Goal: Task Accomplishment & Management: Manage account settings

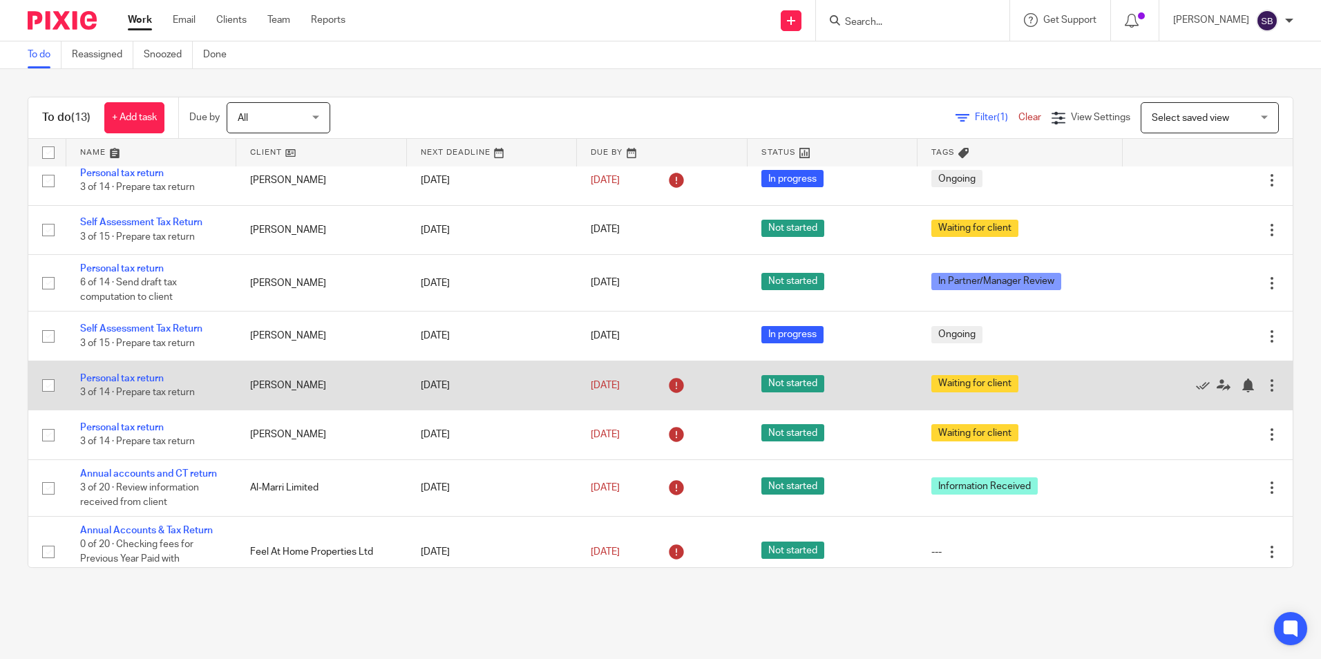
scroll to position [322, 0]
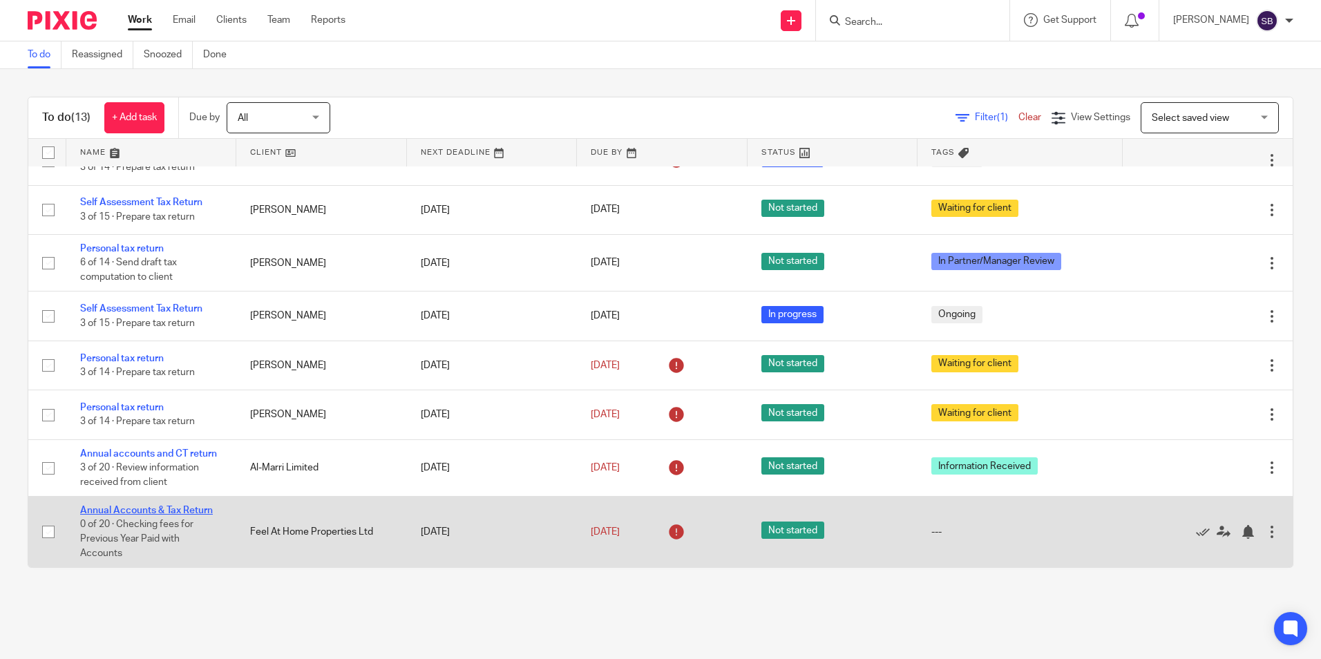
click at [167, 399] on link "Annual Accounts & Tax Return" at bounding box center [146, 511] width 133 height 10
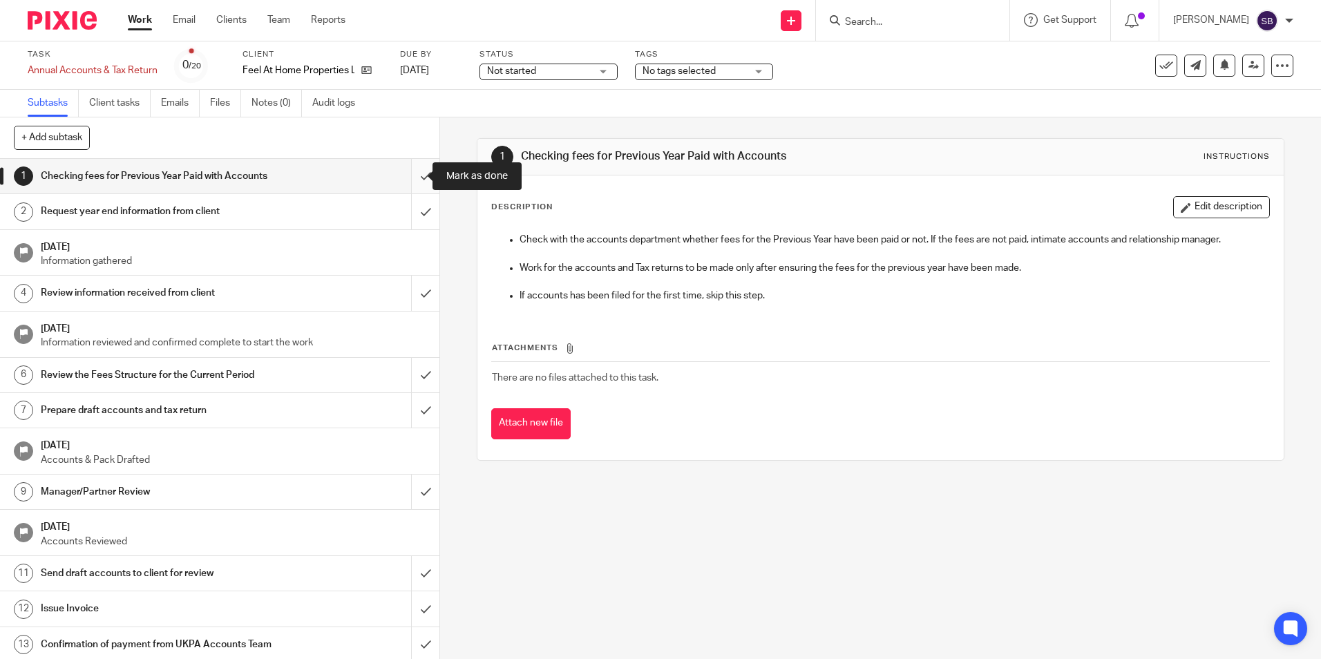
click at [413, 177] on input "submit" at bounding box center [219, 176] width 439 height 35
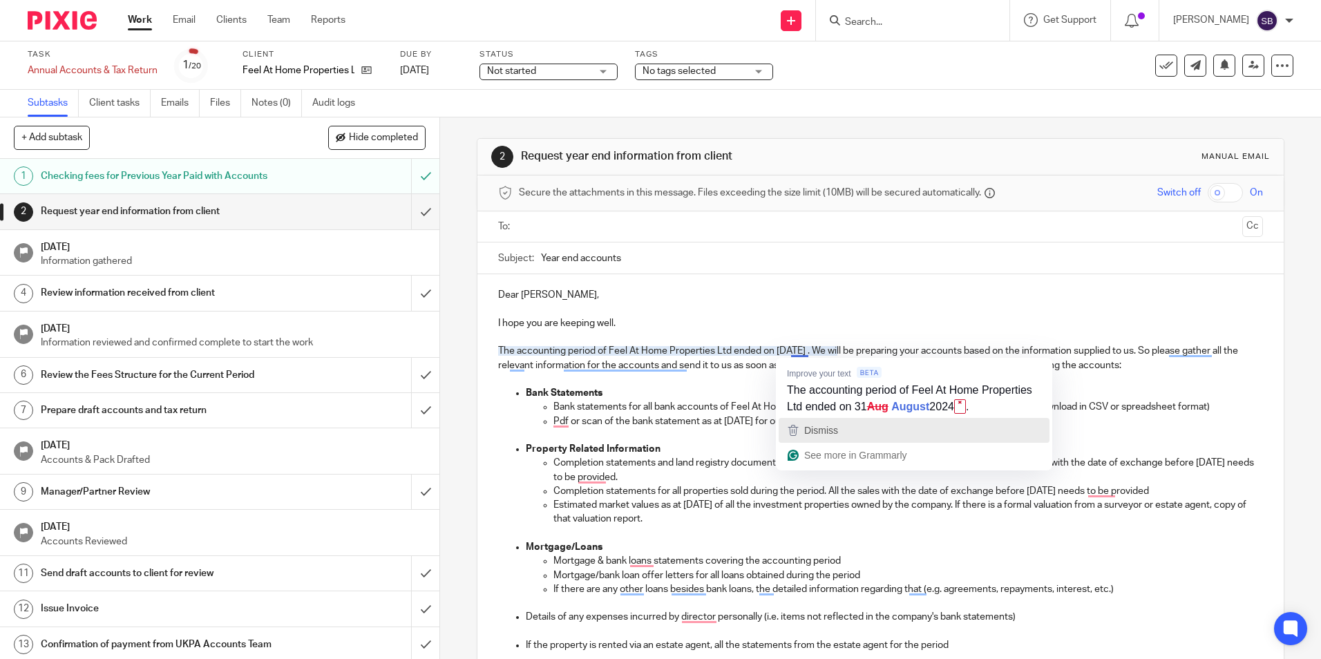
click at [806, 426] on span "Dismiss" at bounding box center [821, 430] width 34 height 11
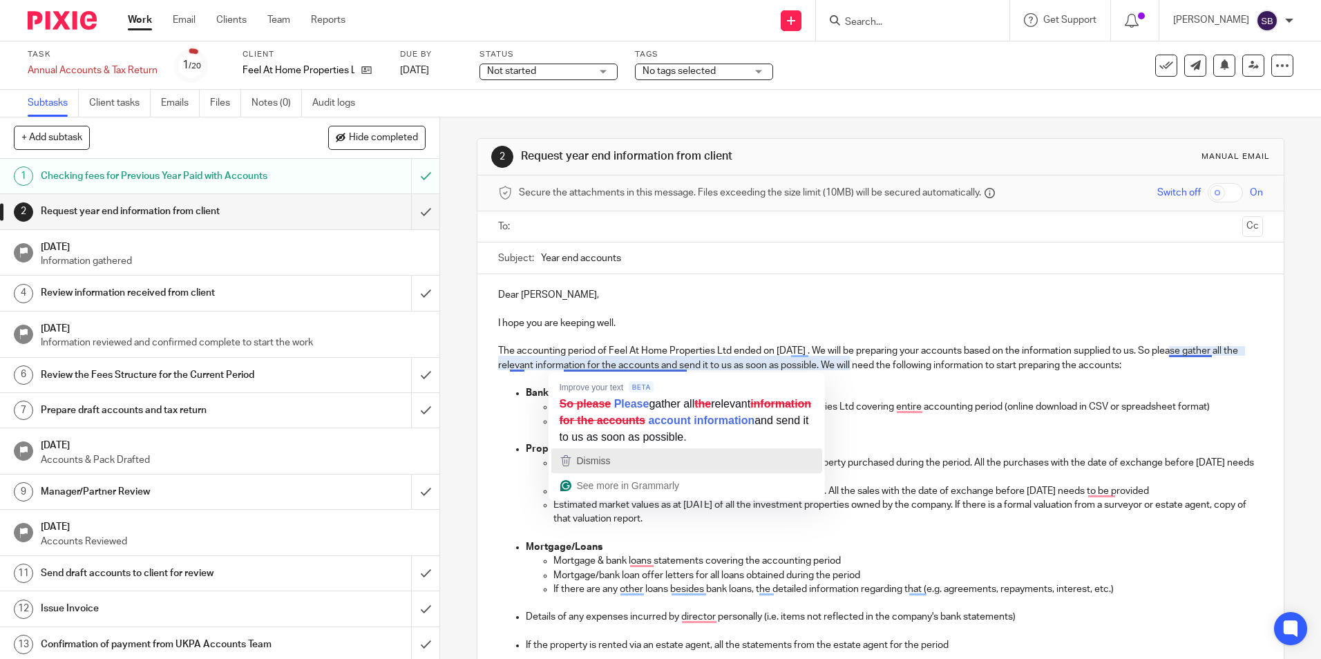
click at [586, 466] on span "Dismiss" at bounding box center [594, 460] width 34 height 11
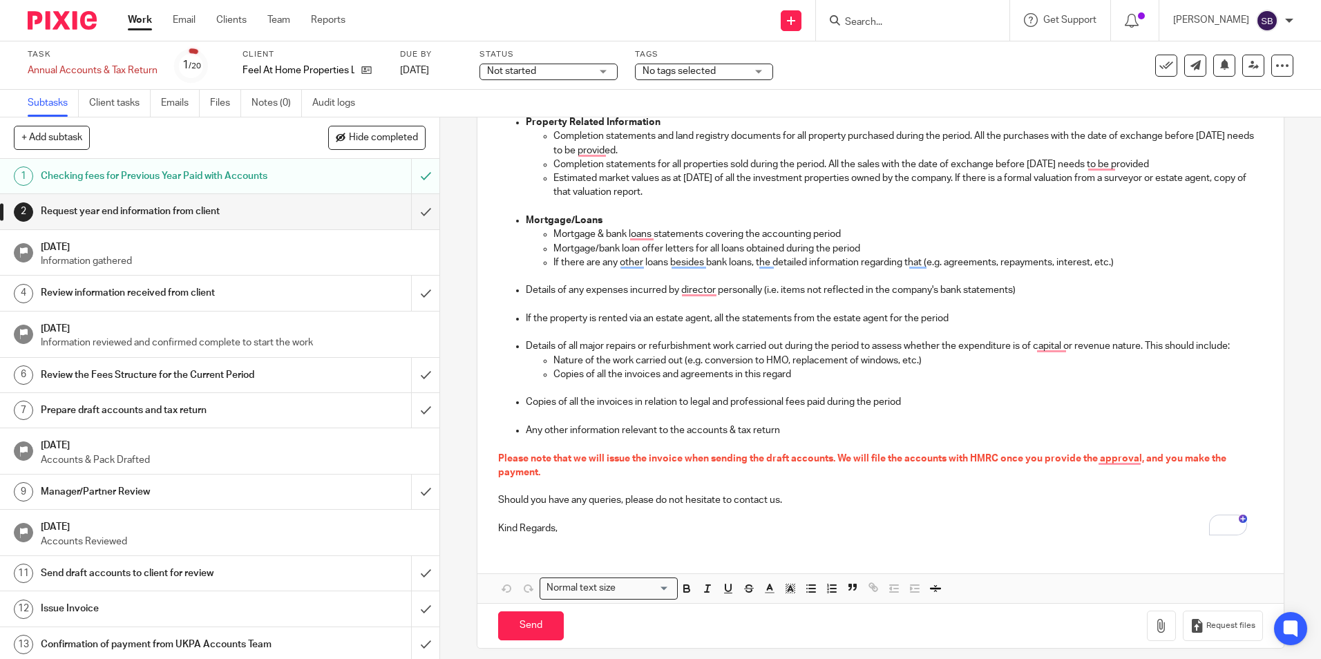
scroll to position [337, 0]
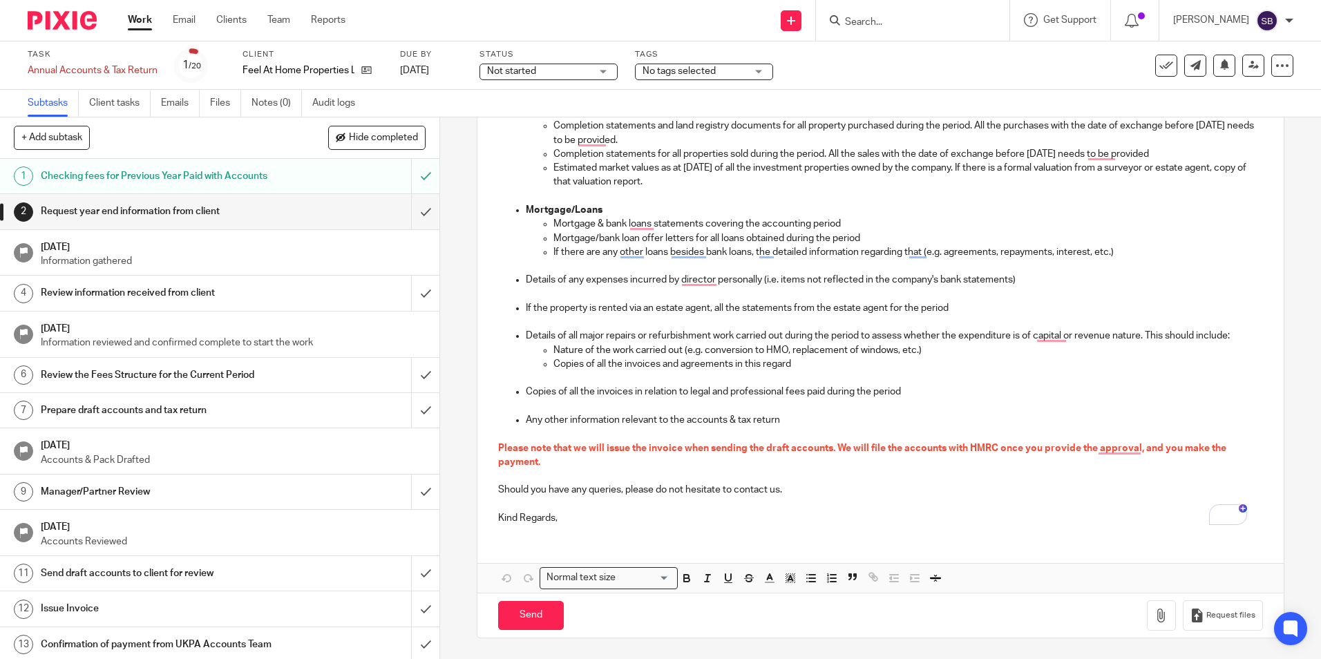
click at [580, 529] on div "Dear Kyle, I hope you are keeping well. The accounting period of Feel At Home P…" at bounding box center [880, 236] width 806 height 598
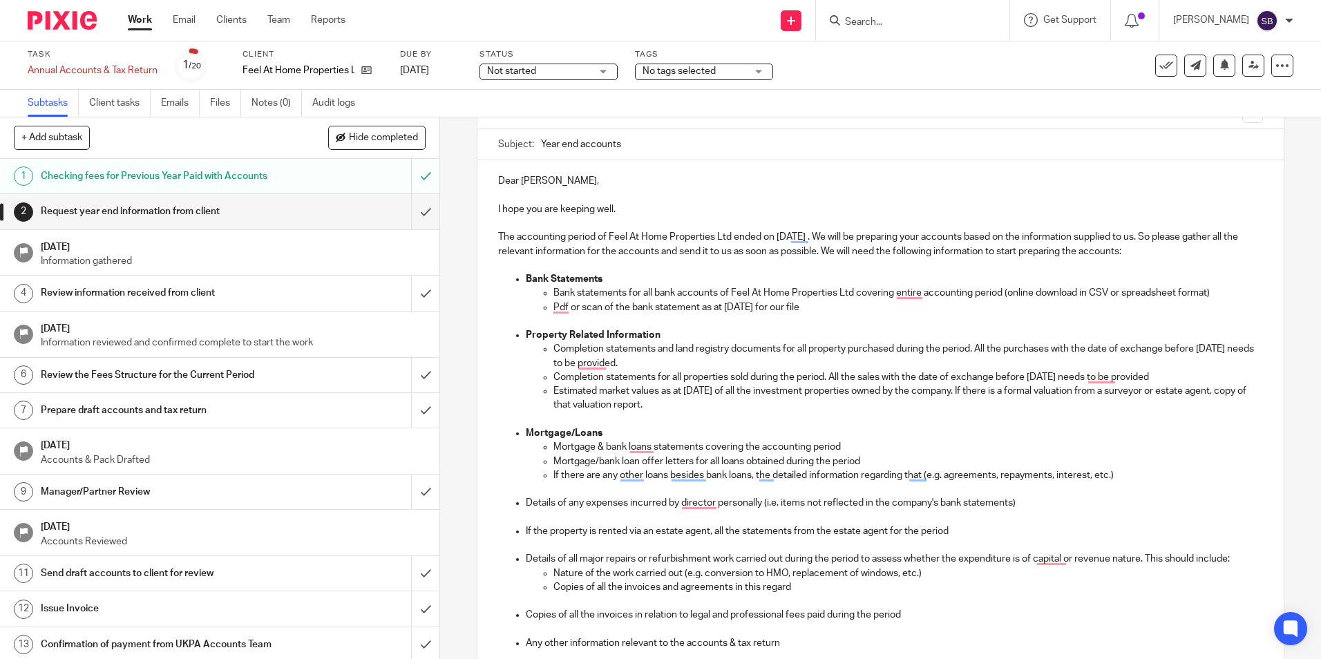
scroll to position [0, 0]
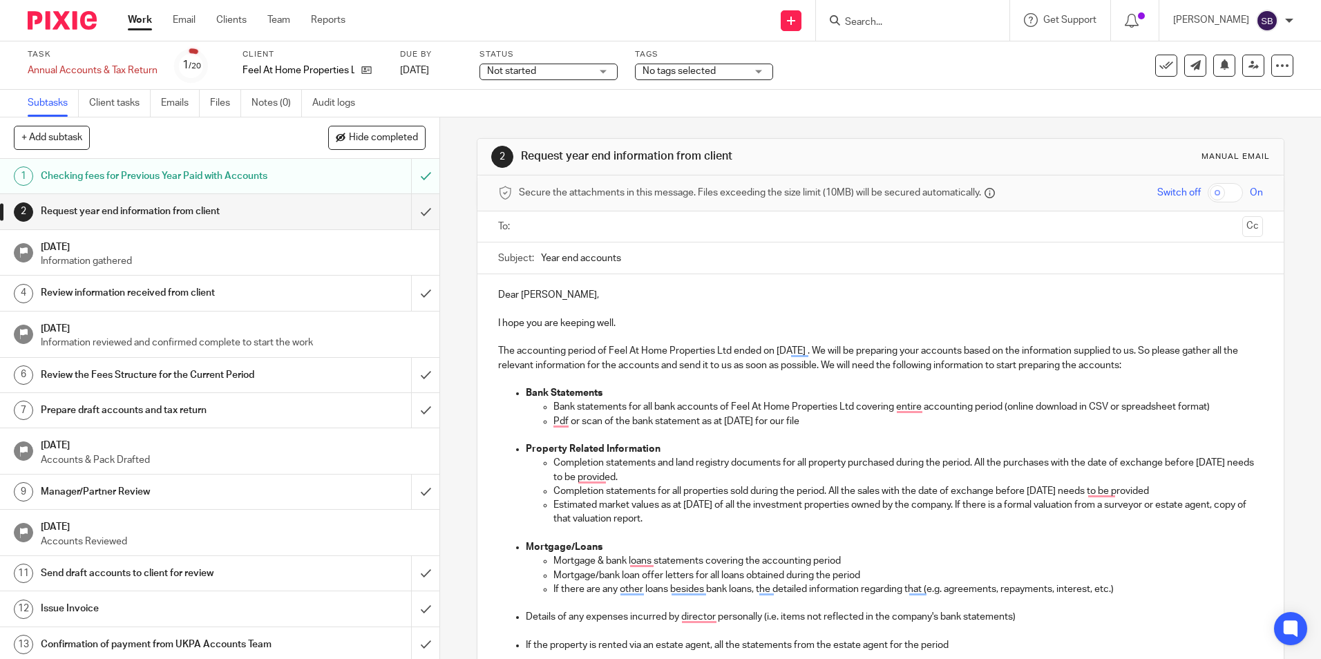
click at [587, 230] on input "text" at bounding box center [880, 227] width 712 height 16
click at [1242, 222] on button "Cc" at bounding box center [1252, 228] width 21 height 21
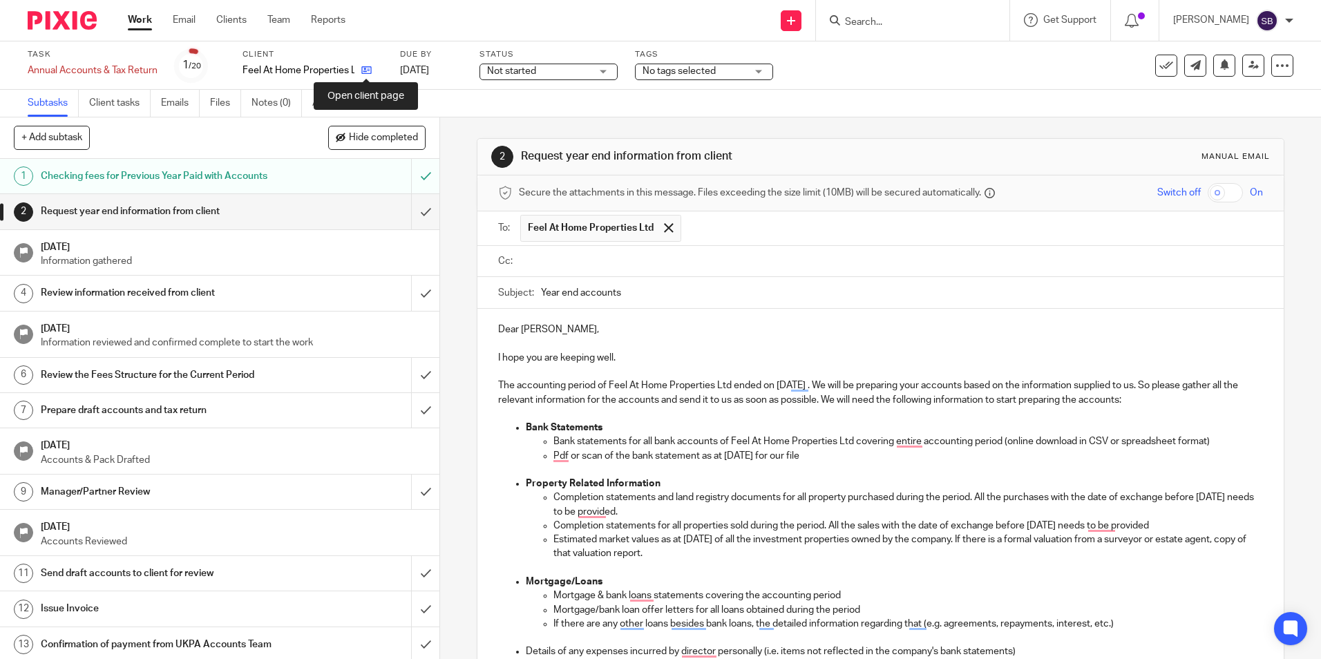
click at [366, 71] on icon at bounding box center [366, 70] width 10 height 10
click at [553, 270] on ul at bounding box center [891, 261] width 742 height 23
click at [555, 263] on input "text" at bounding box center [890, 262] width 733 height 16
type input "v"
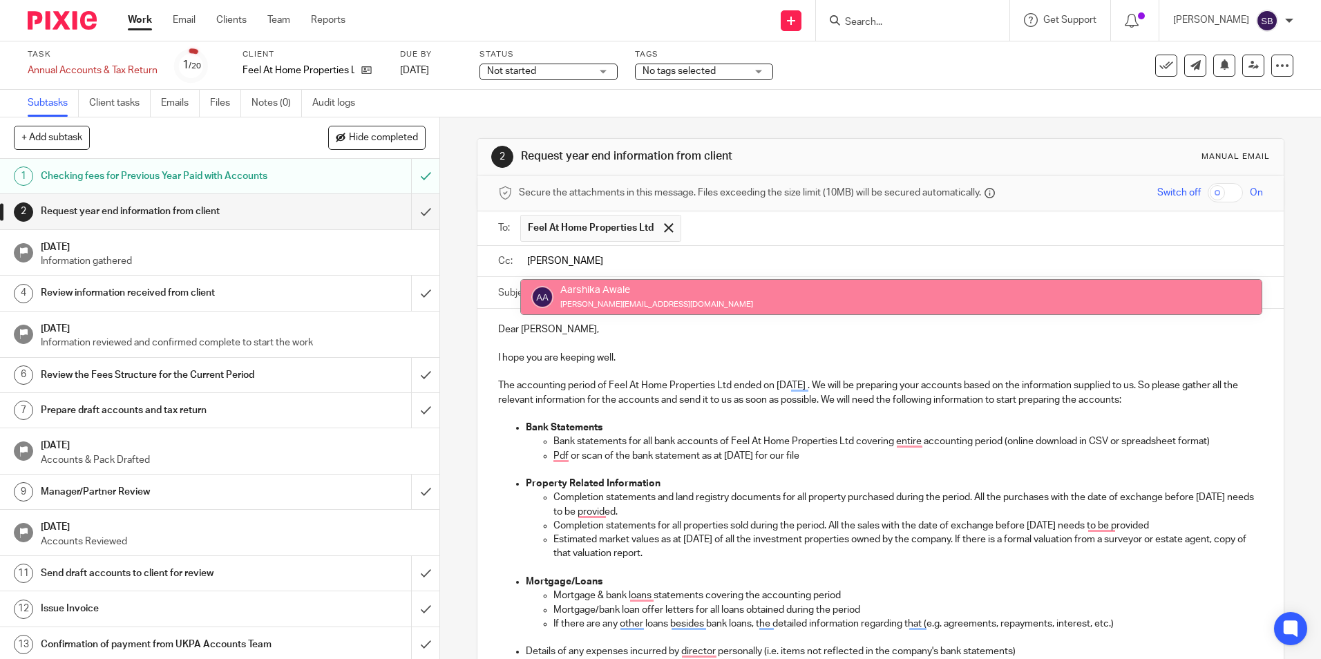
type input "aarshika"
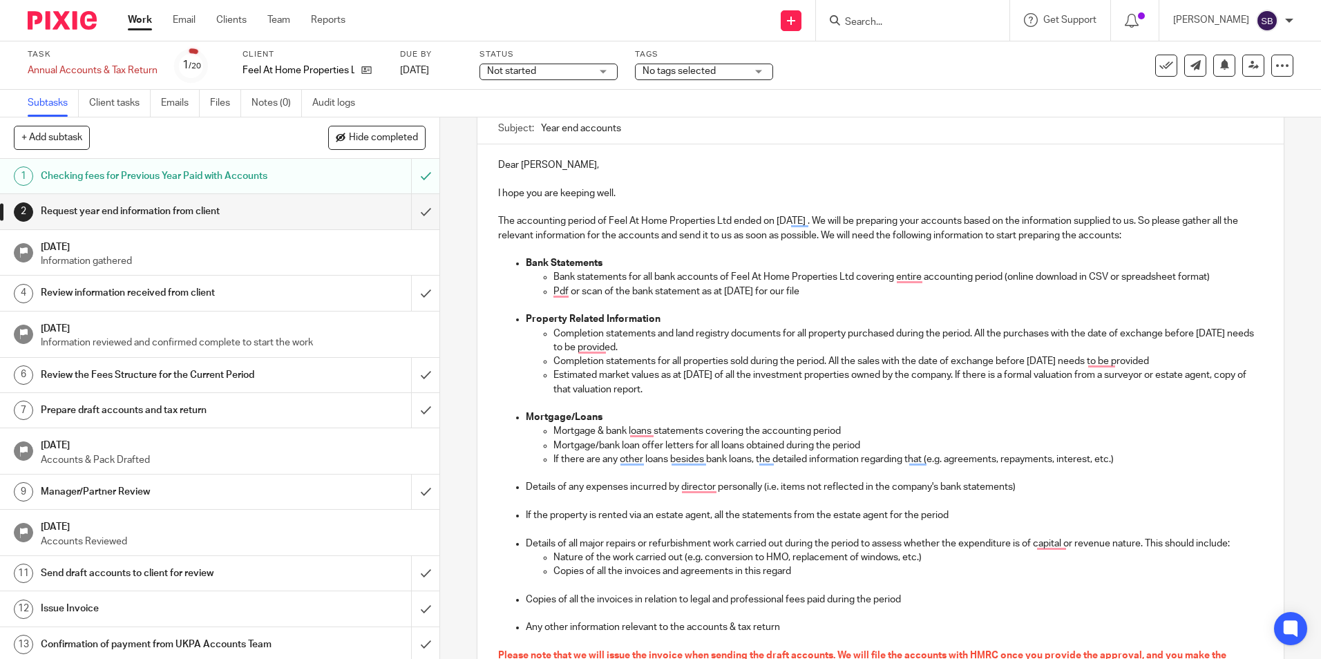
scroll to position [207, 0]
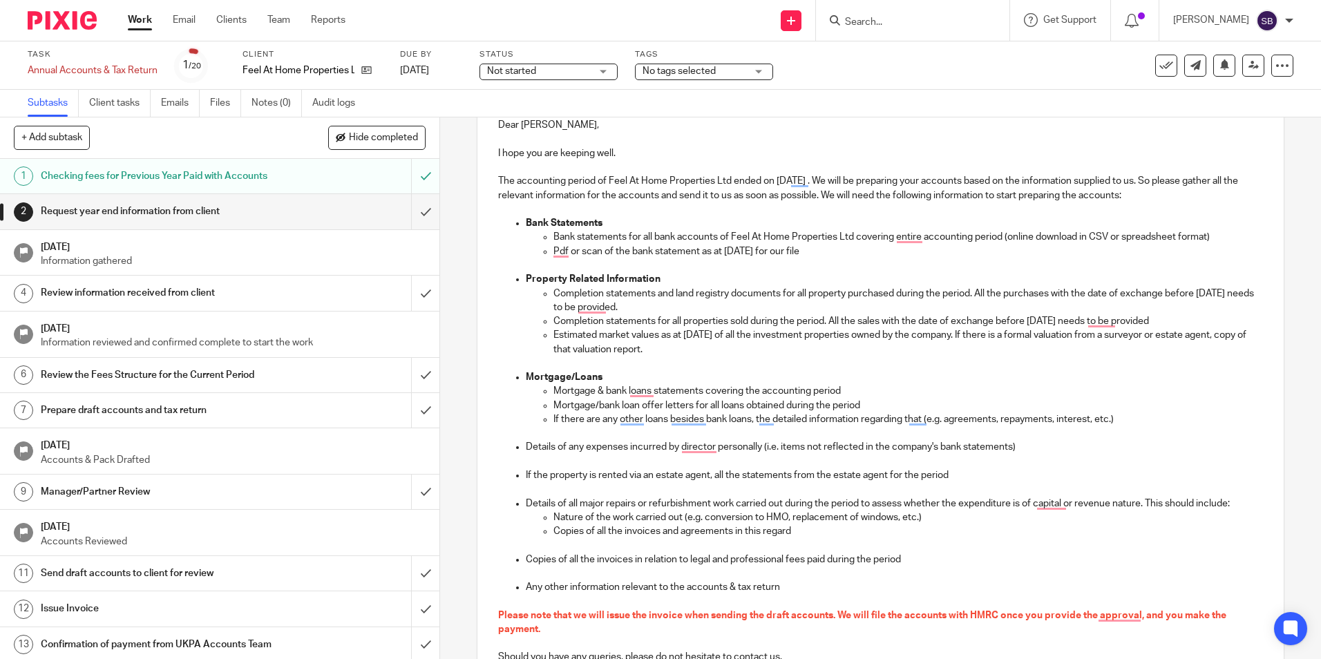
click at [1096, 323] on p "Completion statements for all properties sold during the period. All the sales …" at bounding box center [907, 321] width 709 height 14
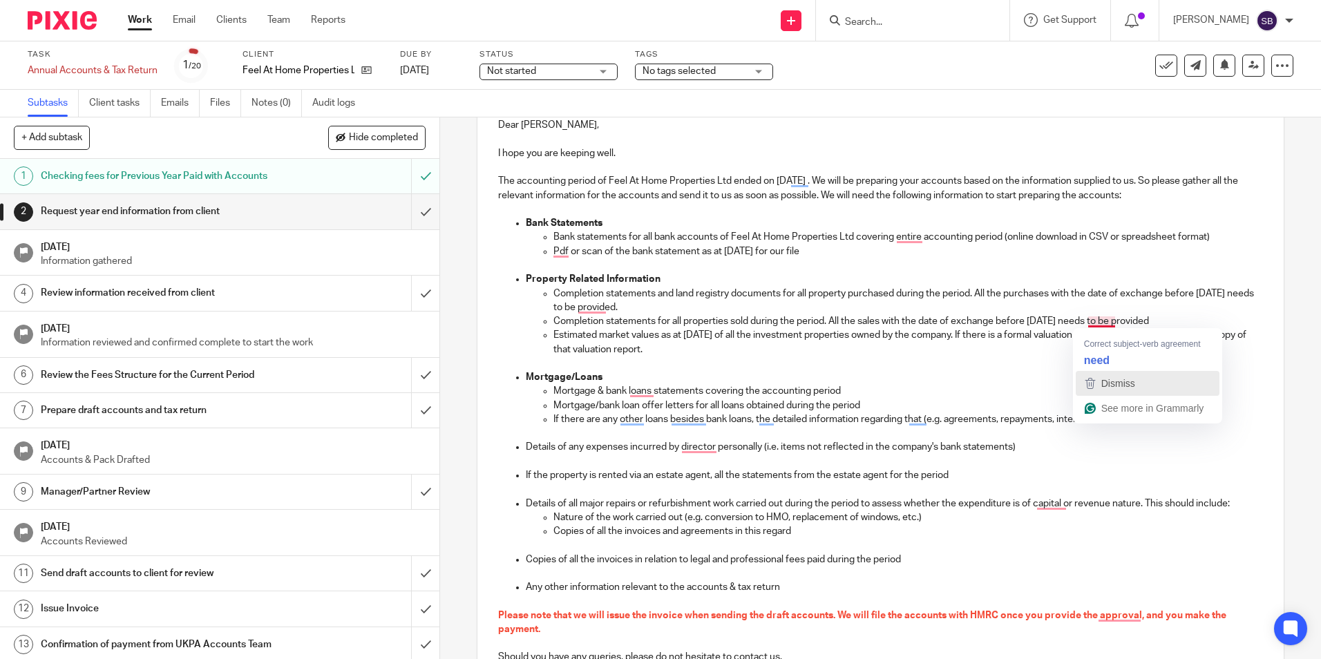
click at [1086, 388] on icon "button" at bounding box center [1090, 383] width 17 height 17
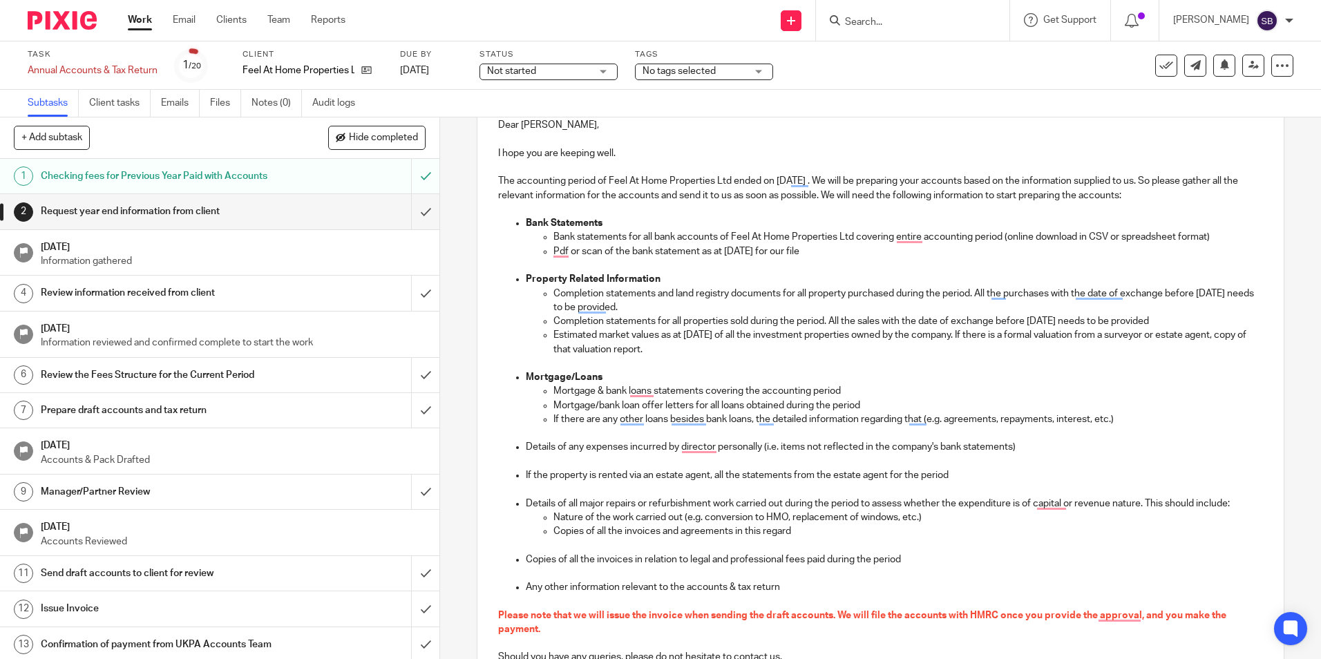
click at [908, 238] on p "Bank statements for all bank accounts of Feel At Home Properties Ltd covering e…" at bounding box center [907, 237] width 709 height 14
click at [1094, 296] on p "Completion statements and land registry documents for all property purchased du…" at bounding box center [907, 301] width 709 height 28
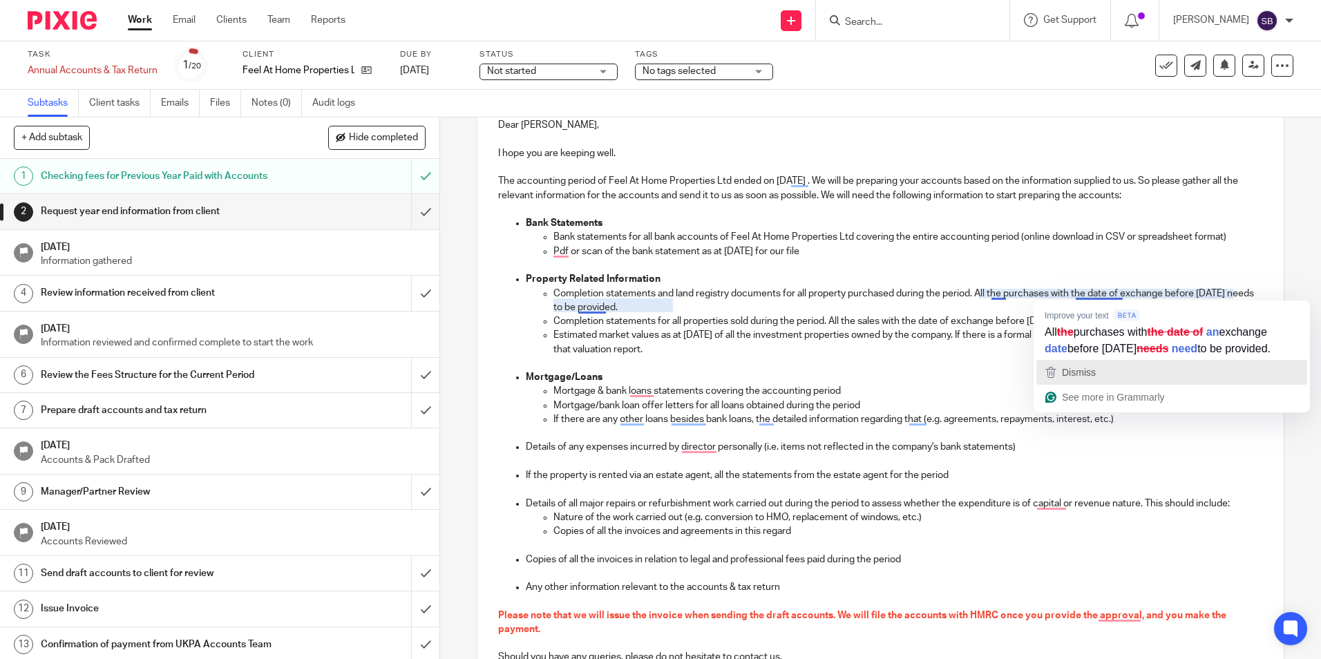
click at [1071, 378] on span "Dismiss" at bounding box center [1079, 372] width 34 height 11
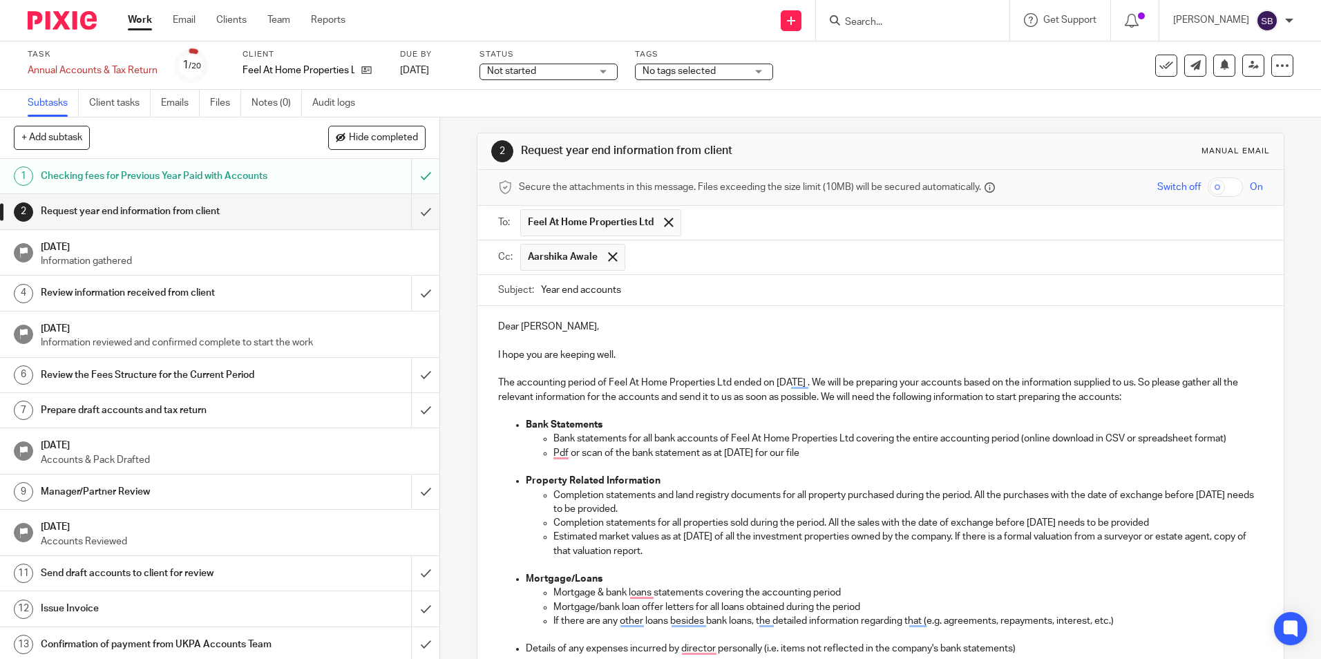
scroll to position [0, 0]
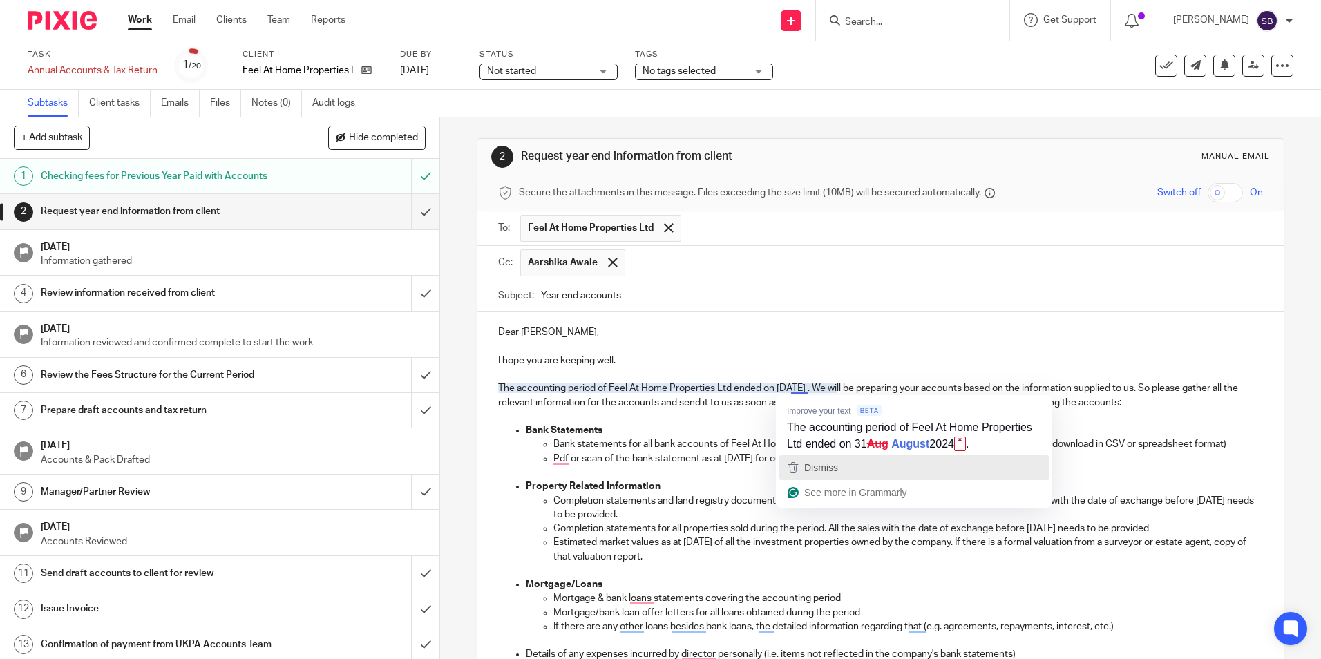
click at [823, 471] on span "Dismiss" at bounding box center [821, 467] width 34 height 11
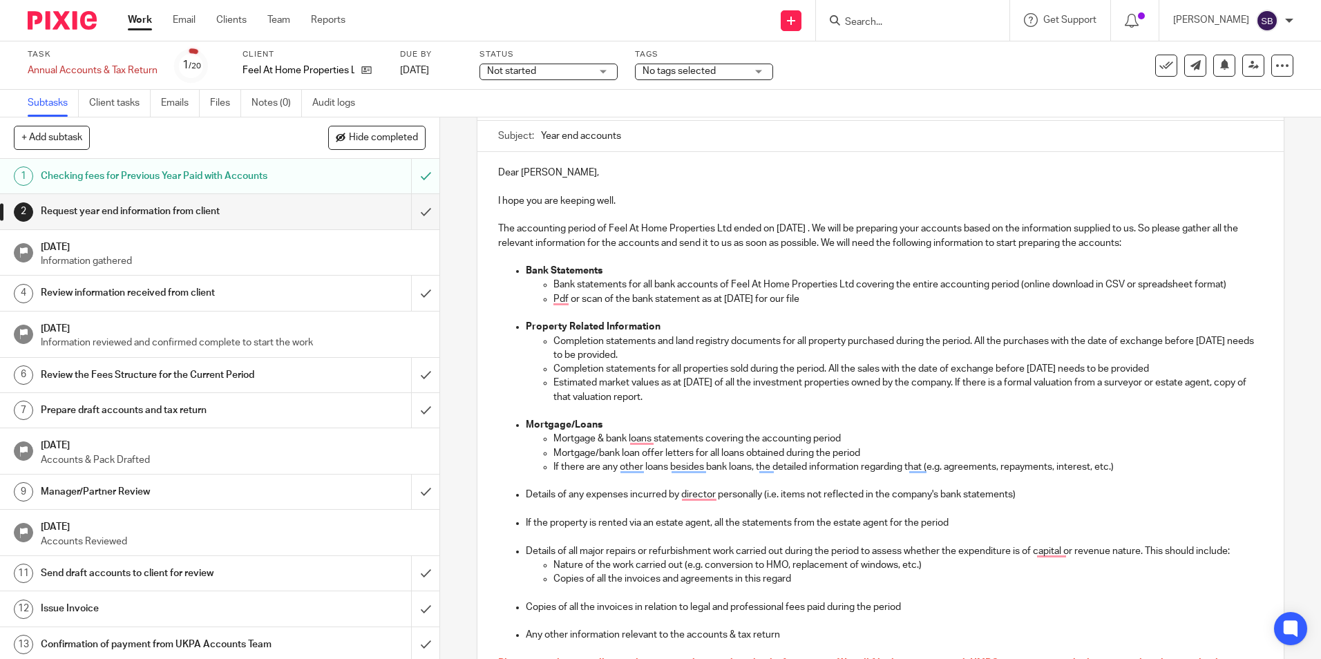
scroll to position [207, 0]
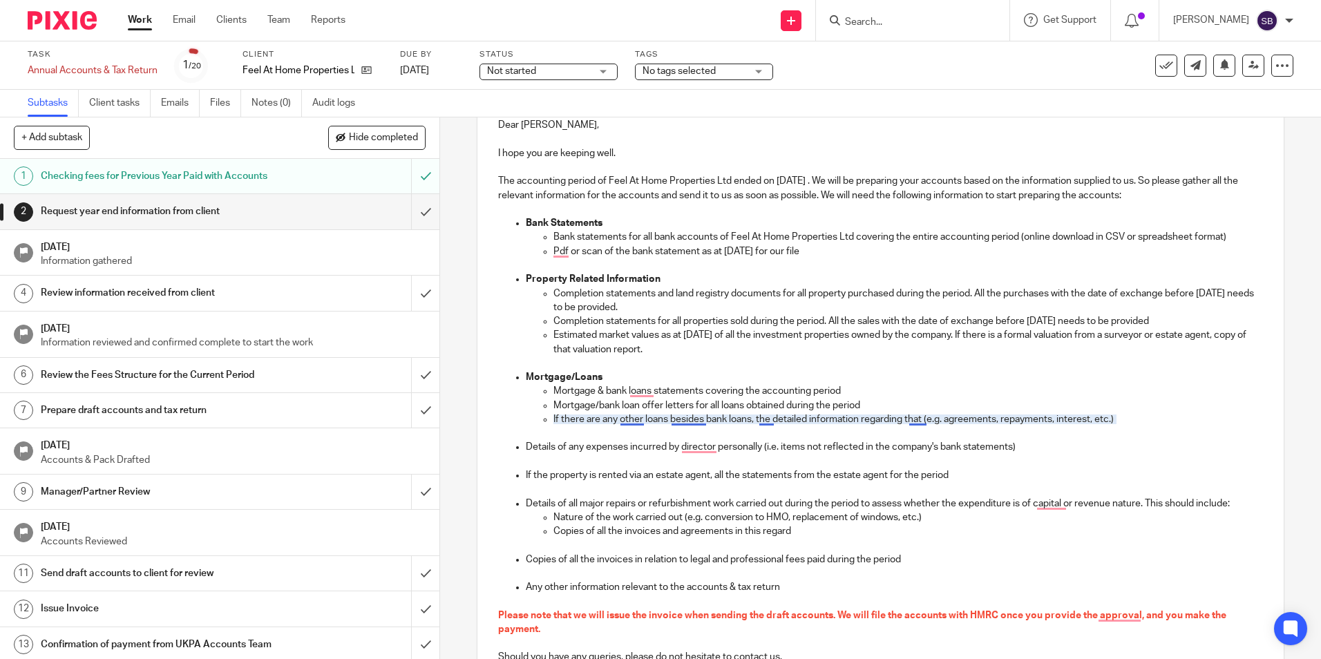
click at [691, 419] on p "If there are any other loans besides bank loans, the detailed information regar…" at bounding box center [907, 419] width 709 height 14
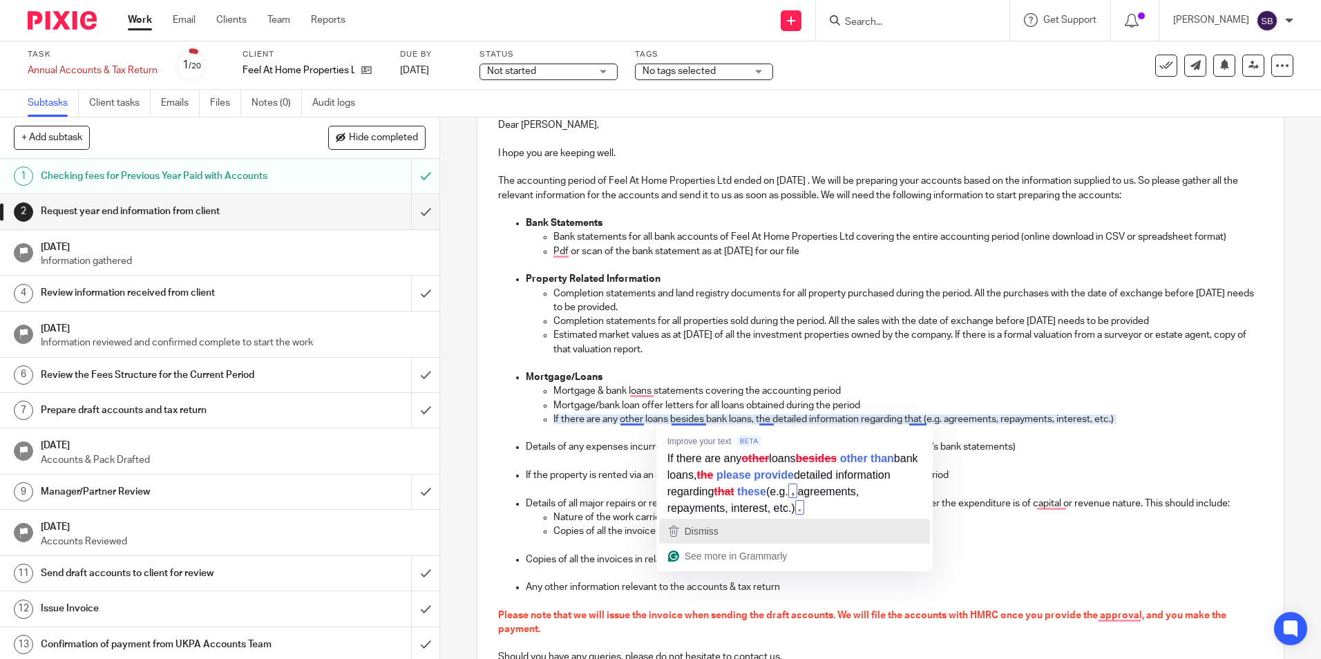
click at [712, 529] on span "Dismiss" at bounding box center [702, 531] width 34 height 11
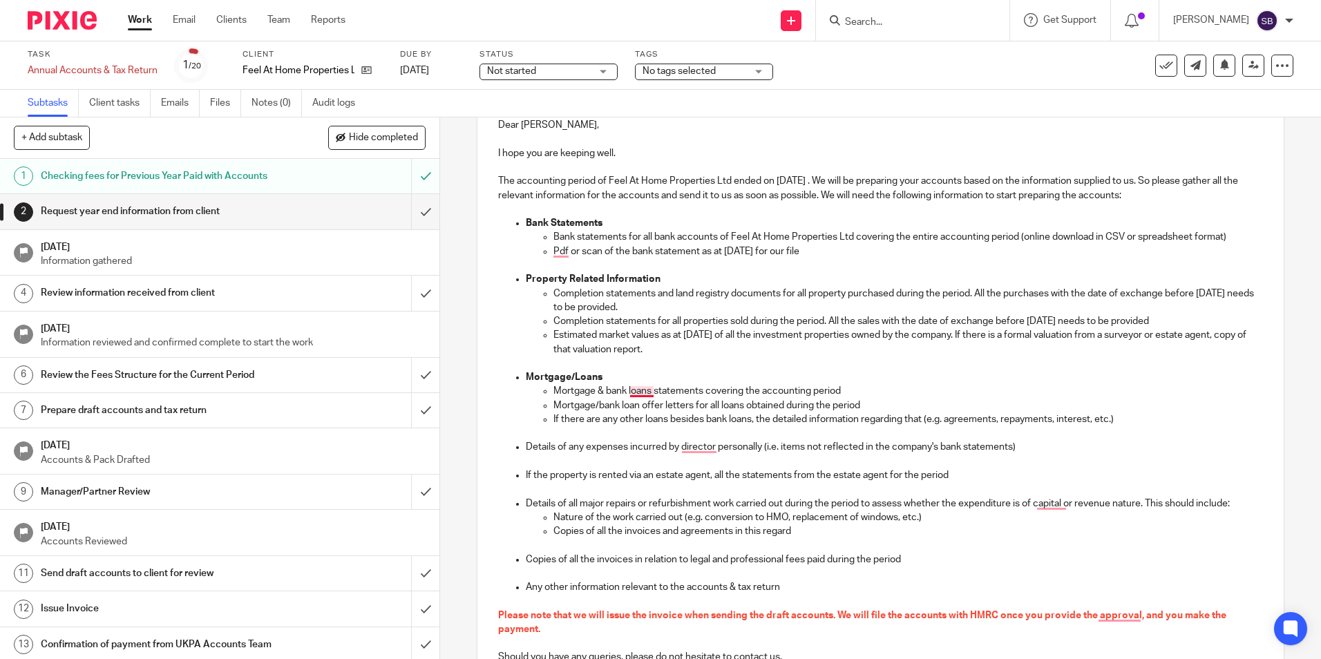
click at [640, 390] on p "Mortgage & bank loans statements covering the accounting period" at bounding box center [907, 391] width 709 height 14
click at [650, 454] on span "Dismiss" at bounding box center [660, 453] width 34 height 11
click at [696, 446] on p "Details of any expenses incurred by director personally (i.e. items not reflect…" at bounding box center [894, 447] width 736 height 14
click at [708, 507] on span "Dismiss" at bounding box center [712, 509] width 34 height 11
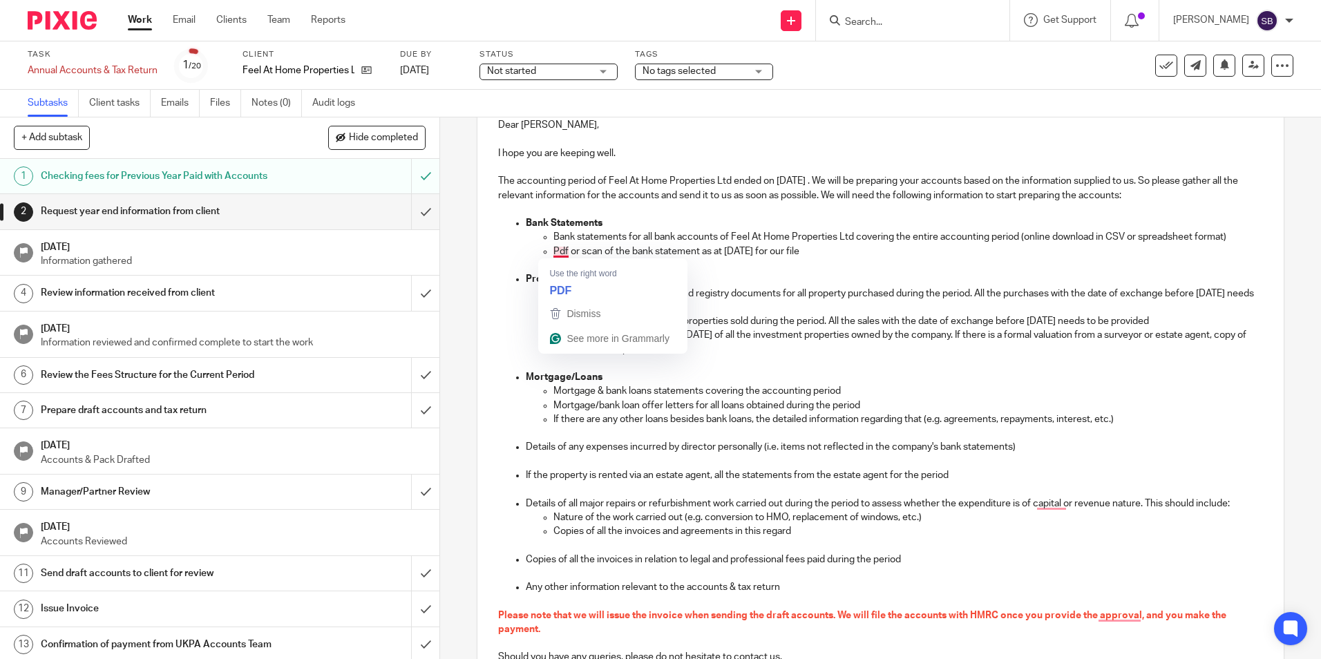
click at [559, 249] on p "Pdf or scan of the bank statement as at 31 Aug 2024 for our file" at bounding box center [907, 252] width 709 height 14
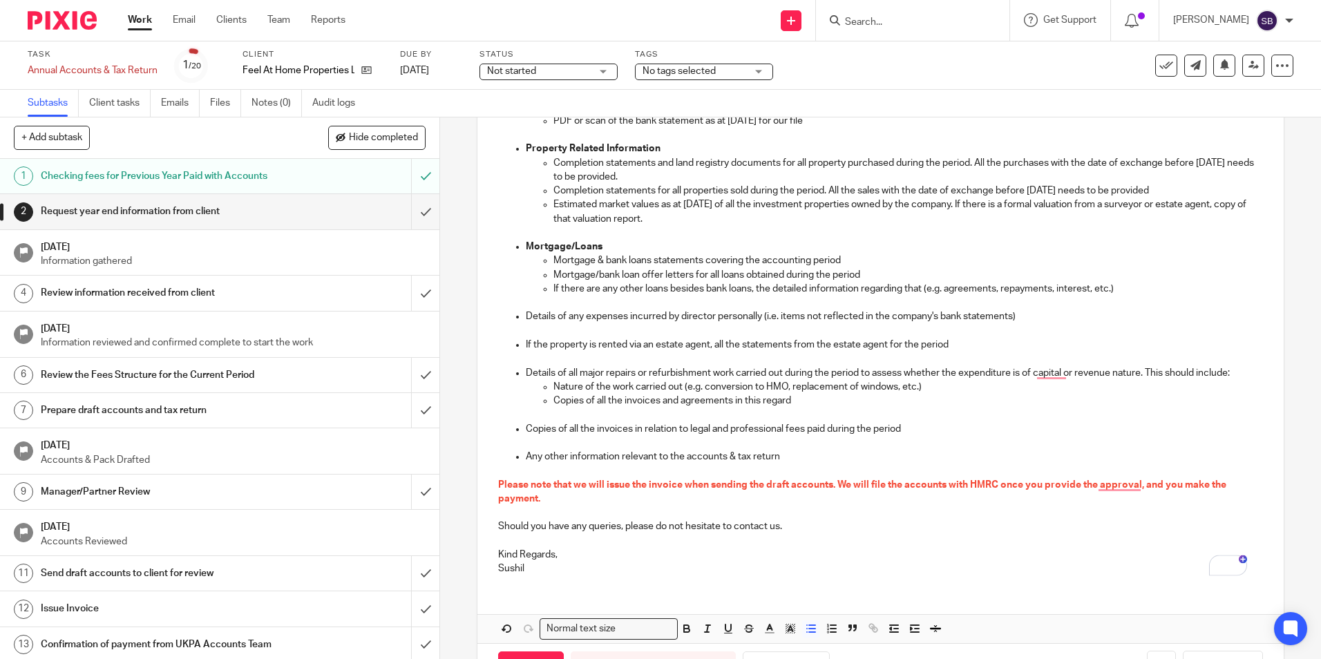
scroll to position [345, 0]
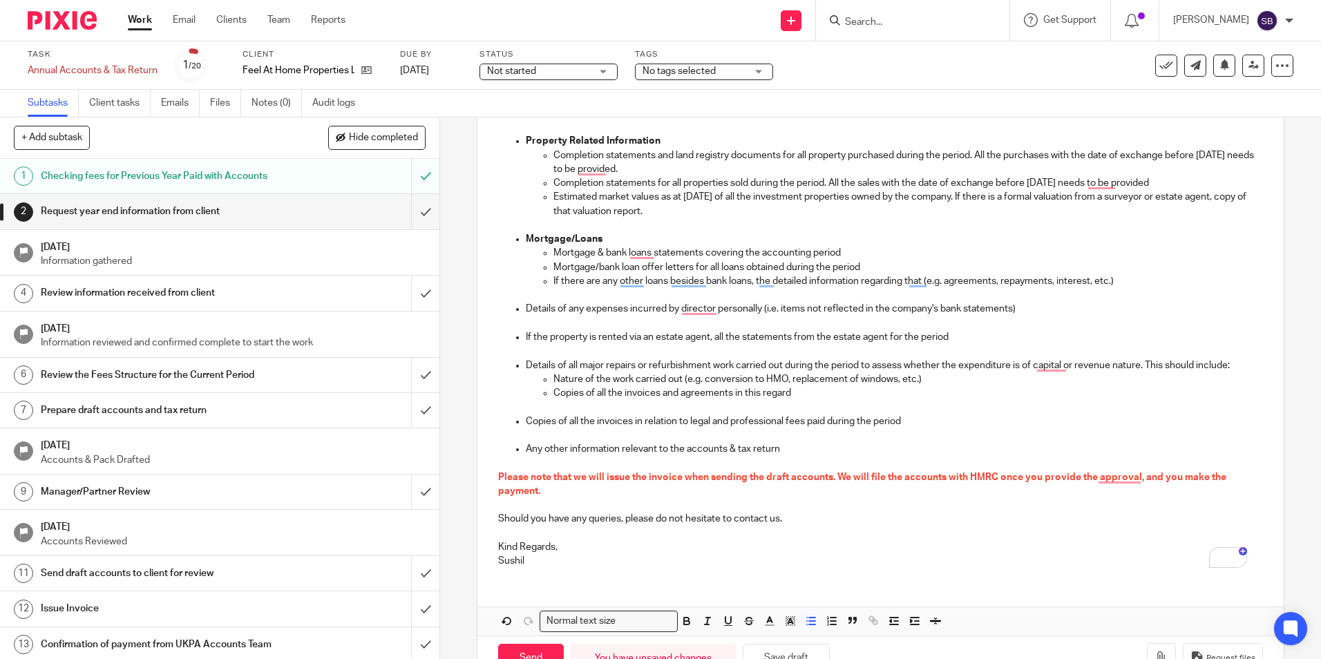
click at [535, 558] on p "Sushil" at bounding box center [880, 561] width 764 height 14
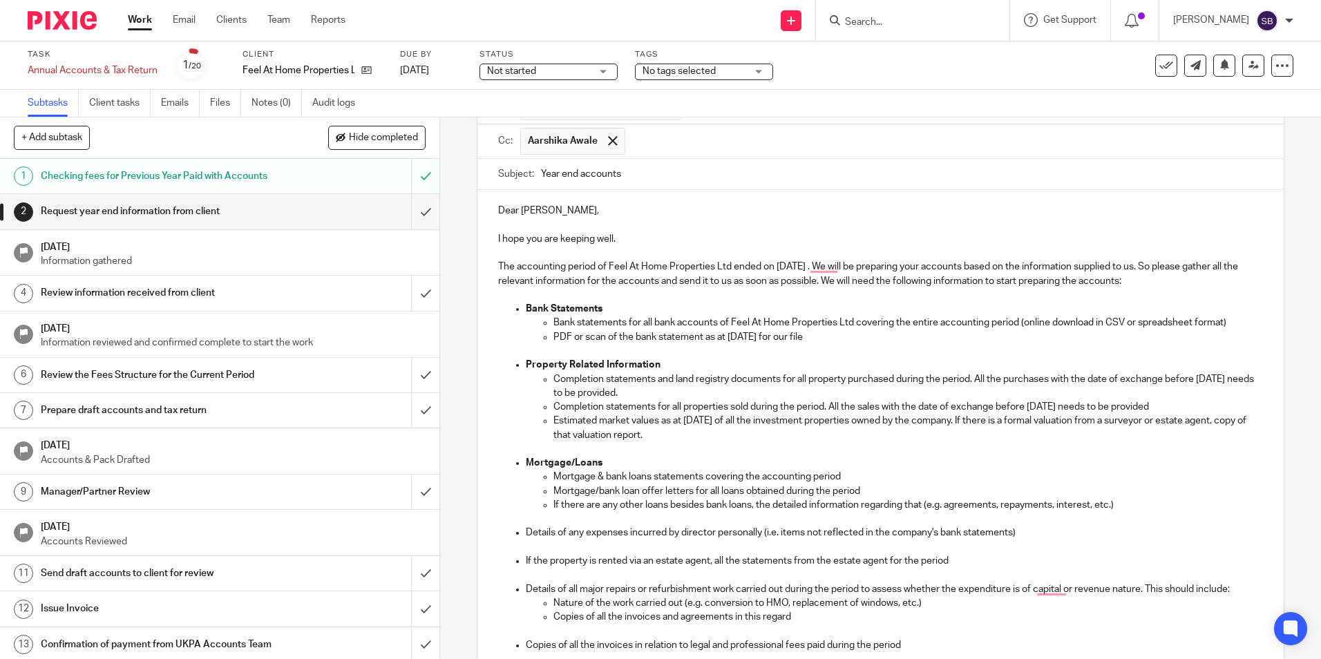
scroll to position [138, 0]
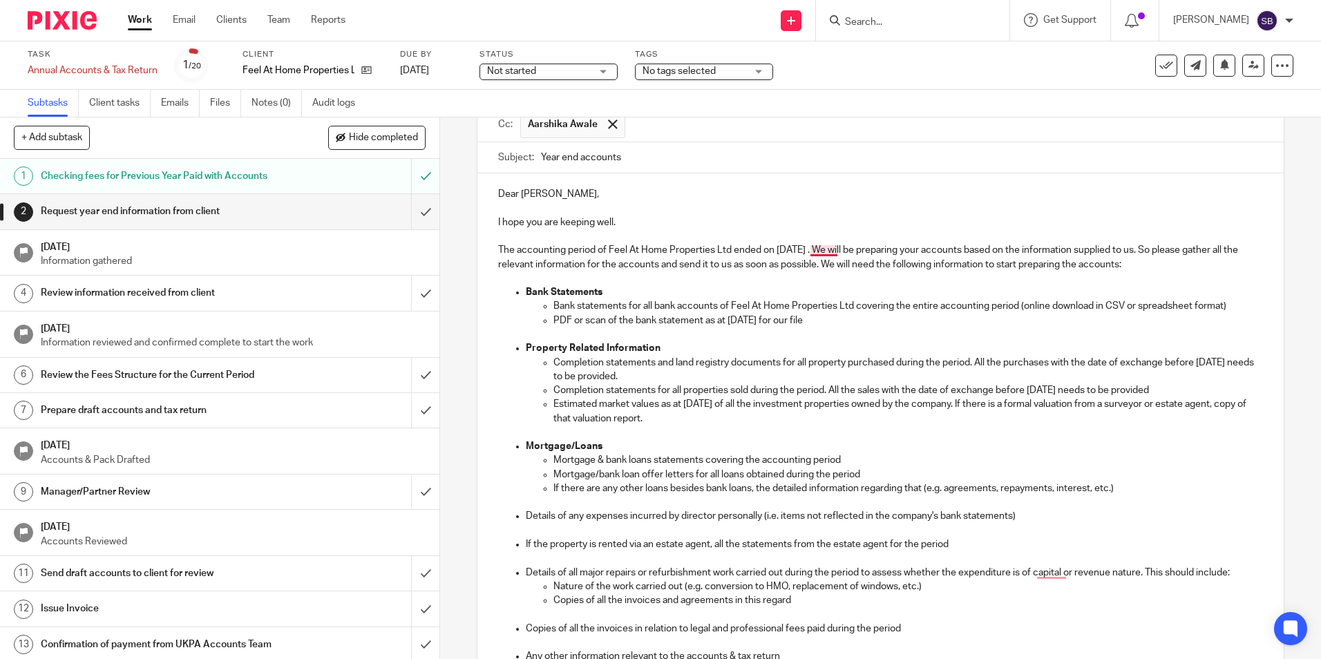
click at [820, 249] on p "The accounting period of Feel At Home Properties Ltd ended on 31 Aug 2024 . We …" at bounding box center [880, 257] width 764 height 28
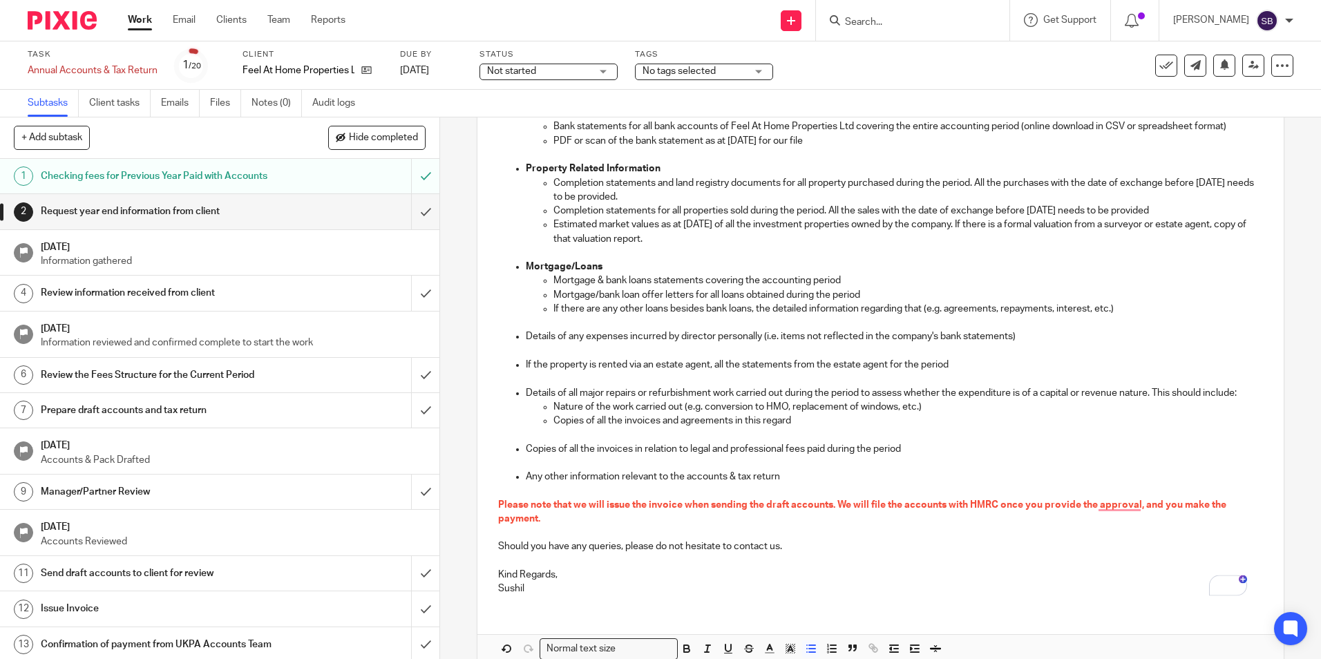
scroll to position [389, 0]
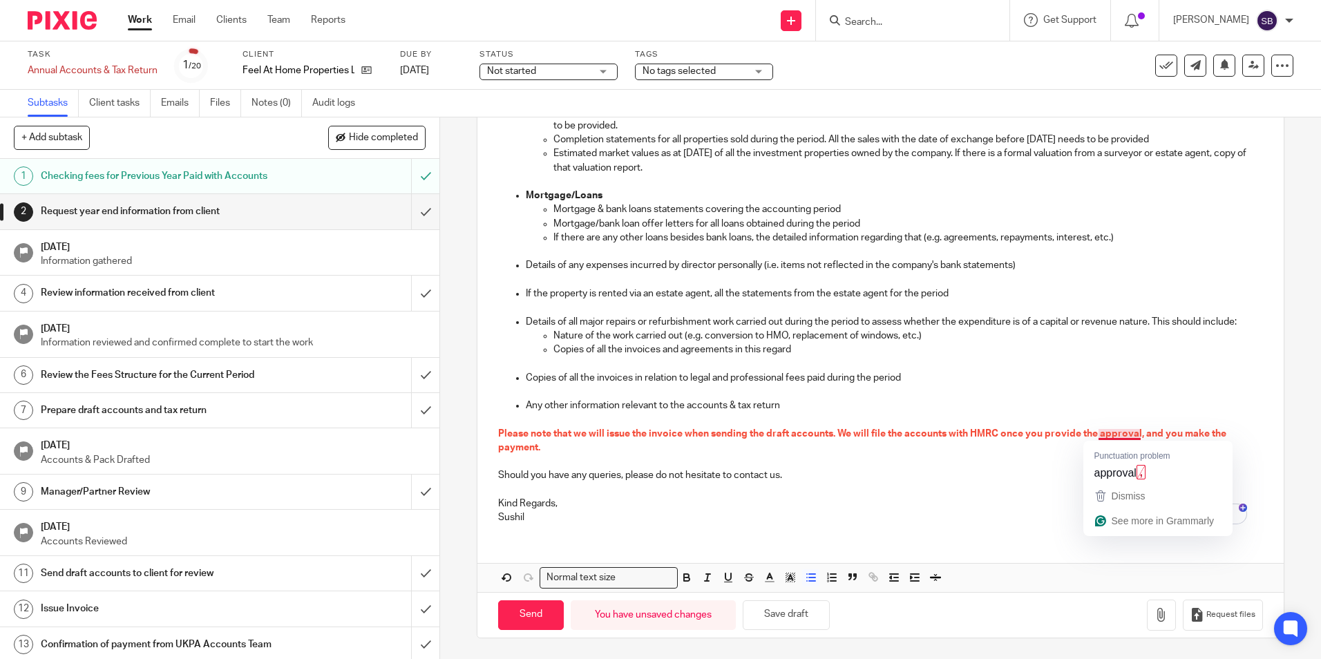
click at [1119, 432] on span "Please note that we will issue the invoice when sending the draft accounts. We …" at bounding box center [863, 440] width 730 height 23
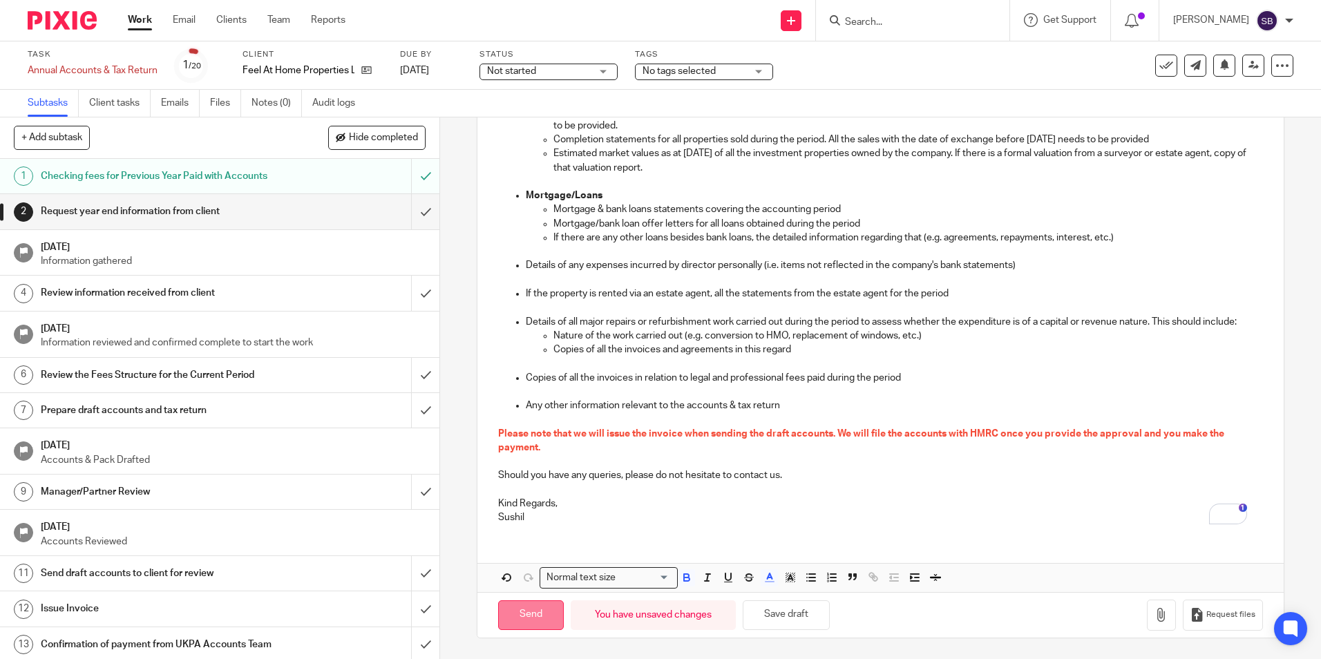
click at [517, 620] on input "Send" at bounding box center [531, 615] width 66 height 30
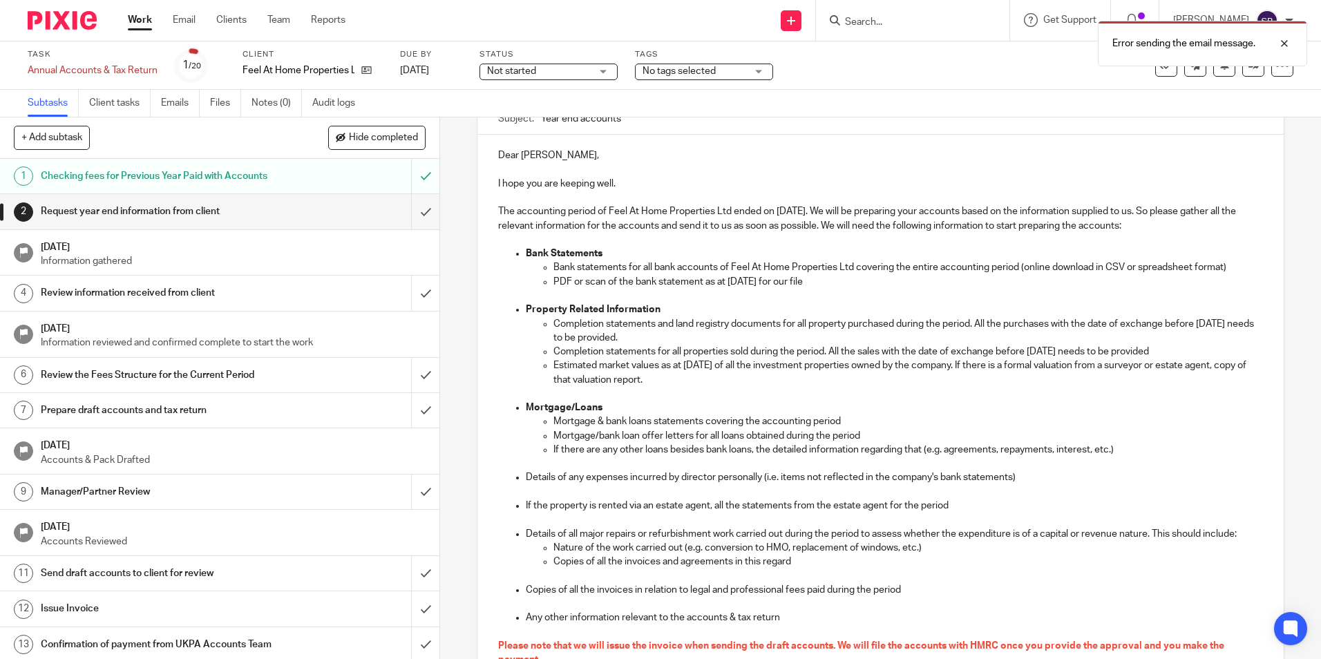
scroll to position [113, 0]
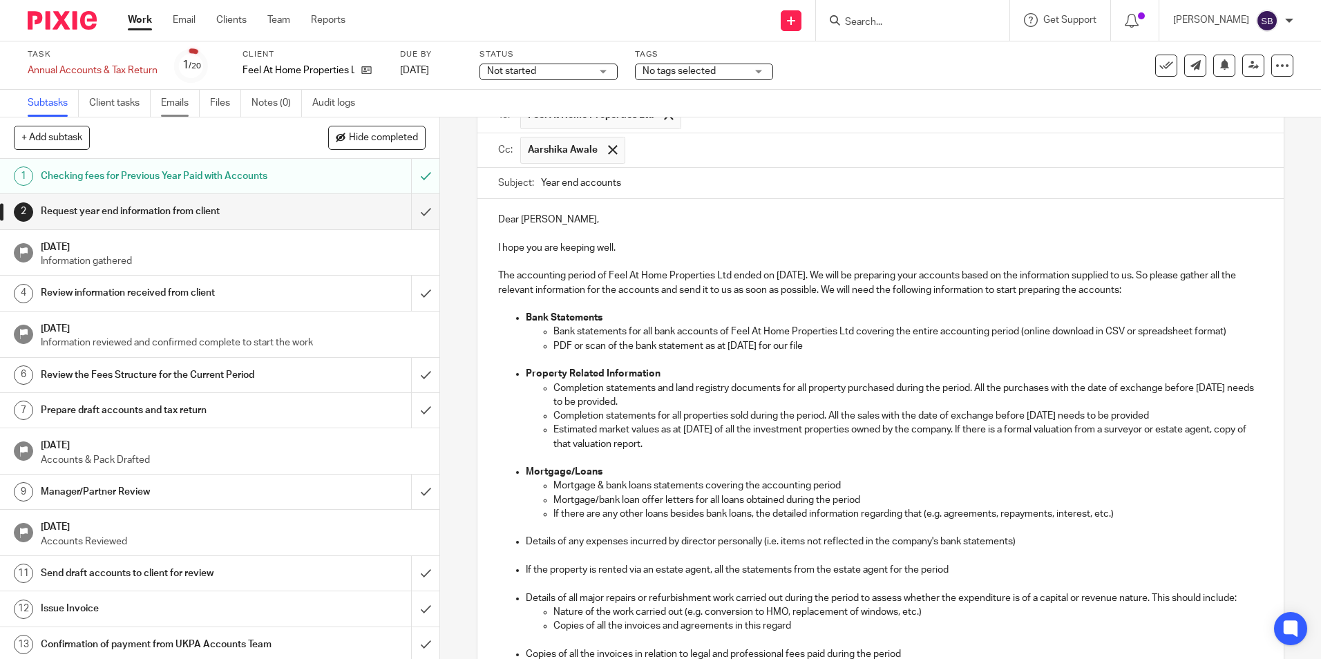
click at [180, 106] on link "Emails" at bounding box center [180, 103] width 39 height 27
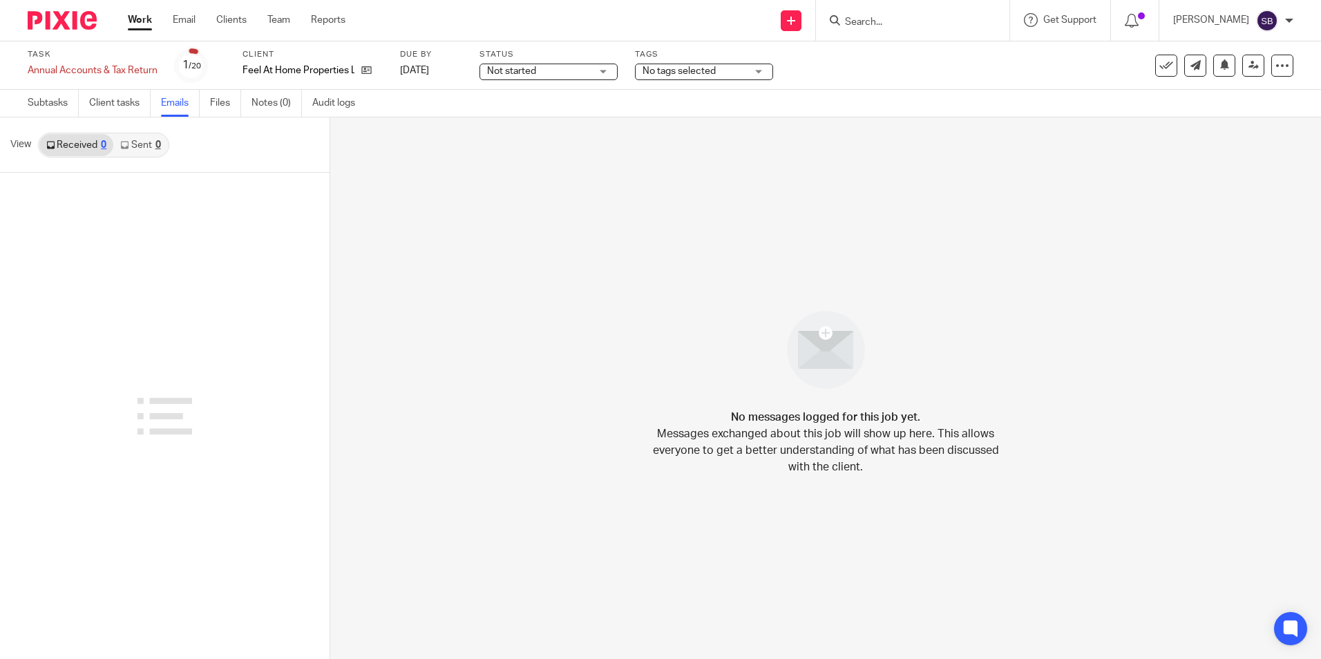
click at [140, 146] on link "Sent 0" at bounding box center [140, 145] width 54 height 22
click at [55, 144] on link "Received 0" at bounding box center [76, 145] width 74 height 22
click at [54, 104] on link "Subtasks" at bounding box center [53, 103] width 51 height 27
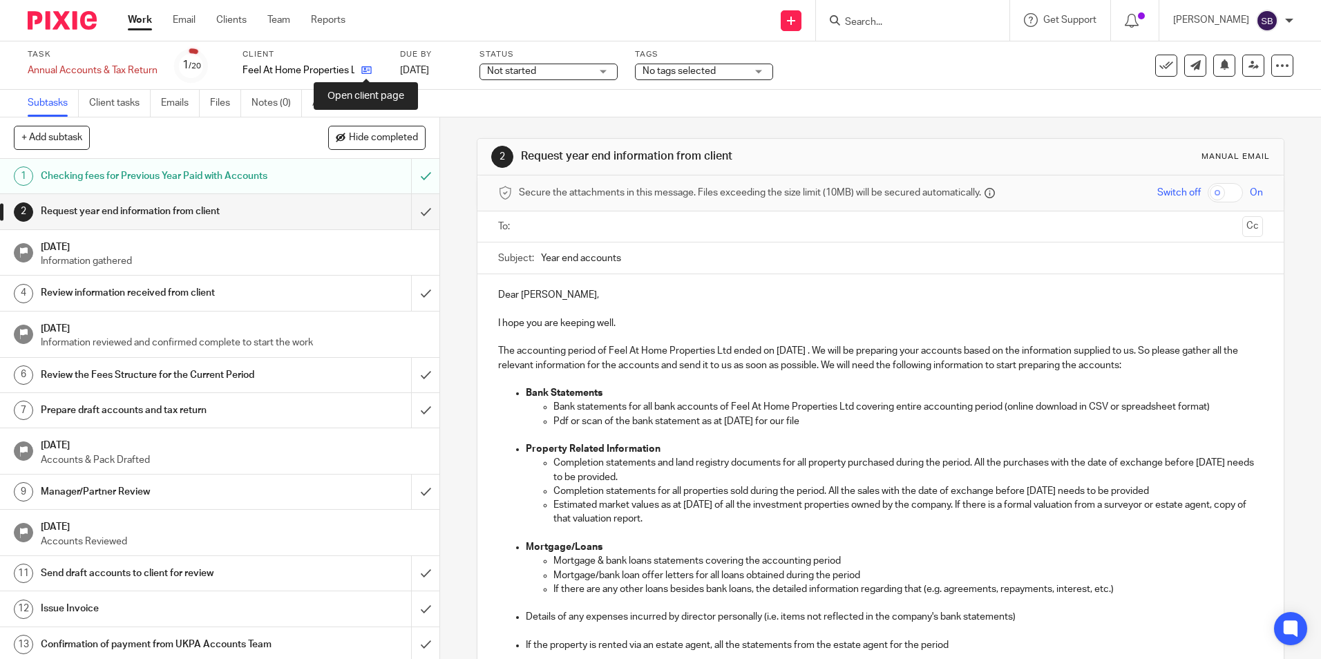
drag, startPoint x: 0, startPoint y: 0, endPoint x: 367, endPoint y: 69, distance: 373.3
click at [367, 69] on icon at bounding box center [366, 70] width 10 height 10
click at [817, 345] on p "The accounting period of Feel At Home Properties Ltd ended on 31 Aug 2024 . We …" at bounding box center [880, 358] width 764 height 28
click at [826, 351] on p "The accounting period of Feel At Home Properties Ltd ended on 31 Aug 2024 . We …" at bounding box center [880, 358] width 764 height 28
click at [774, 423] on p "Pdf or scan of the bank statement as at 31 Aug 2024 for our file" at bounding box center [907, 422] width 709 height 14
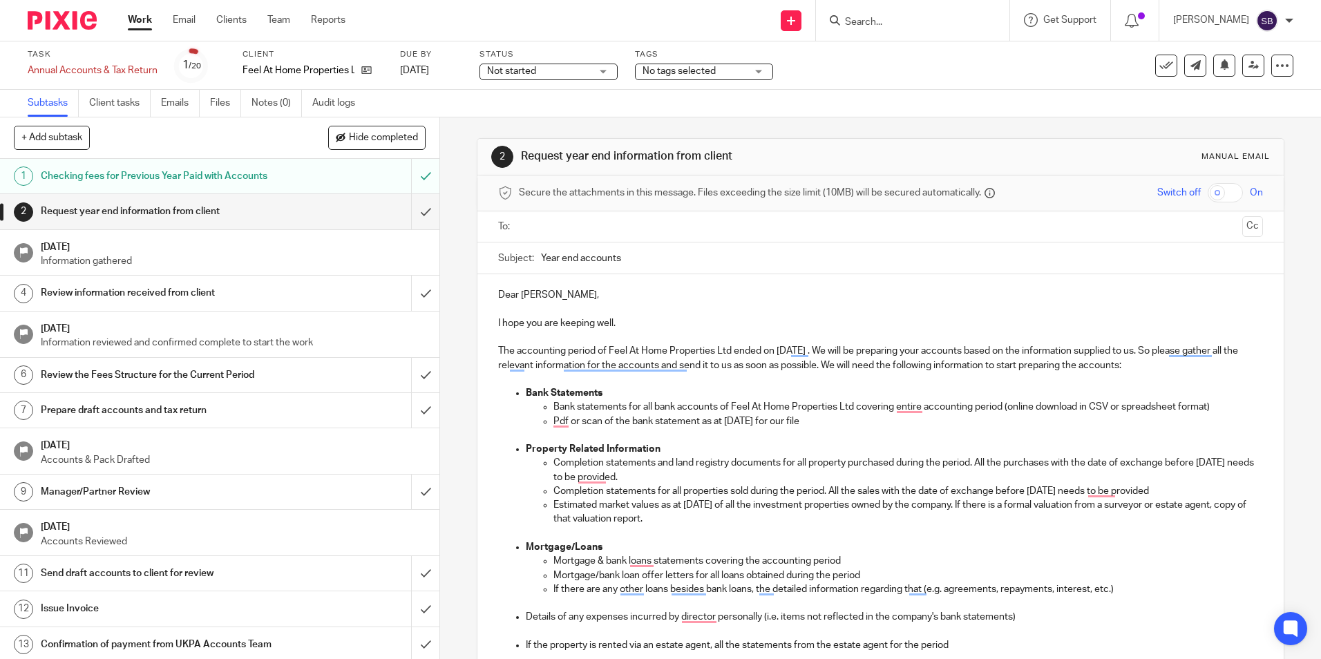
click at [1089, 498] on p "Estimated market values as at [DATE] of all the investment properties owned by …" at bounding box center [907, 512] width 709 height 28
click at [1083, 488] on p "Completion statements for all properties sold during the period. All the sales …" at bounding box center [907, 491] width 709 height 14
click at [735, 506] on p "Estimated market values as at 31 Aug 2024 of all the investment properties owne…" at bounding box center [907, 512] width 709 height 28
click at [567, 475] on p "Completion statements and land registry documents for all property purchased du…" at bounding box center [907, 470] width 709 height 28
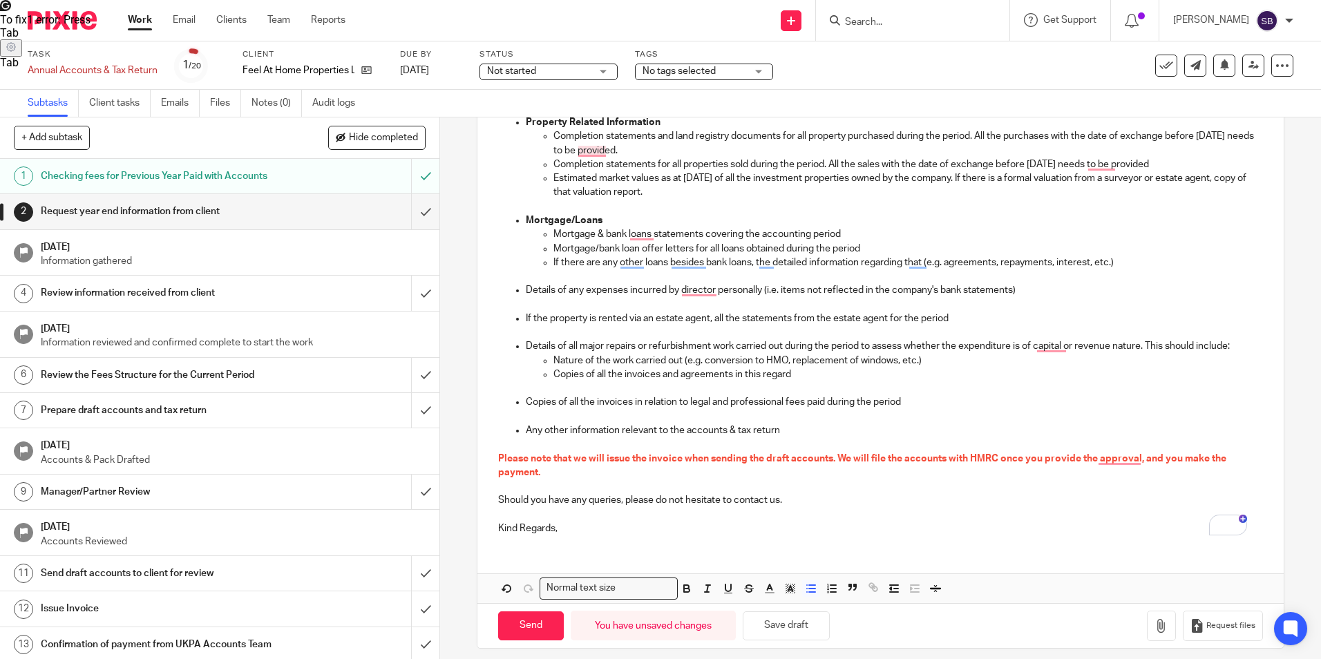
scroll to position [337, 0]
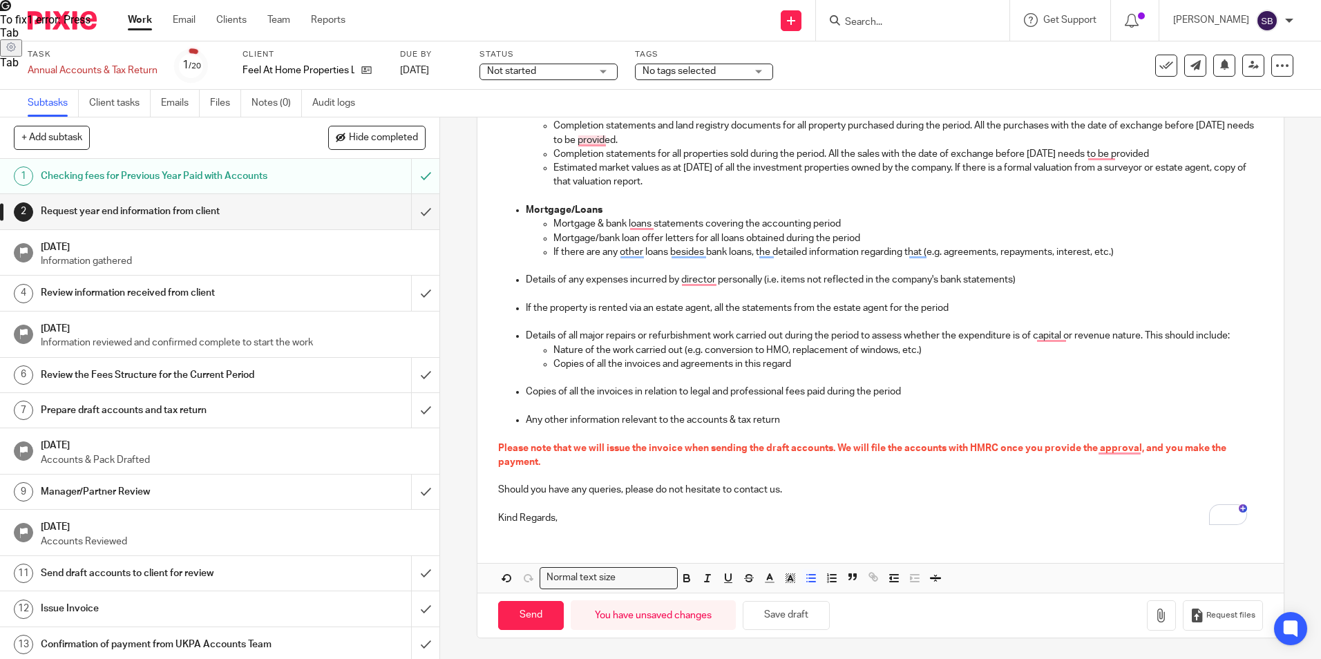
click at [572, 529] on div "Dear Kyle, I hope you are keeping well. The accounting period of Feel At Home P…" at bounding box center [880, 236] width 806 height 598
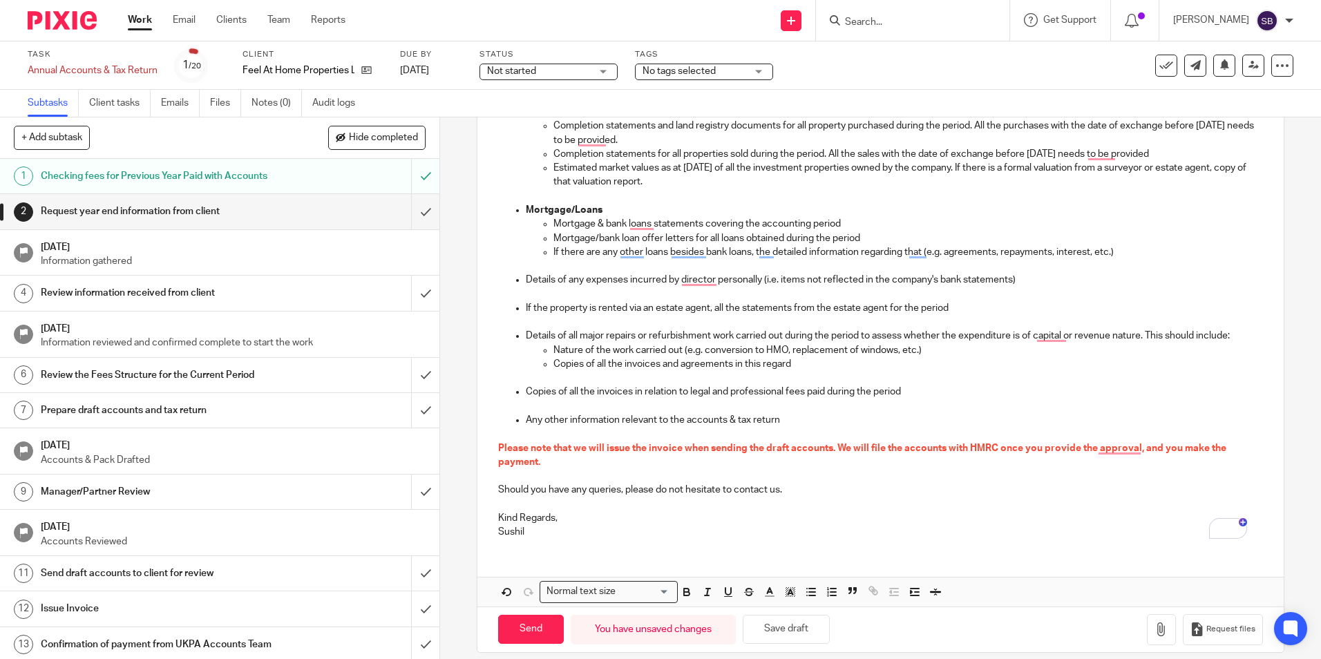
click at [1130, 444] on span "Please note that we will issue the invoice when sending the draft accounts. We …" at bounding box center [863, 455] width 730 height 23
click at [536, 627] on input "Send" at bounding box center [531, 630] width 66 height 30
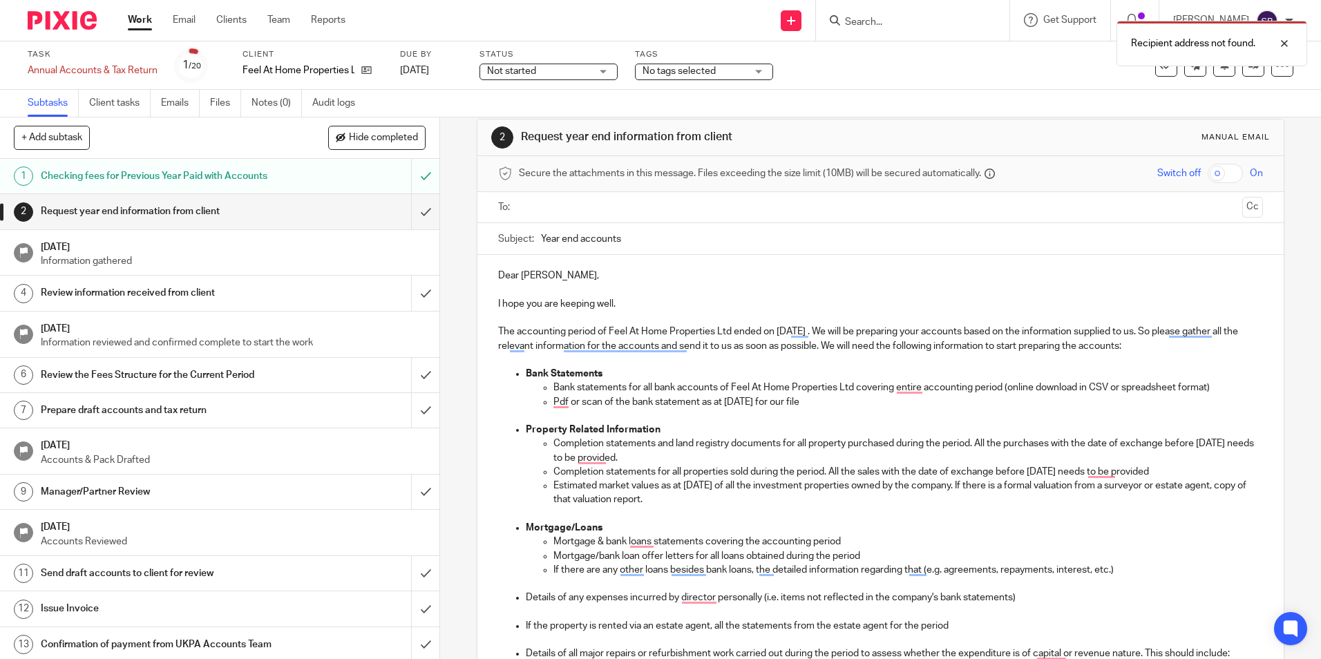
scroll to position [0, 0]
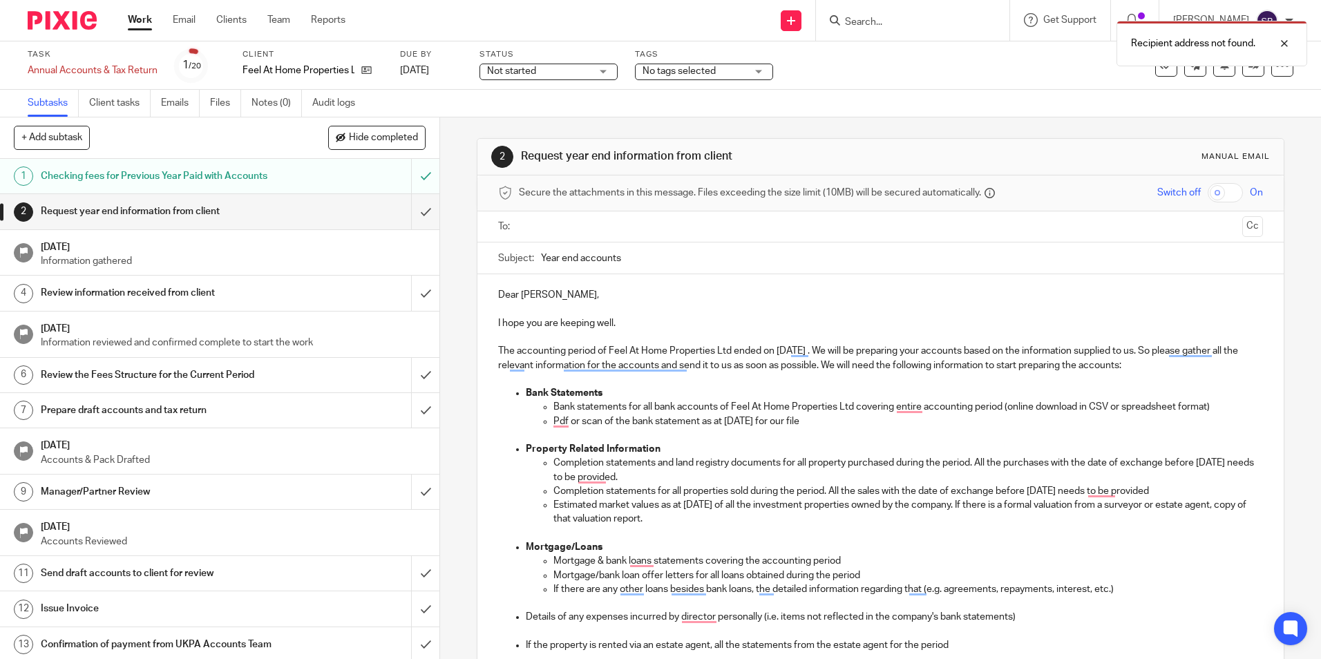
drag, startPoint x: 578, startPoint y: 237, endPoint x: 634, endPoint y: 230, distance: 56.4
click at [579, 236] on ul at bounding box center [880, 227] width 721 height 23
click at [639, 233] on input "text" at bounding box center [880, 227] width 712 height 16
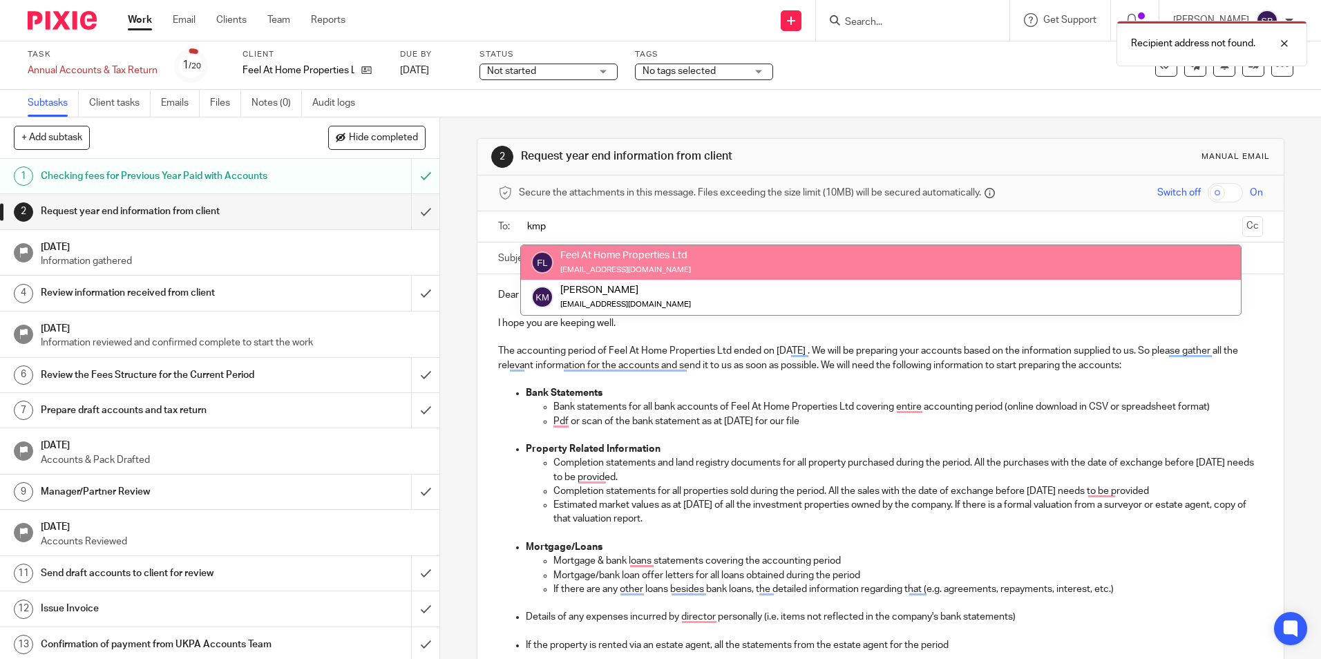
type input "kmp"
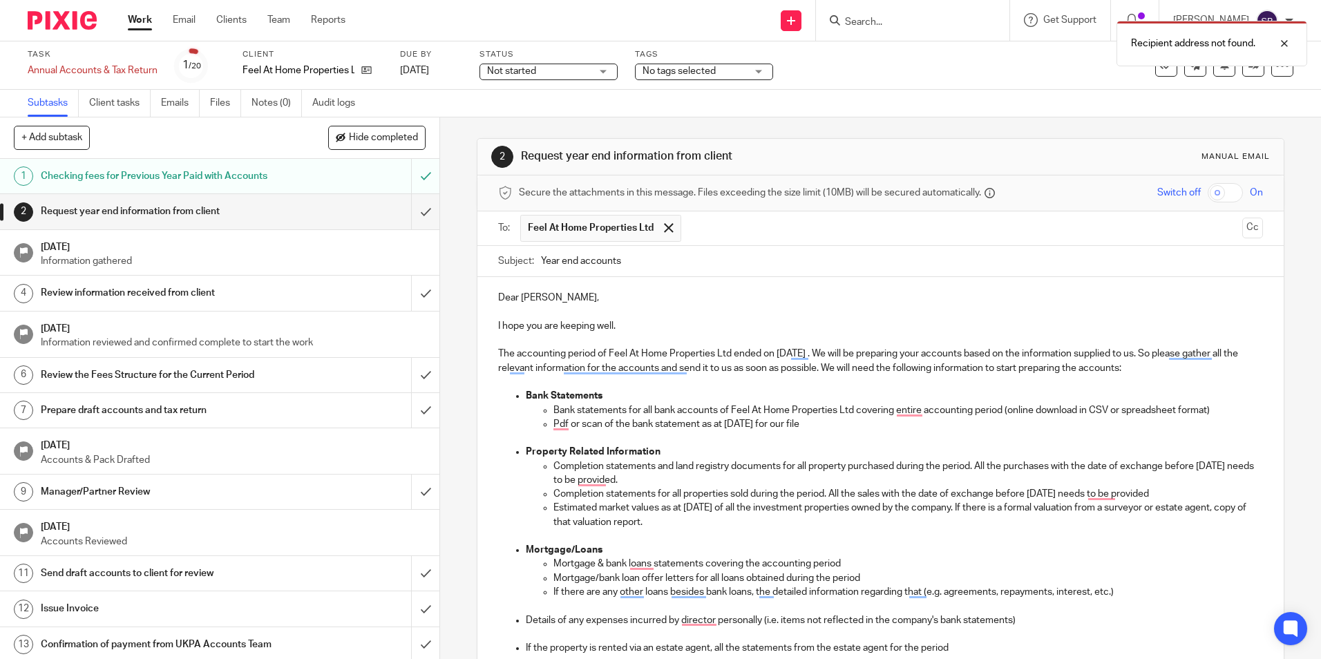
click at [1242, 231] on button "Cc" at bounding box center [1252, 228] width 21 height 21
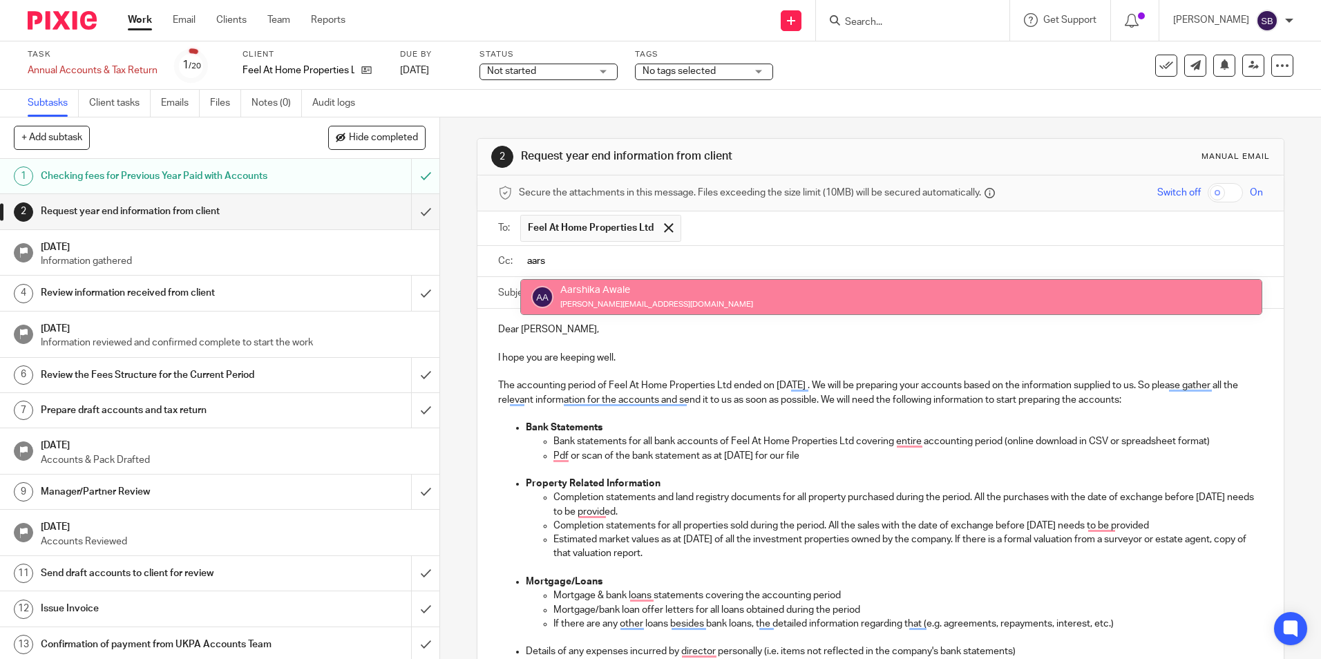
type input "aars"
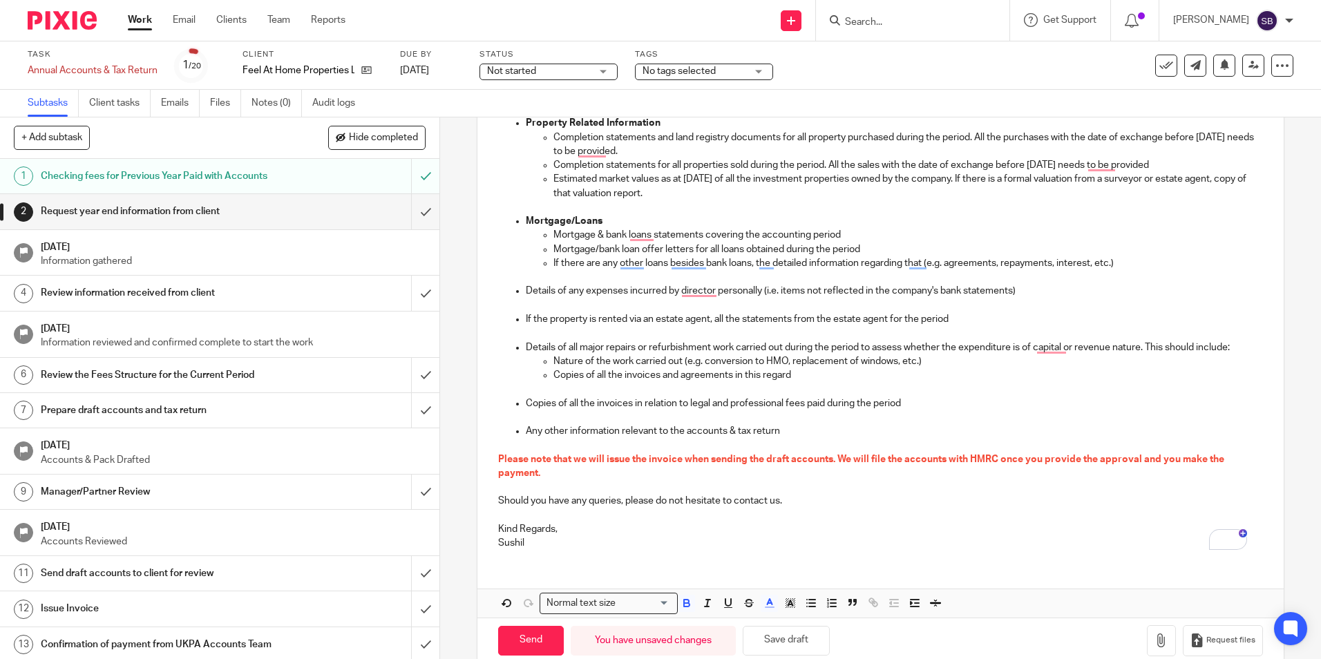
scroll to position [389, 0]
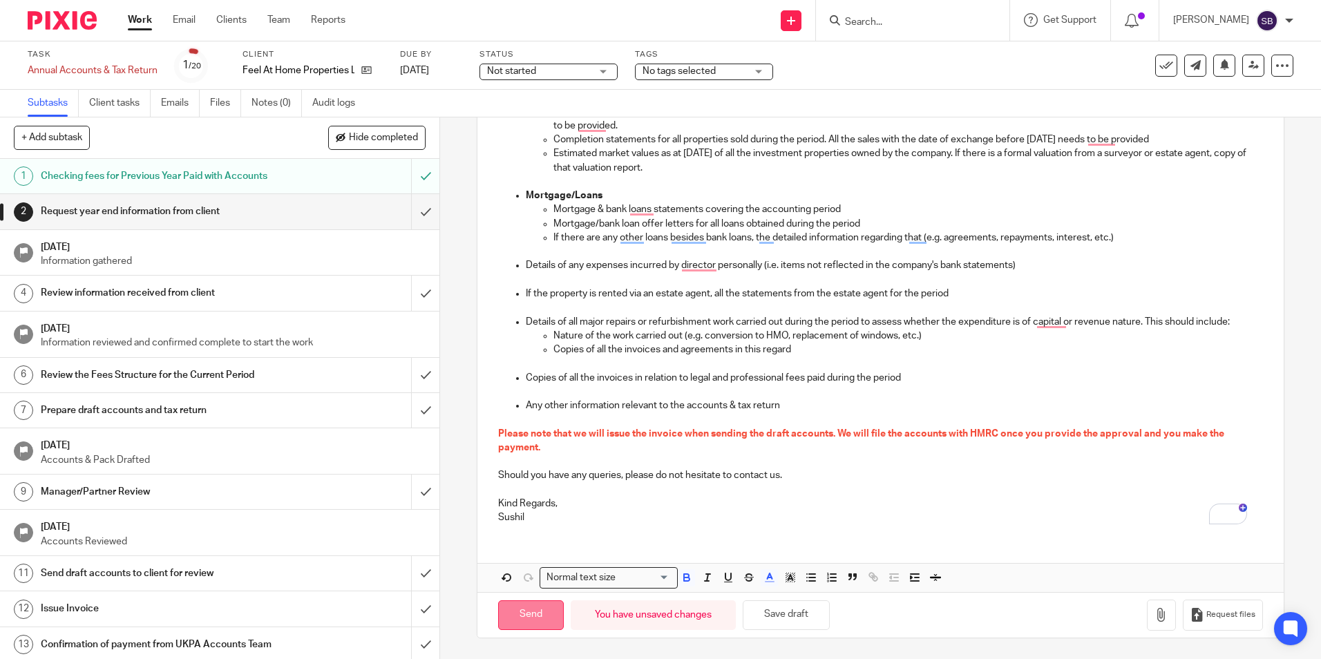
click at [533, 610] on input "Send" at bounding box center [531, 615] width 66 height 30
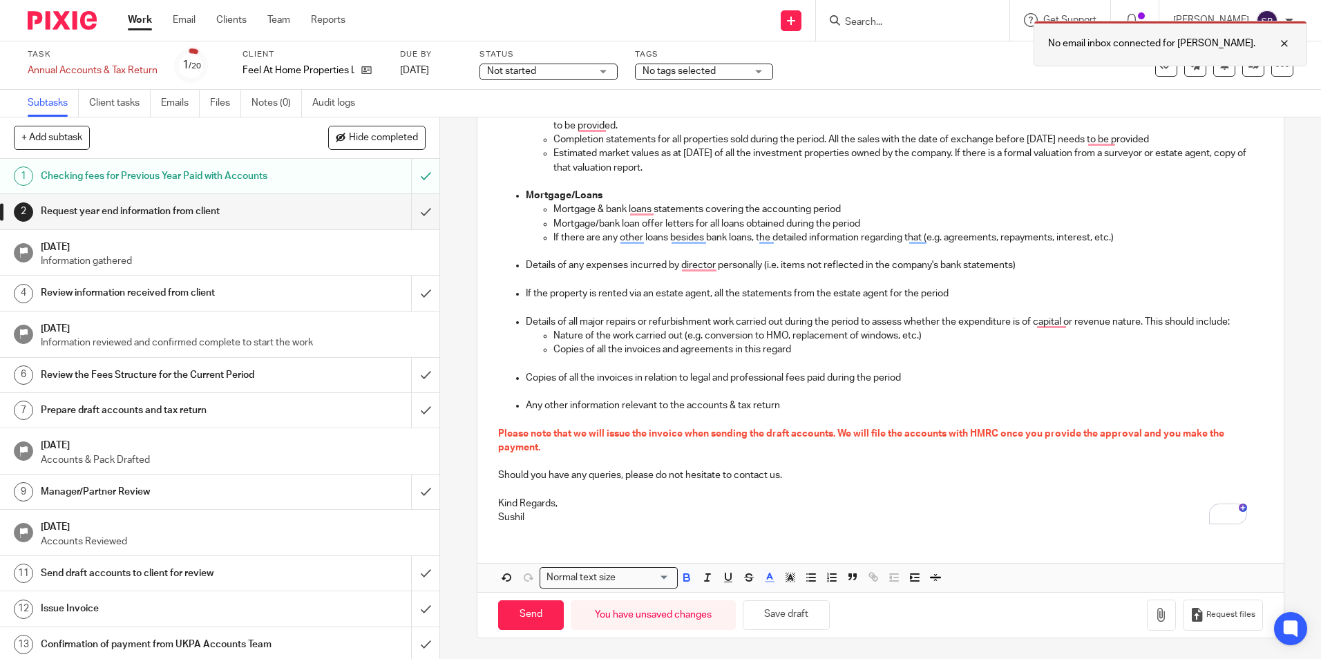
click at [1288, 44] on div at bounding box center [1273, 43] width 37 height 17
click at [1288, 22] on div at bounding box center [1289, 21] width 8 height 8
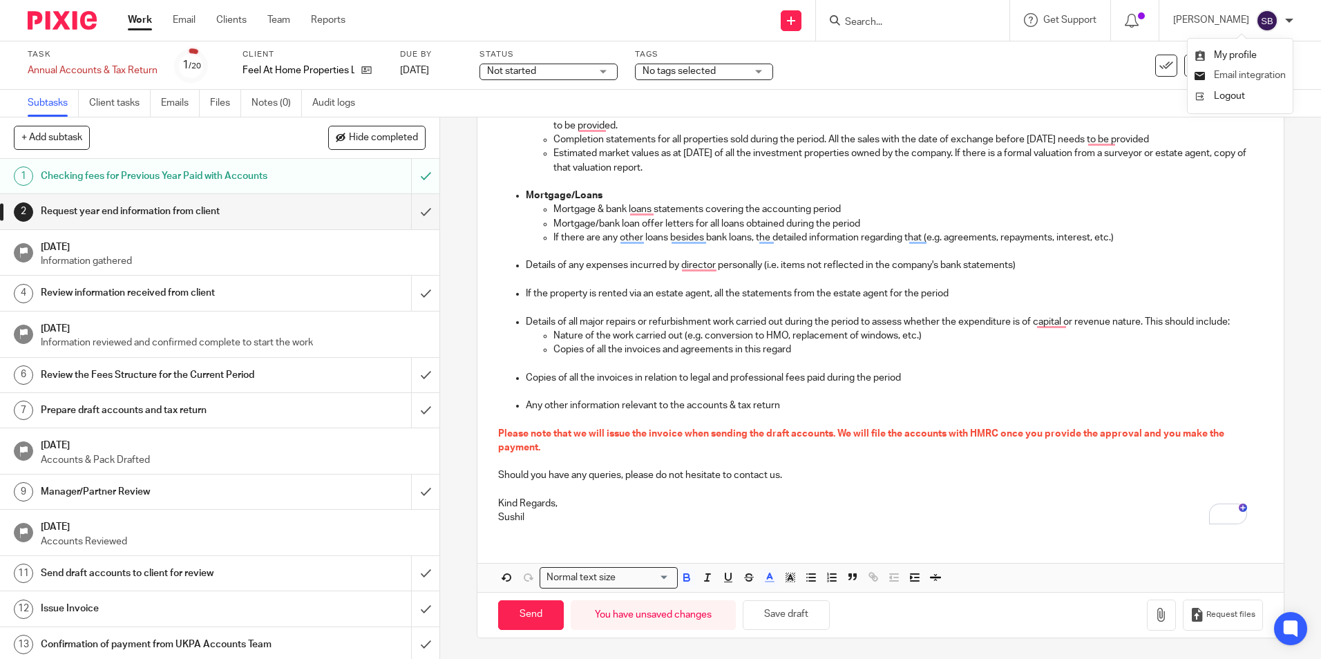
click at [1255, 75] on span "Email integration" at bounding box center [1250, 75] width 72 height 10
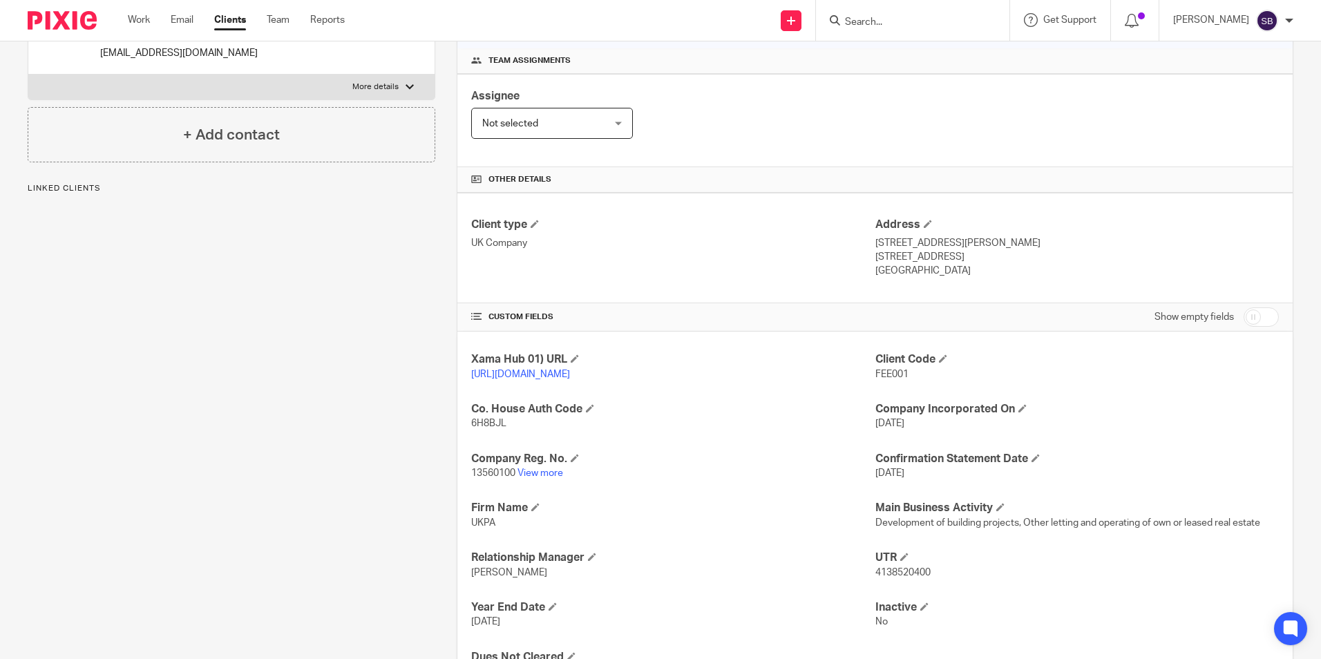
scroll to position [207, 0]
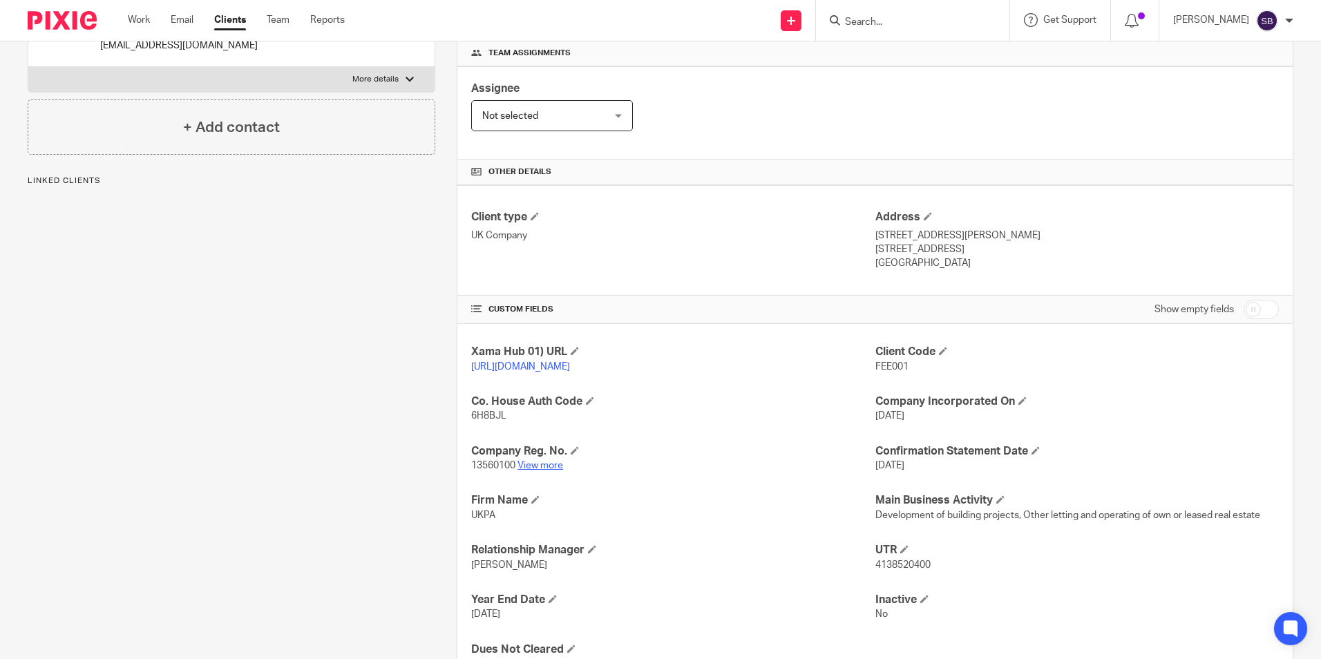
click at [540, 470] on link "View more" at bounding box center [540, 466] width 46 height 10
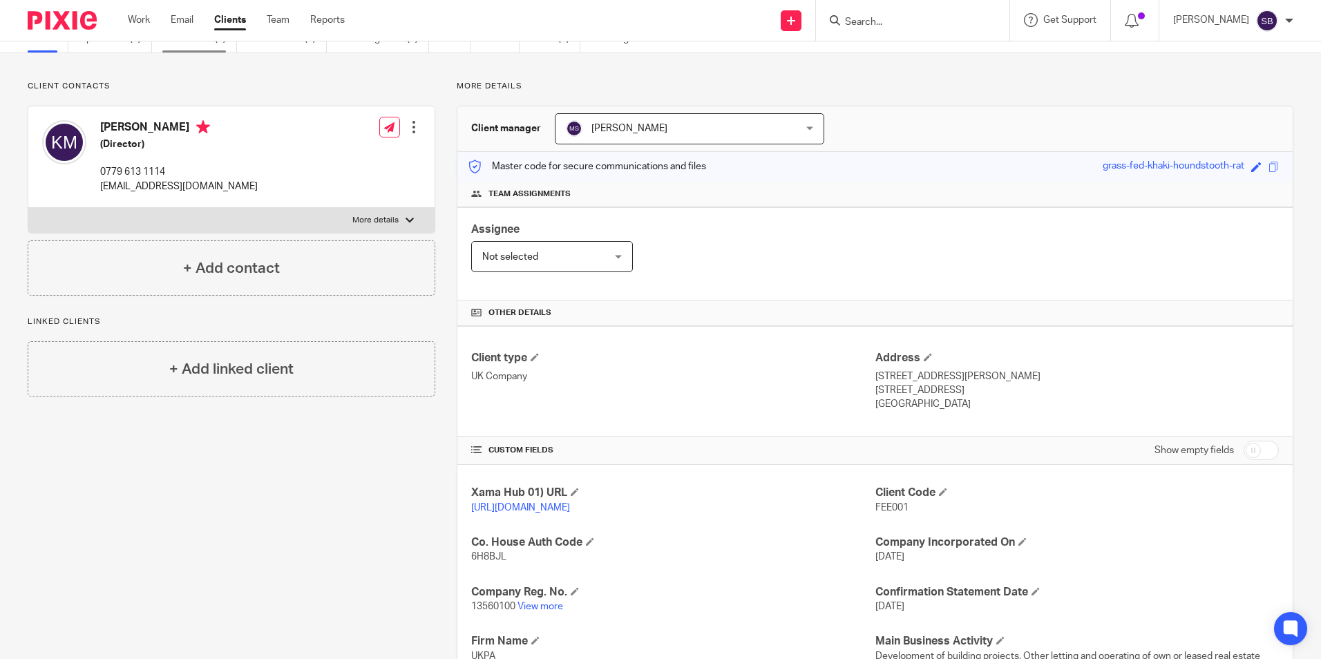
scroll to position [0, 0]
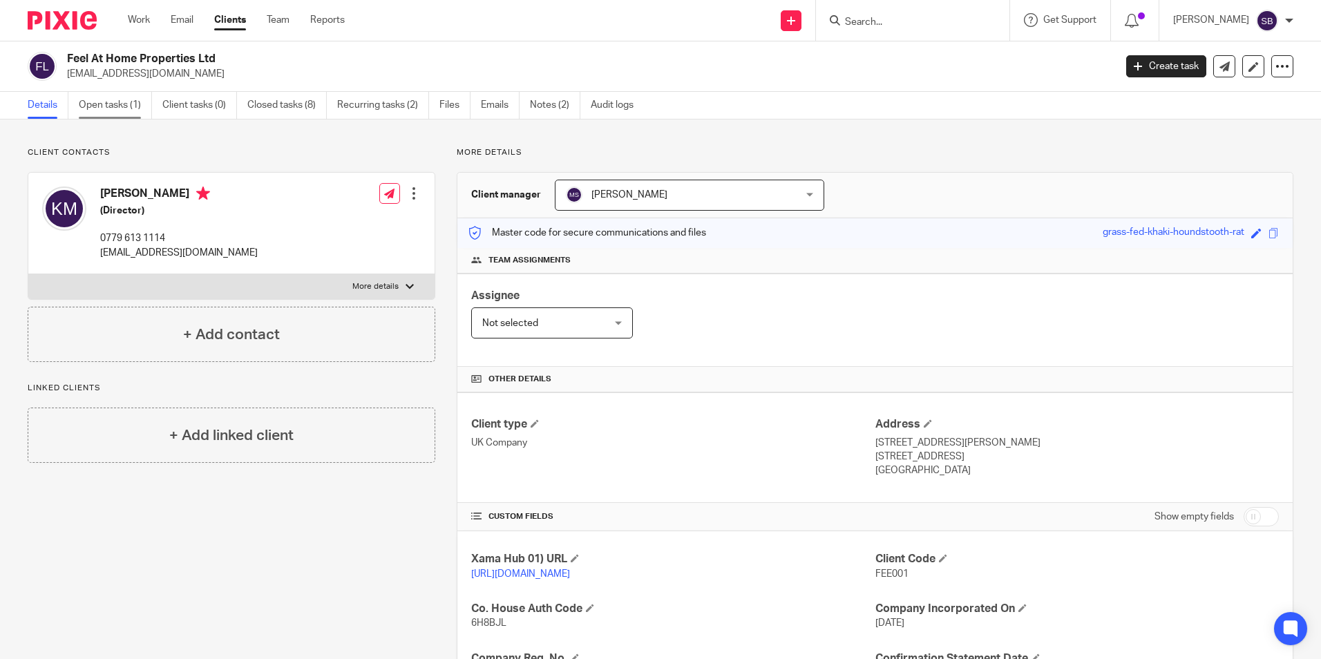
click at [106, 111] on link "Open tasks (1)" at bounding box center [115, 105] width 73 height 27
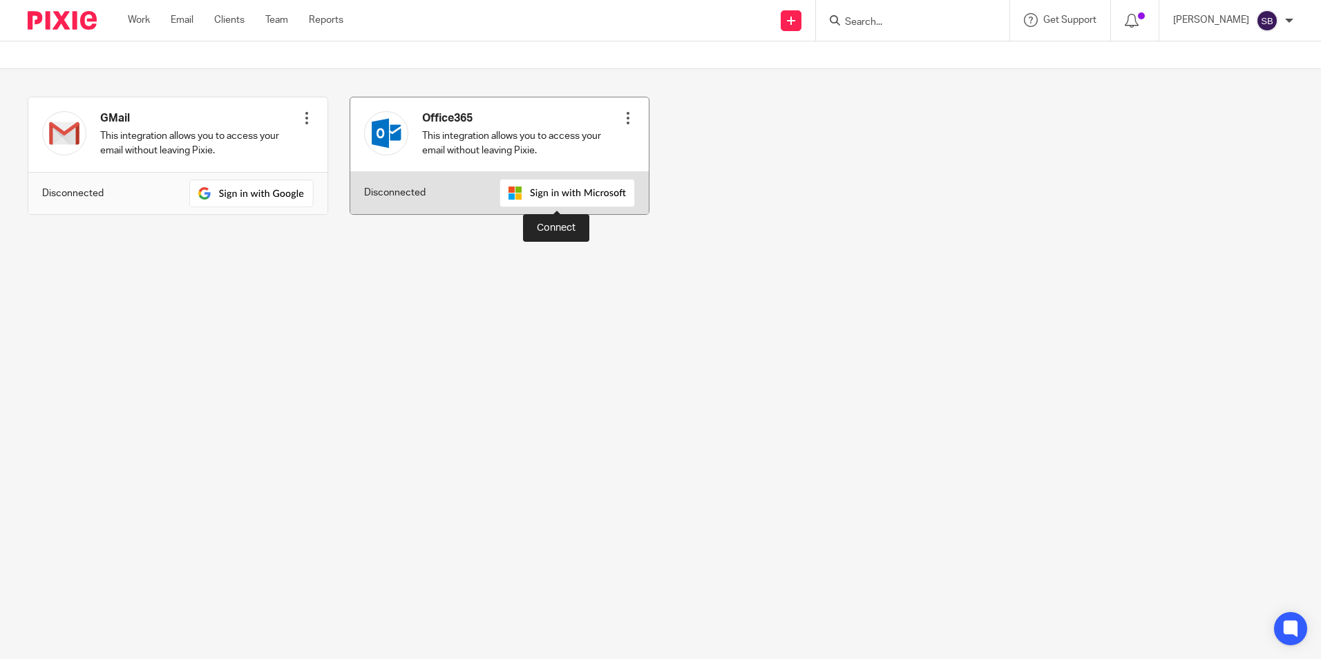
click at [547, 189] on img at bounding box center [567, 193] width 135 height 28
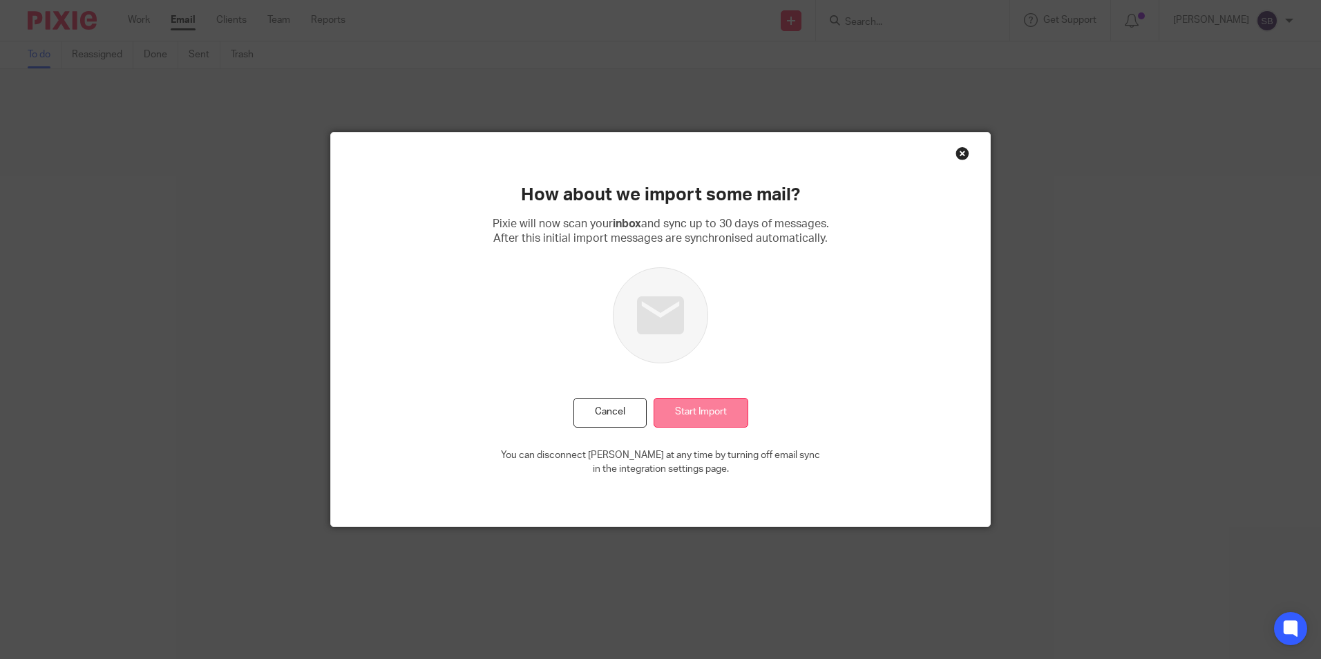
click at [719, 414] on input "Start Import" at bounding box center [701, 413] width 95 height 30
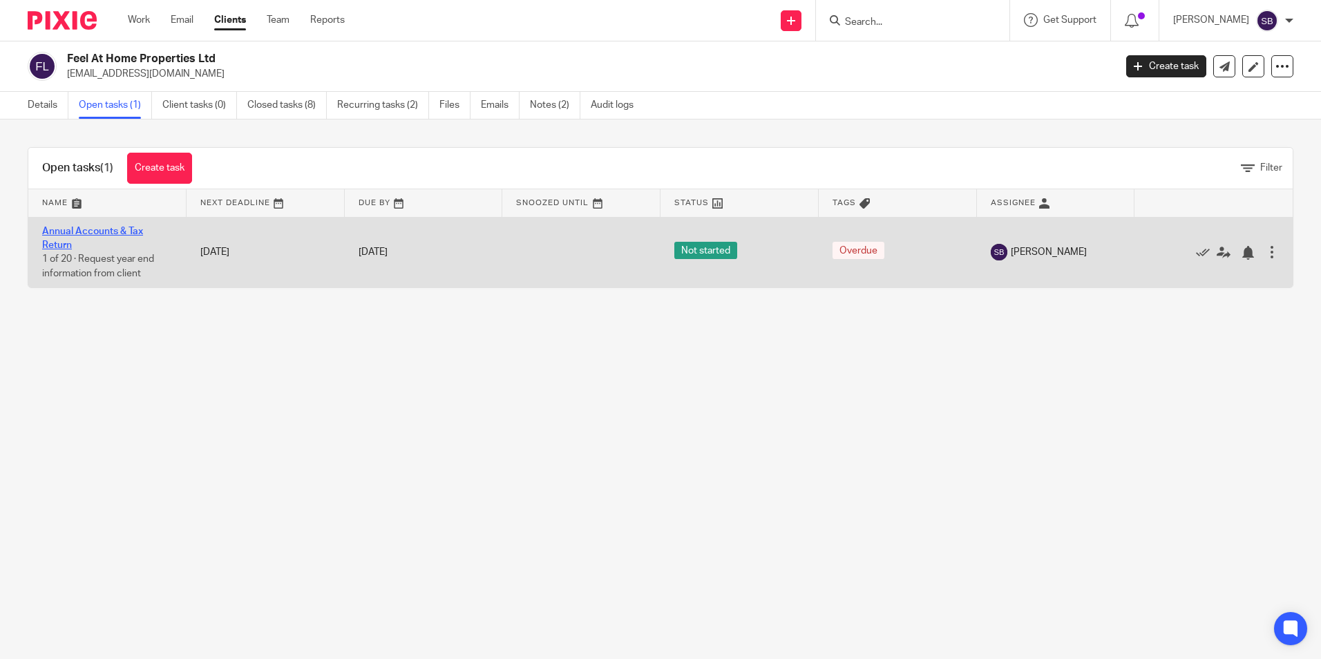
click at [106, 227] on link "Annual Accounts & Tax Return" at bounding box center [92, 238] width 101 height 23
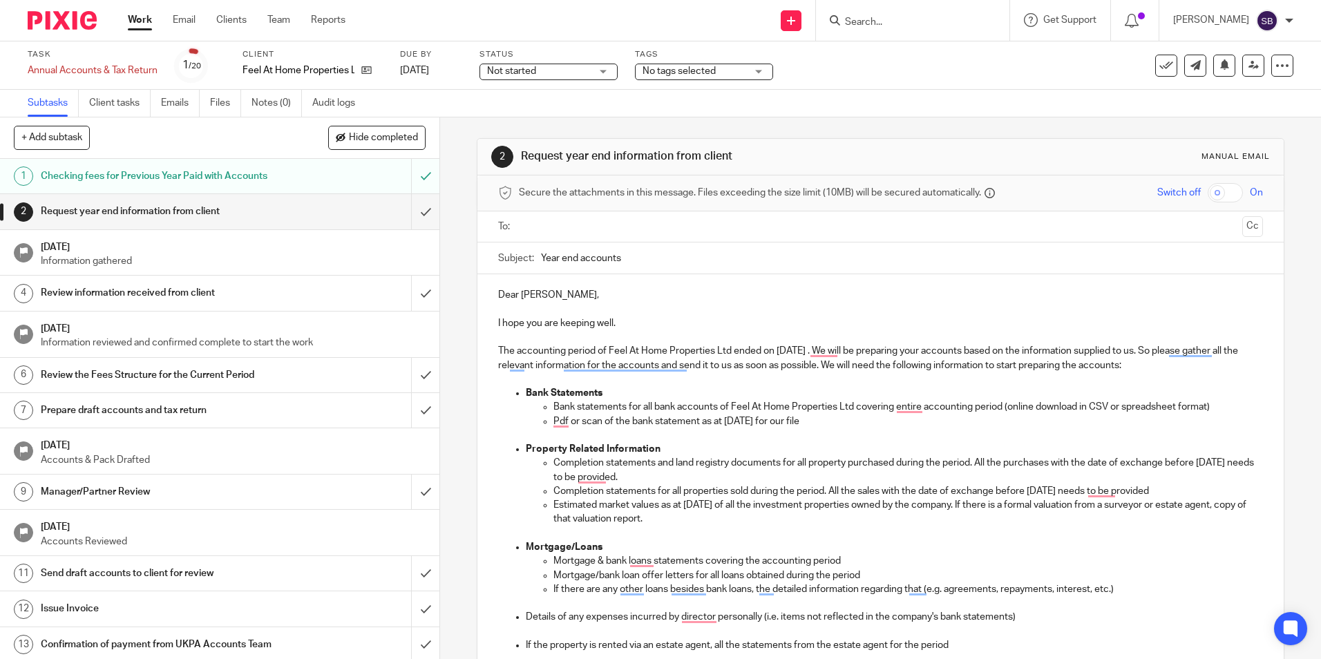
click at [550, 225] on input "text" at bounding box center [880, 227] width 712 height 16
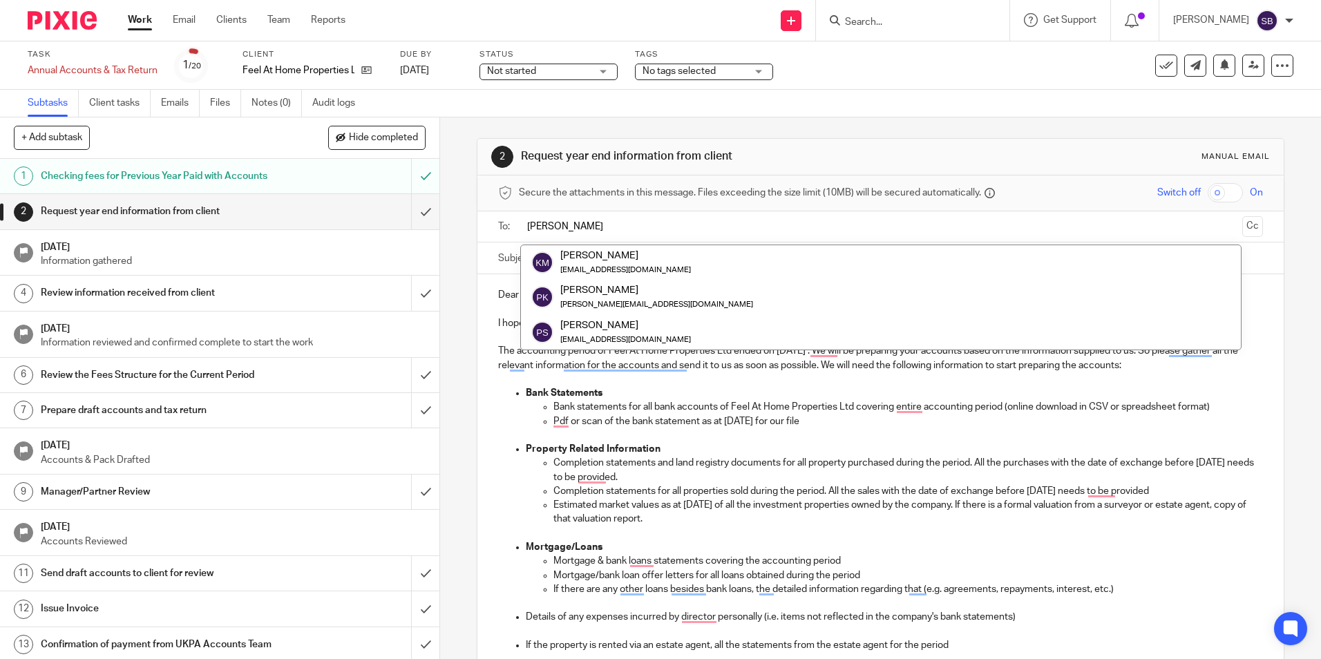
type input "kyle"
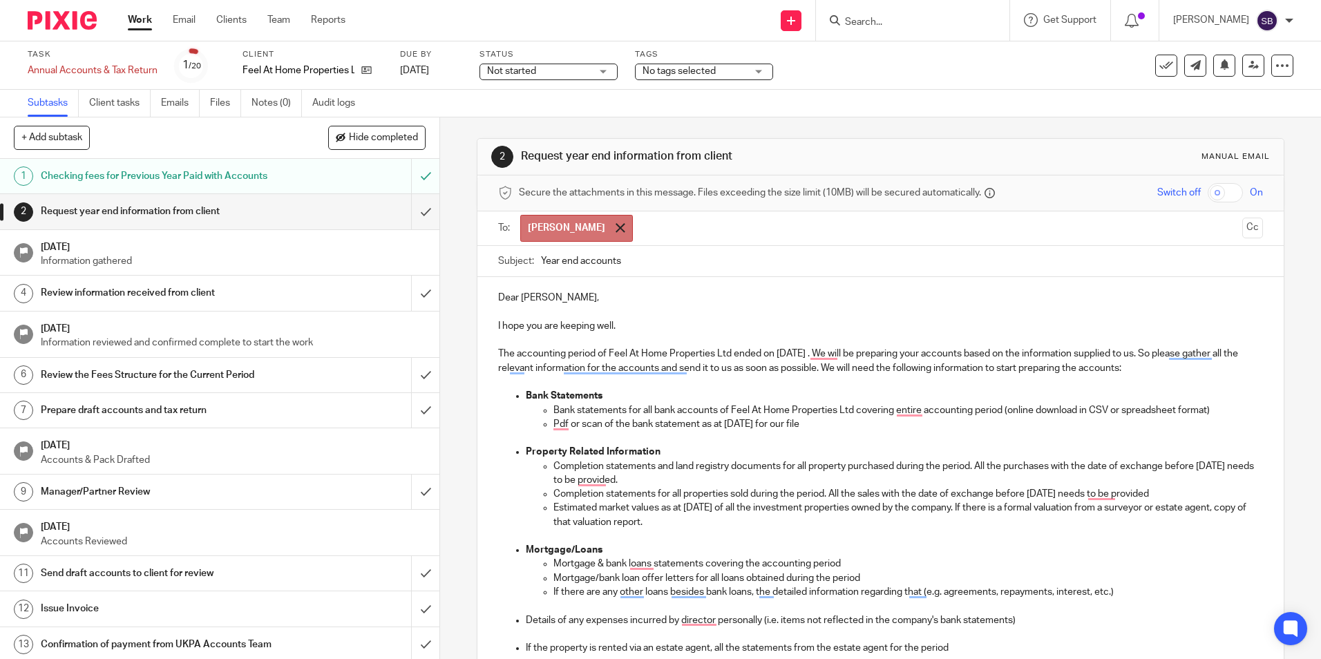
click at [616, 232] on span at bounding box center [620, 227] width 9 height 9
click at [569, 228] on input "text" at bounding box center [880, 227] width 712 height 16
click at [1242, 229] on button "Cc" at bounding box center [1252, 228] width 21 height 21
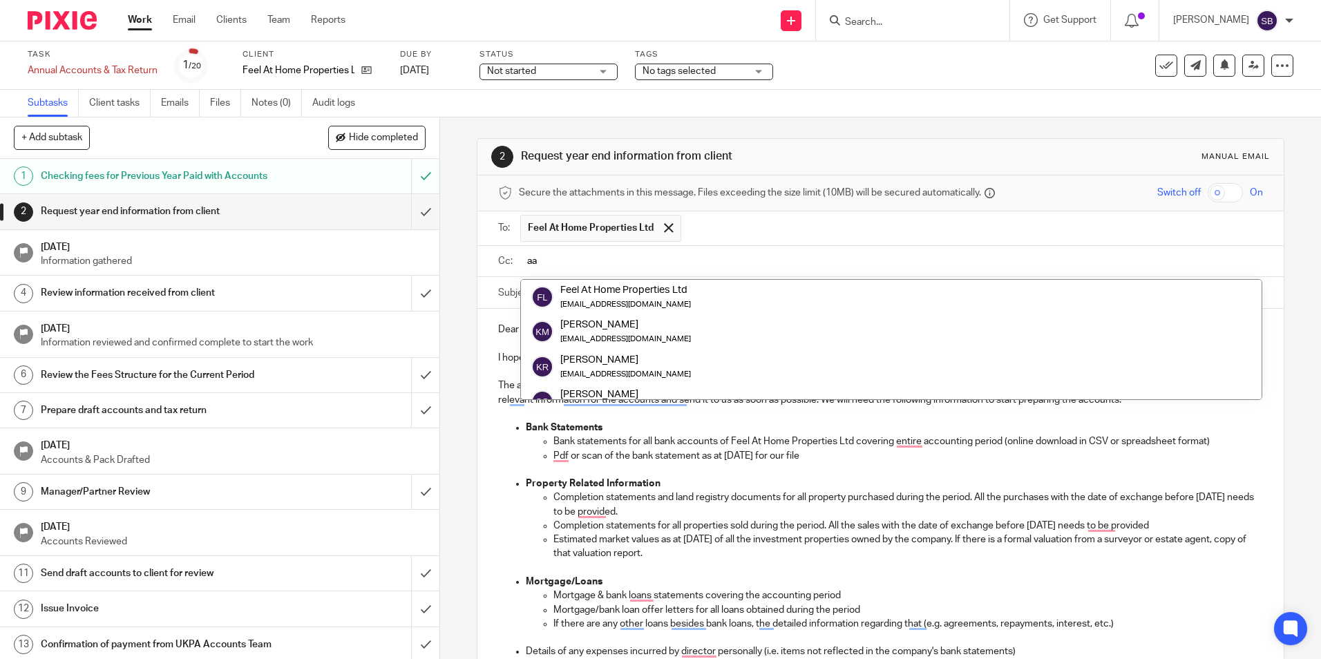
type input "aar"
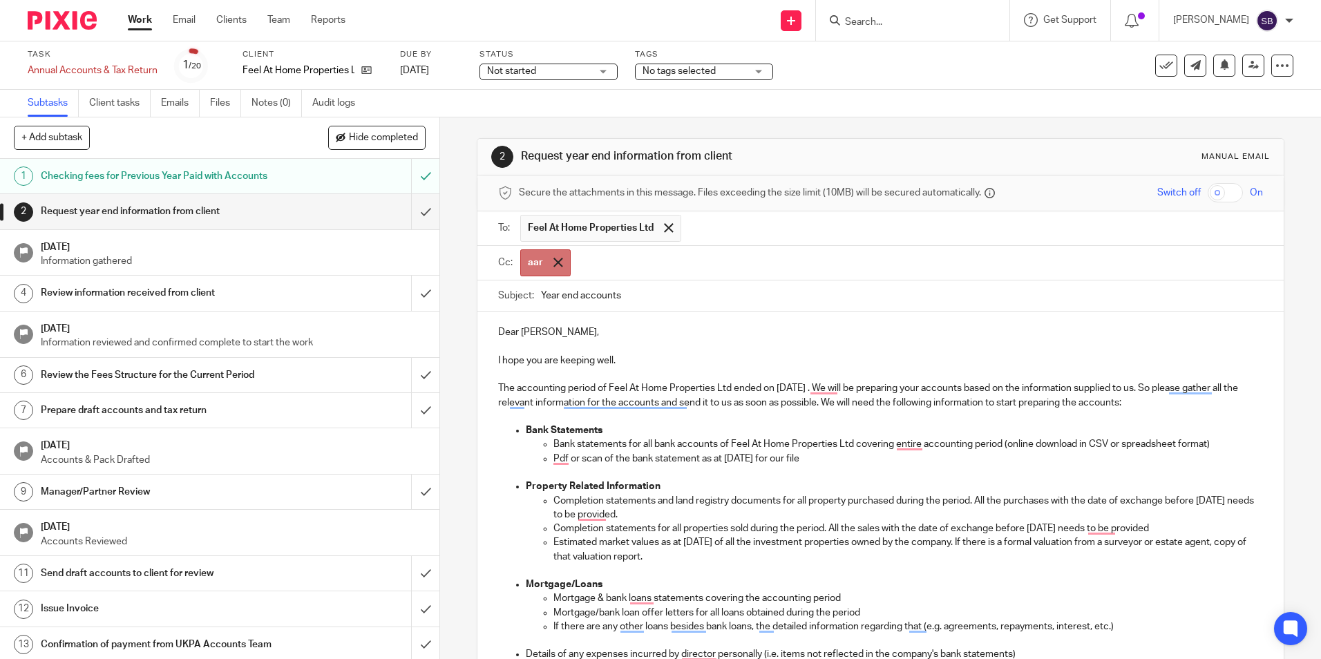
click at [555, 263] on span at bounding box center [557, 262] width 9 height 9
click at [629, 259] on input "text" at bounding box center [890, 262] width 733 height 16
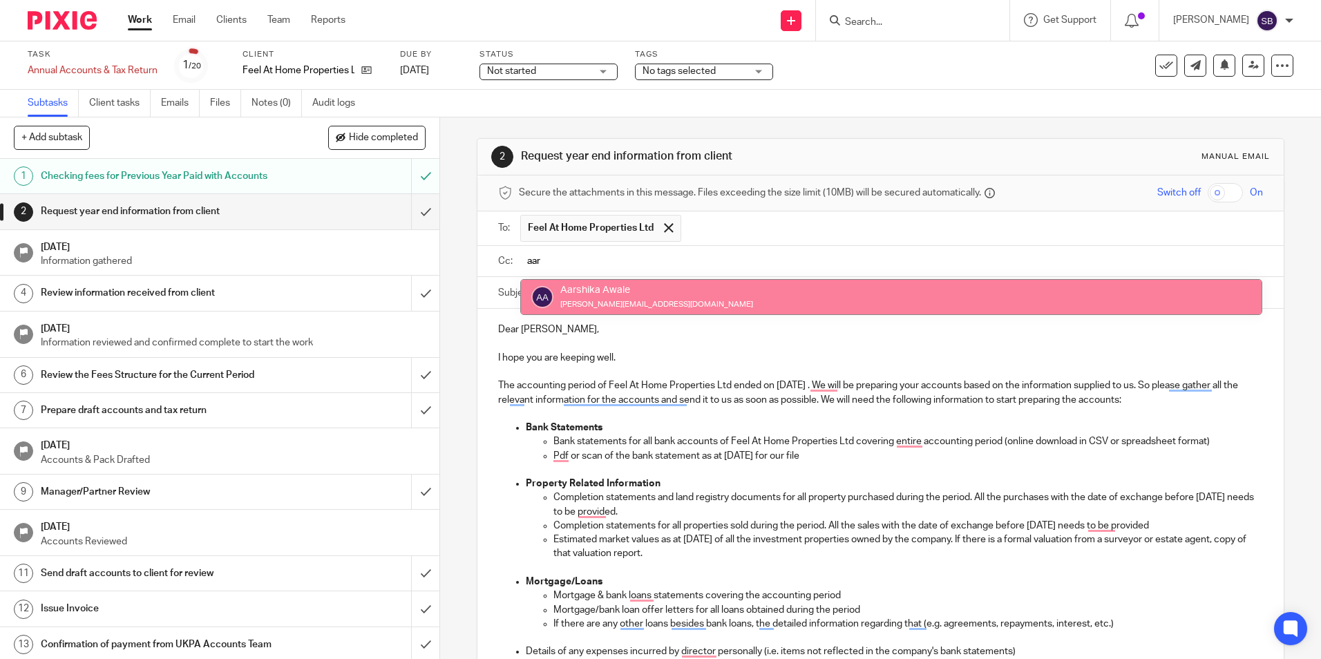
type input "aar"
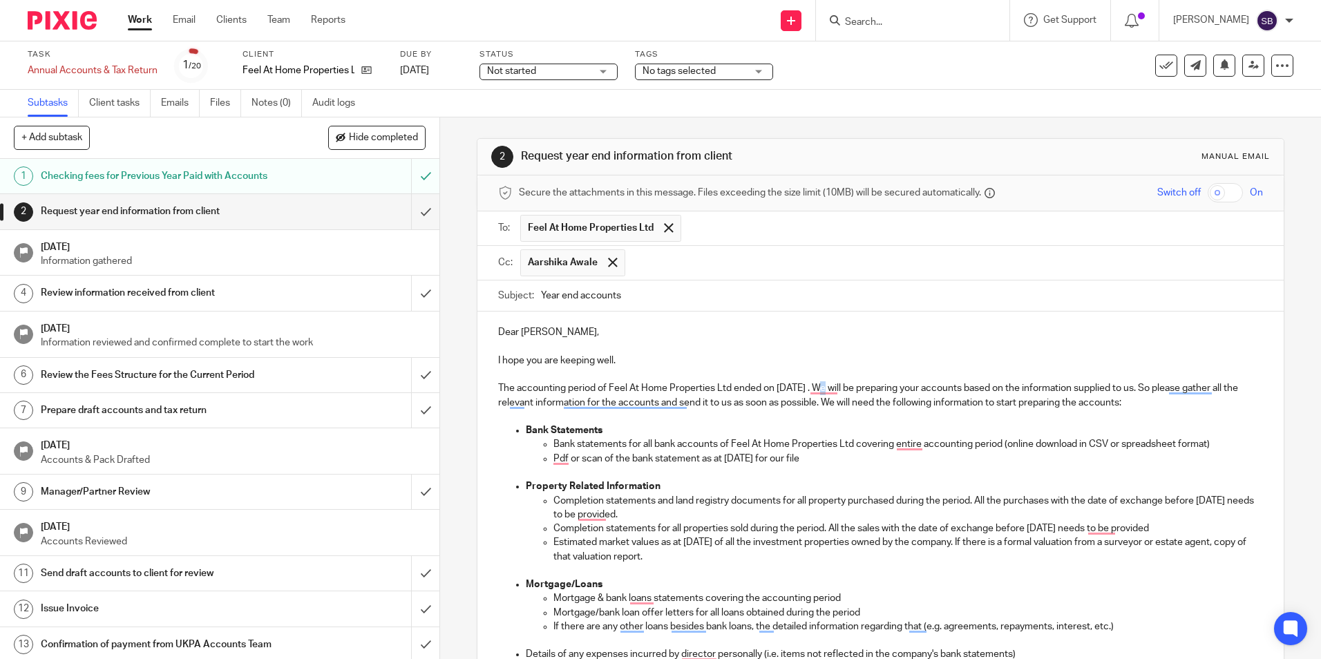
click at [827, 385] on p "The accounting period of Feel At Home Properties Ltd ended on 31 Aug 2024 . We …" at bounding box center [880, 395] width 764 height 28
click at [777, 457] on p "Pdf or scan of the bank statement as at 31 Aug 2024 for our file" at bounding box center [907, 459] width 709 height 14
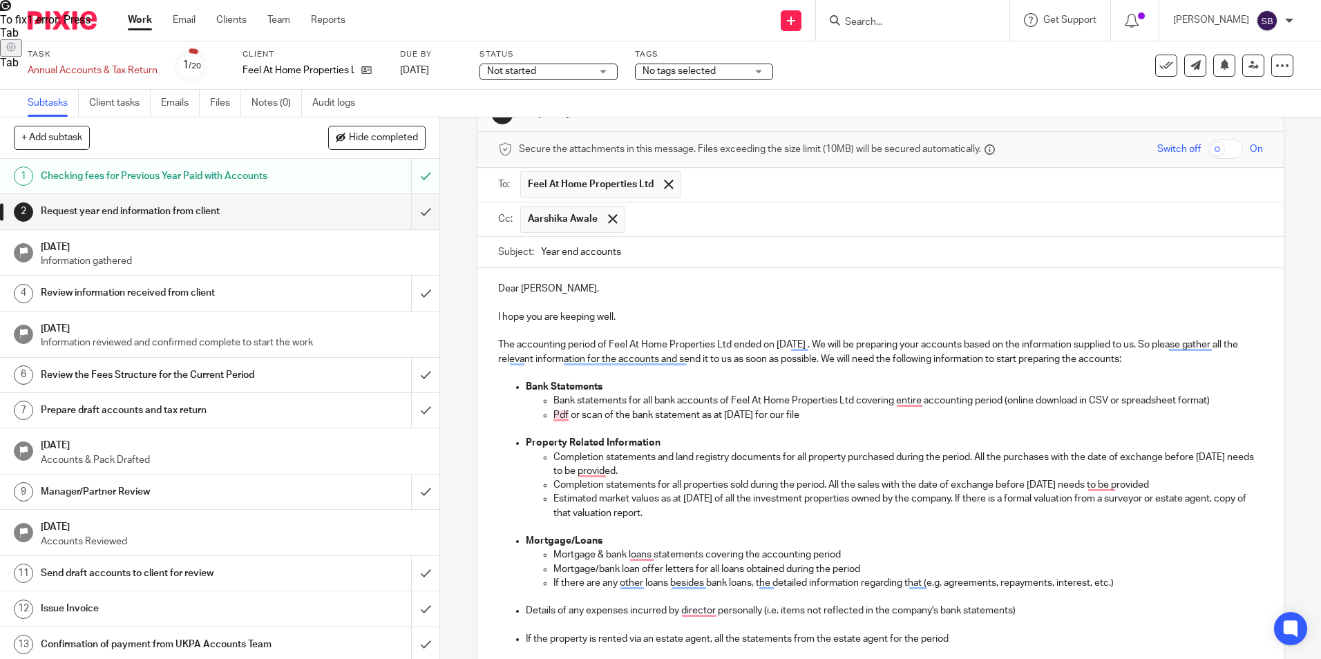
scroll to position [69, 0]
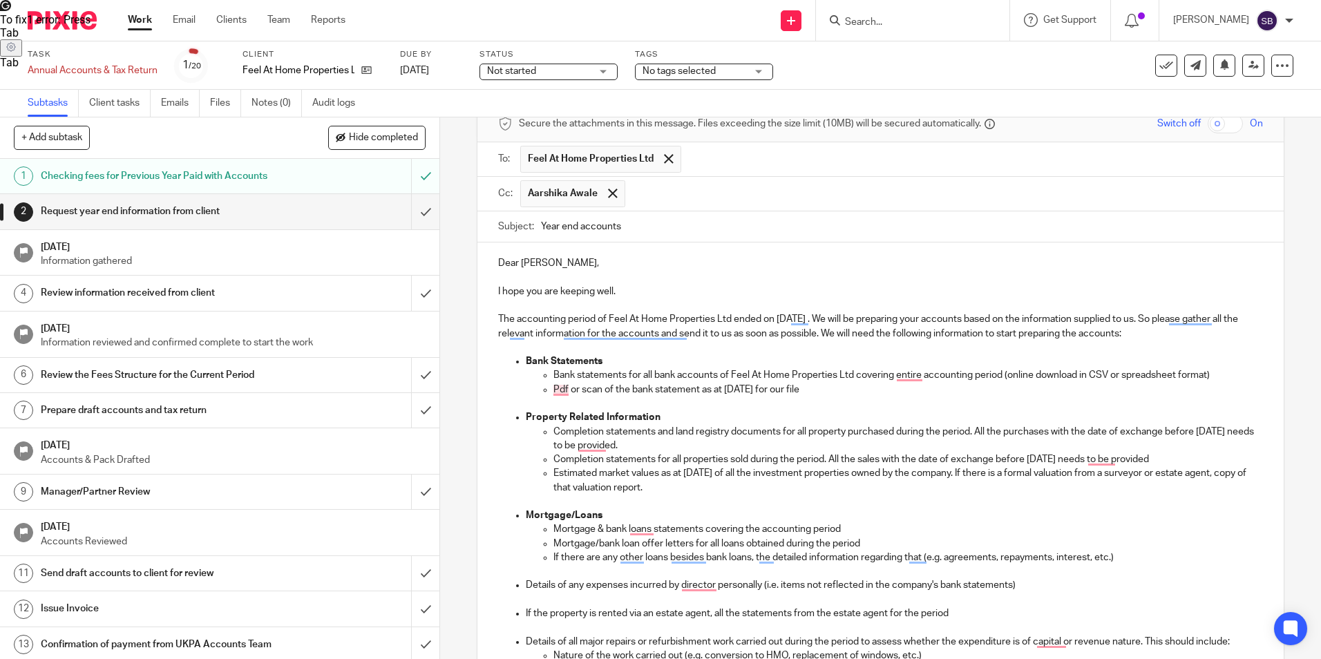
click at [1077, 459] on p "Completion statements for all properties sold during the period. All the sales …" at bounding box center [907, 460] width 709 height 14
click at [571, 448] on p "Completion statements and land registry documents for all property purchased du…" at bounding box center [907, 439] width 709 height 28
click at [884, 508] on p "Mortgage/Loans" at bounding box center [894, 515] width 736 height 14
click at [734, 472] on p "Estimated market values as at 31 Aug 2024 of all the investment properties owne…" at bounding box center [907, 480] width 709 height 28
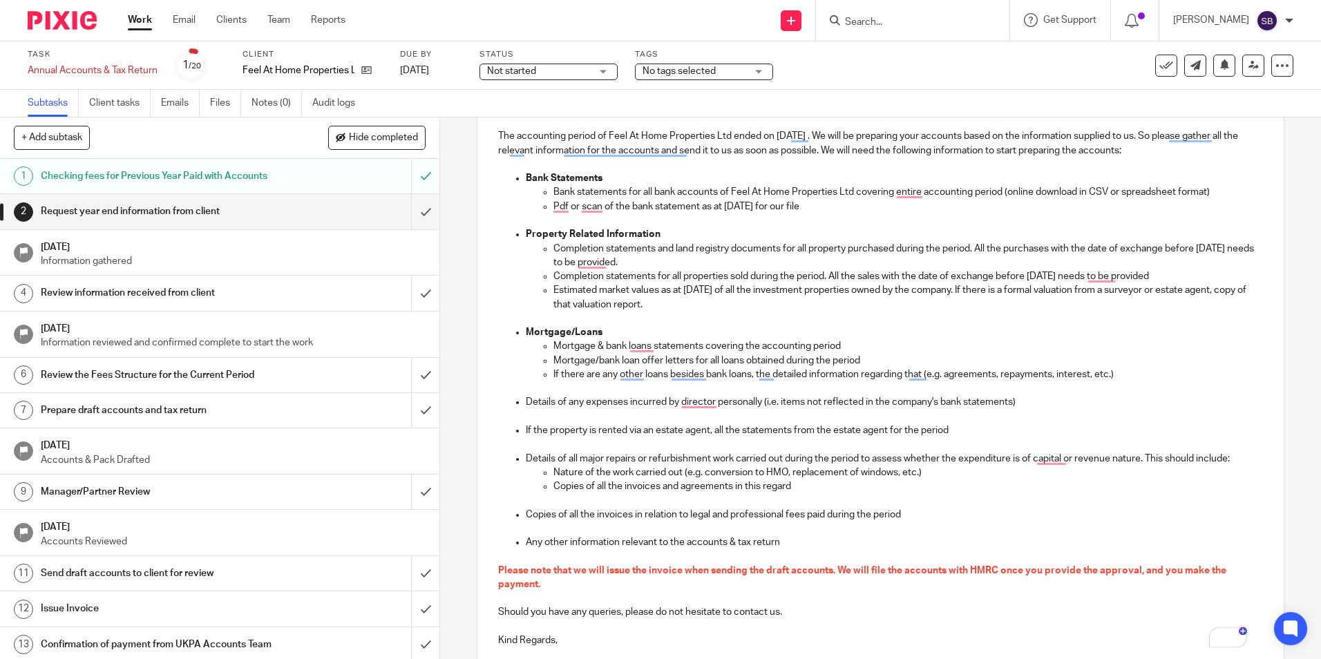
scroll to position [276, 0]
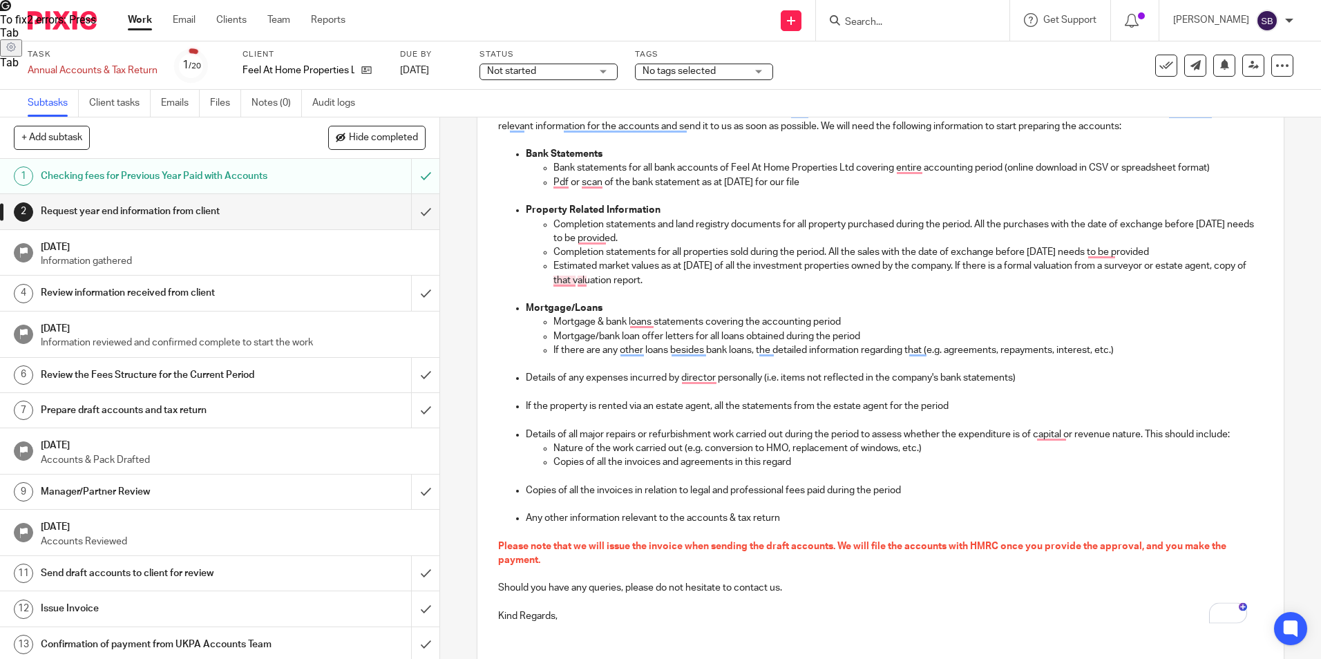
click at [565, 613] on p "Kind Regards," at bounding box center [880, 616] width 764 height 14
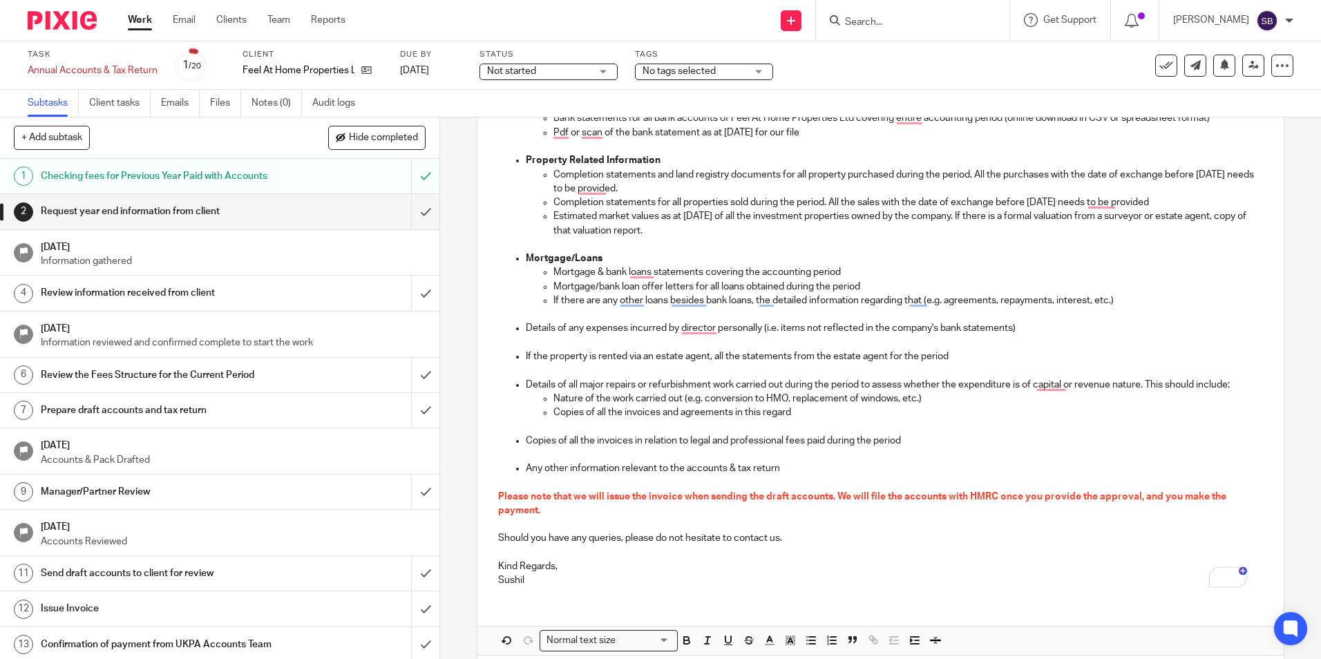
scroll to position [345, 0]
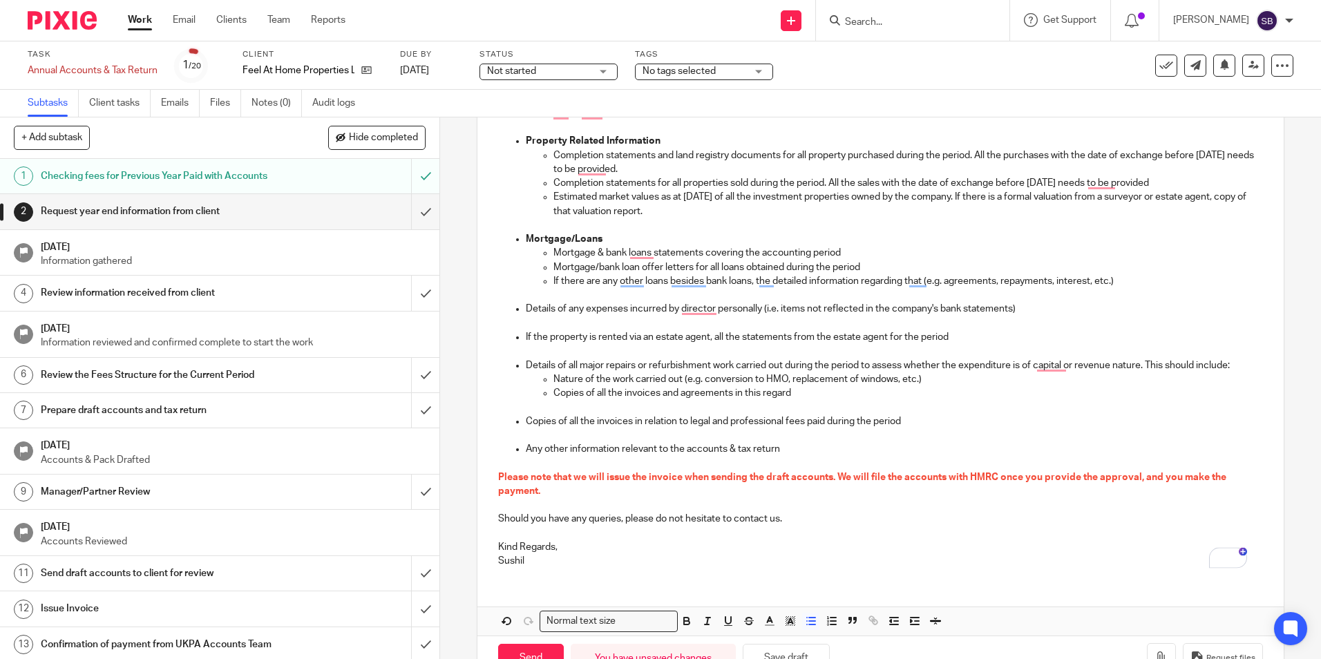
click at [695, 307] on p "Details of any expenses incurred by director personally (i.e. items not reflect…" at bounding box center [894, 309] width 736 height 14
click at [526, 569] on div "Dear Kyle, I hope you are keeping well. The accounting period of Feel At Home P…" at bounding box center [880, 272] width 806 height 612
click at [1046, 365] on p "Details of all major repairs or refurbishment work carried out during the perio…" at bounding box center [894, 366] width 736 height 14
click at [622, 284] on p "If there are any other loans besides bank loans, the detailed information regar…" at bounding box center [907, 281] width 709 height 14
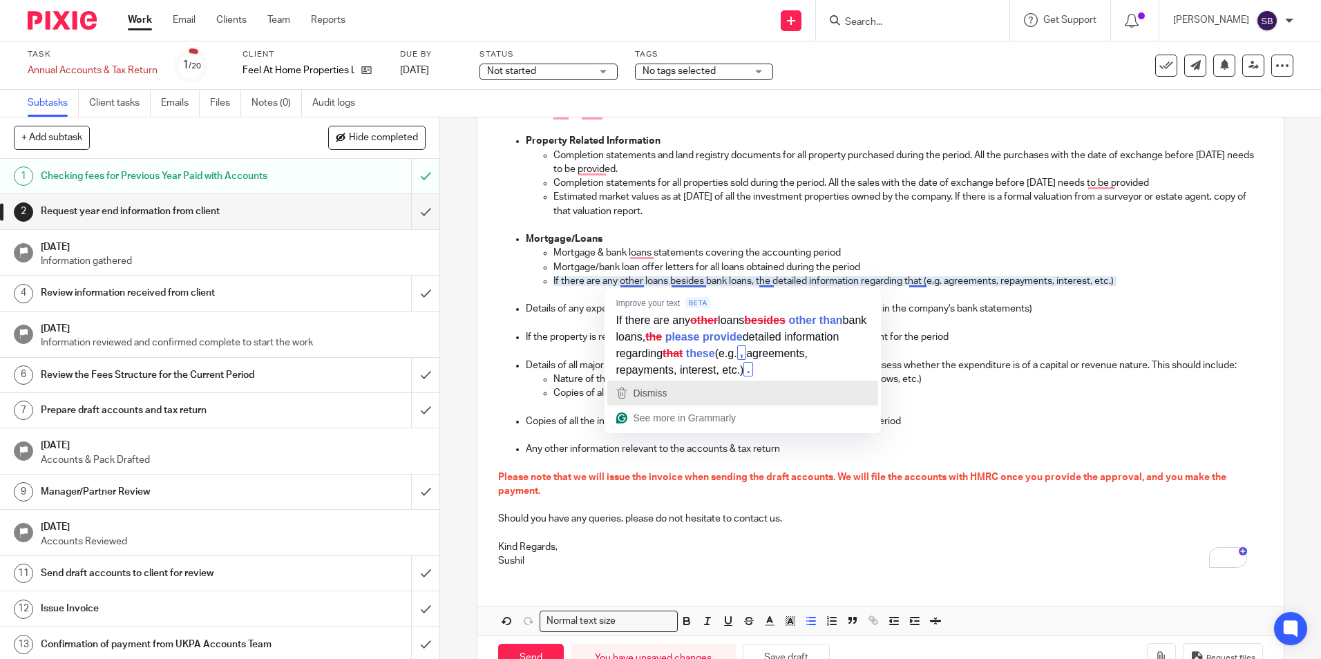
click at [636, 400] on div "Dismiss" at bounding box center [648, 393] width 37 height 21
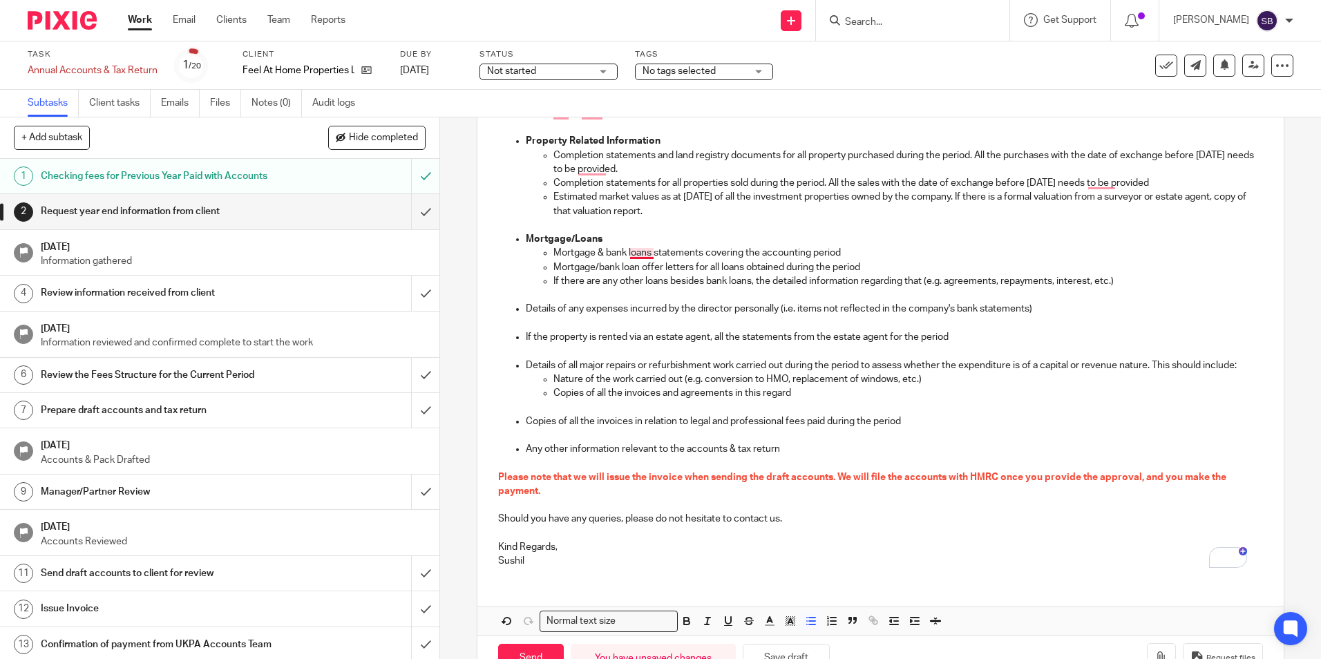
click at [643, 258] on p "Mortgage & bank loans statements covering the accounting period" at bounding box center [907, 253] width 709 height 14
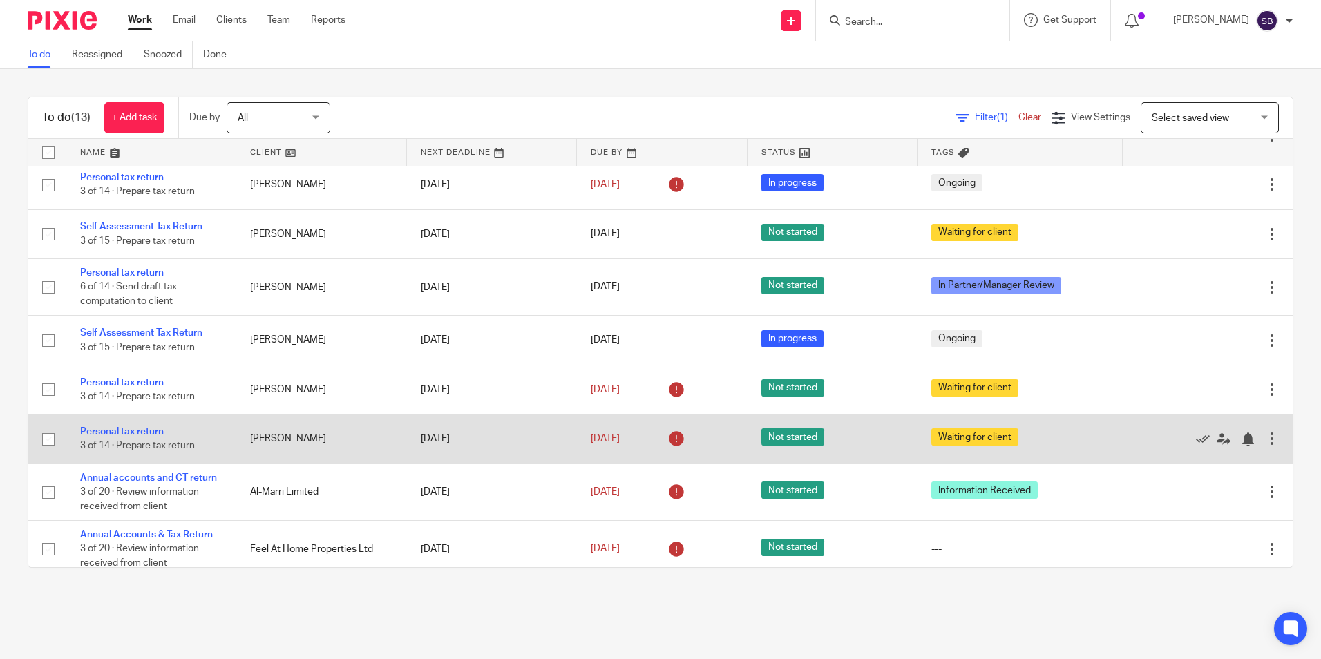
scroll to position [308, 0]
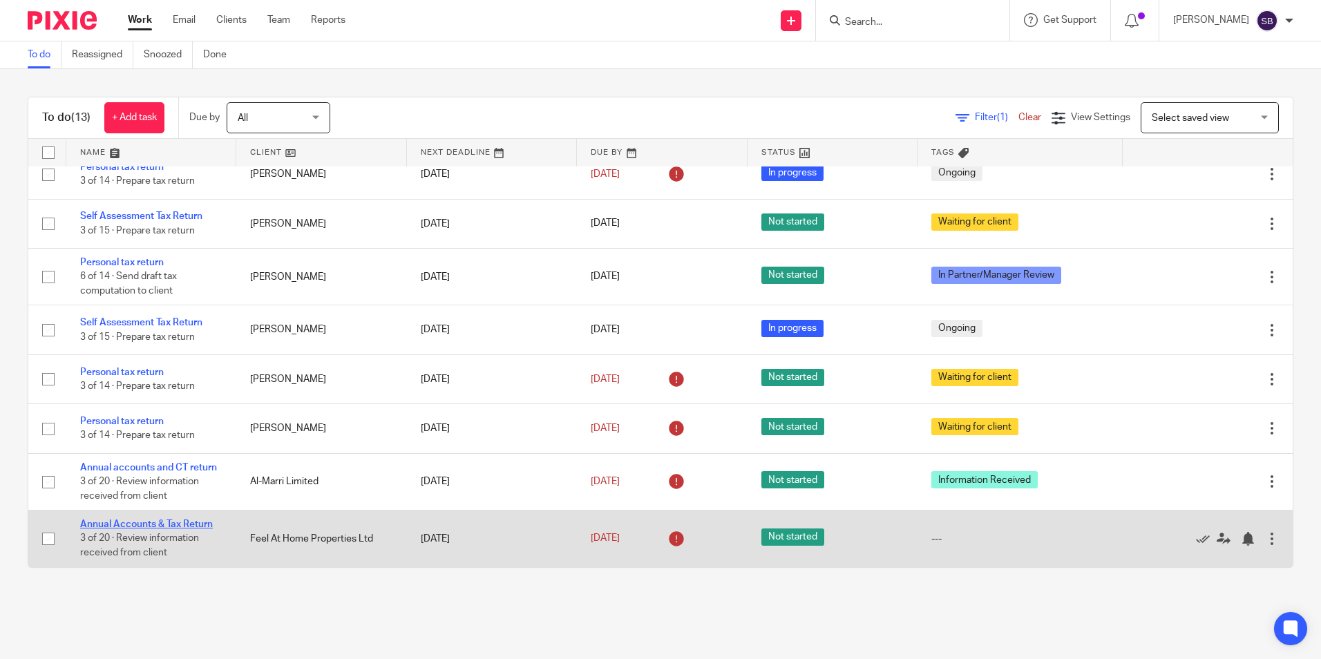
click at [143, 526] on link "Annual Accounts & Tax Return" at bounding box center [146, 525] width 133 height 10
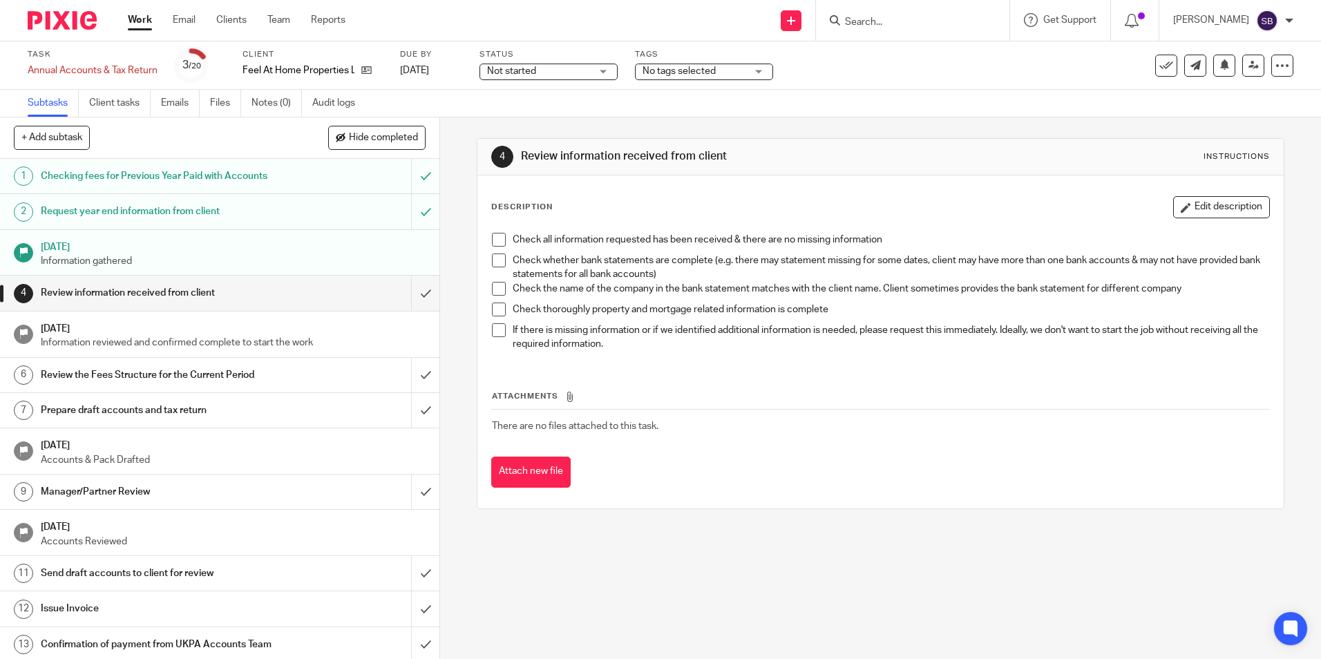
click at [572, 71] on span "Not started" at bounding box center [539, 71] width 104 height 15
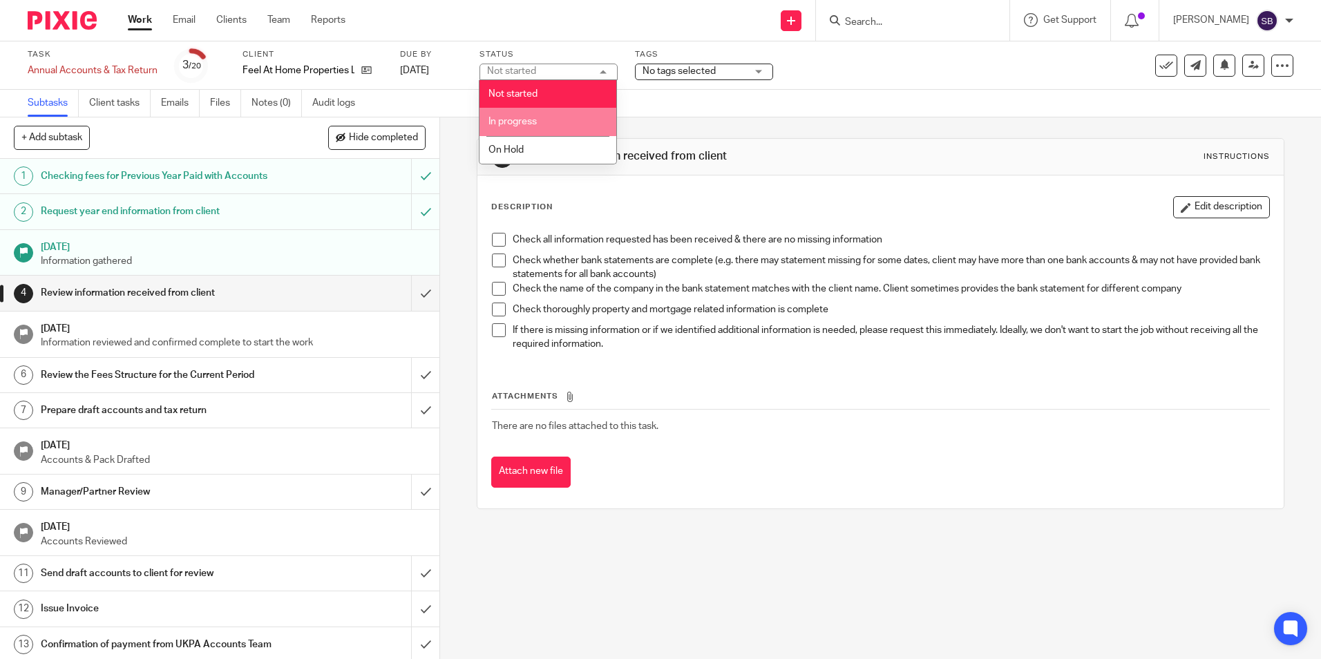
click at [538, 122] on li "In progress" at bounding box center [547, 122] width 137 height 28
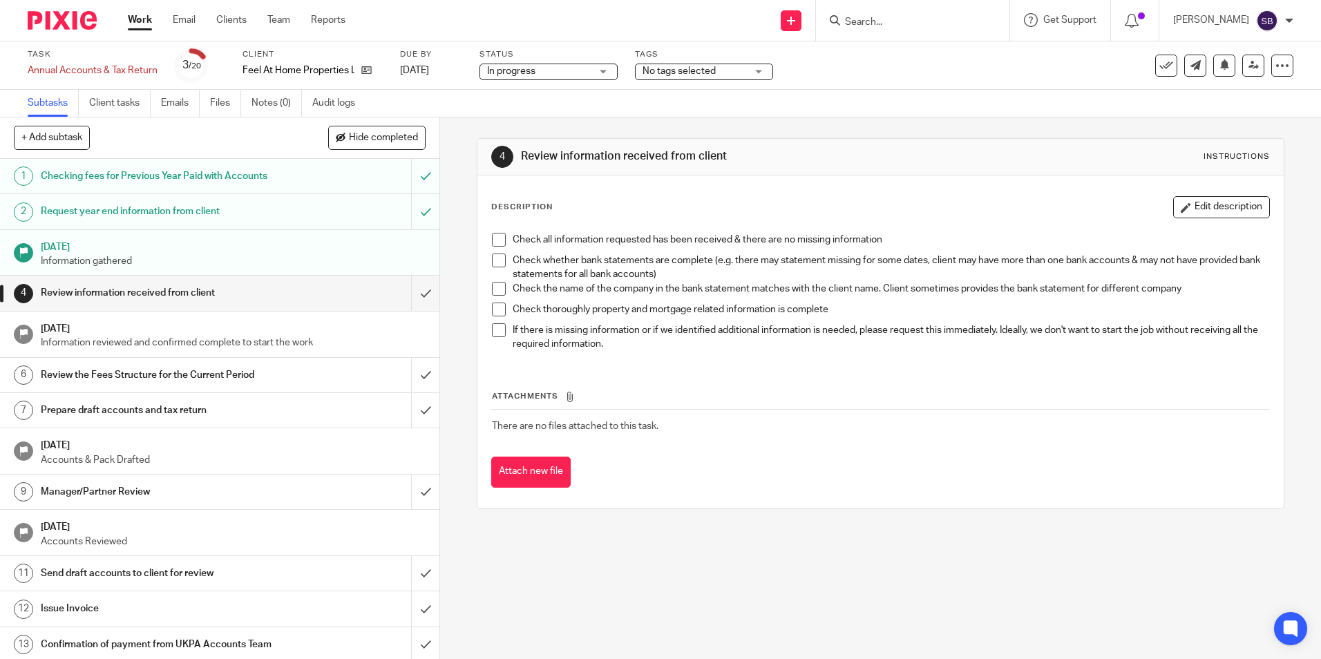
click at [709, 68] on span "No tags selected" at bounding box center [679, 71] width 73 height 10
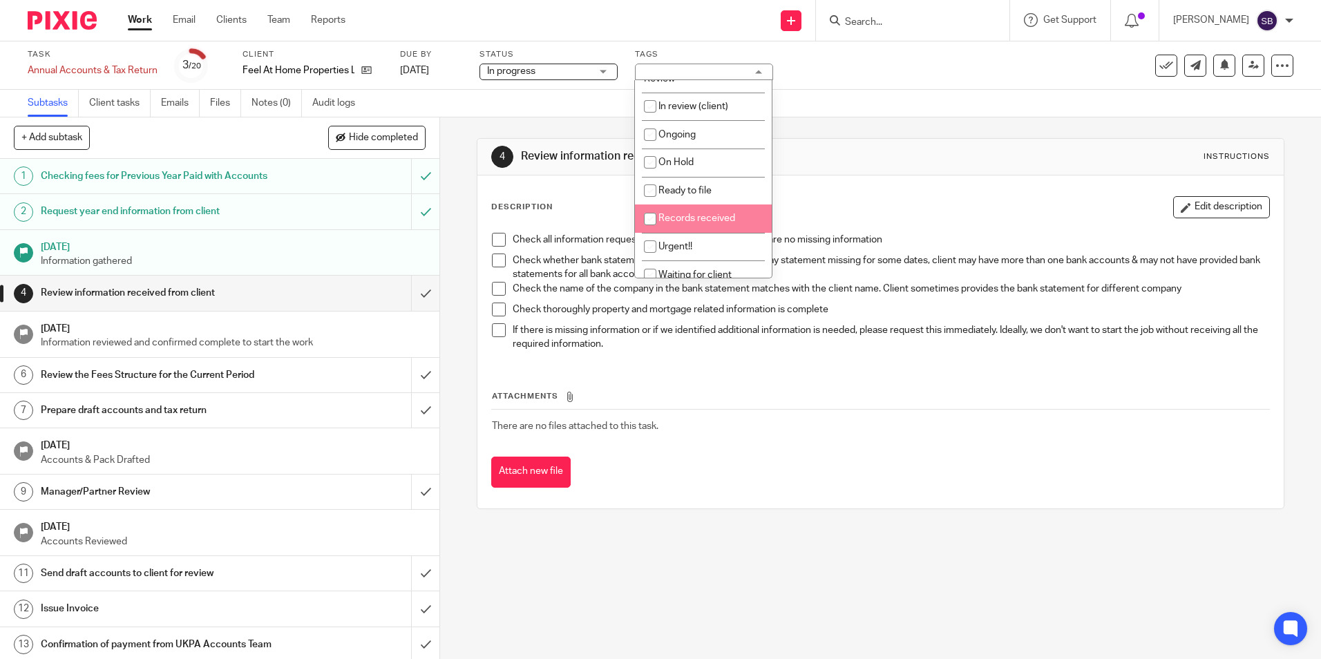
scroll to position [138, 0]
click at [692, 222] on span "Waiting for client" at bounding box center [694, 223] width 73 height 10
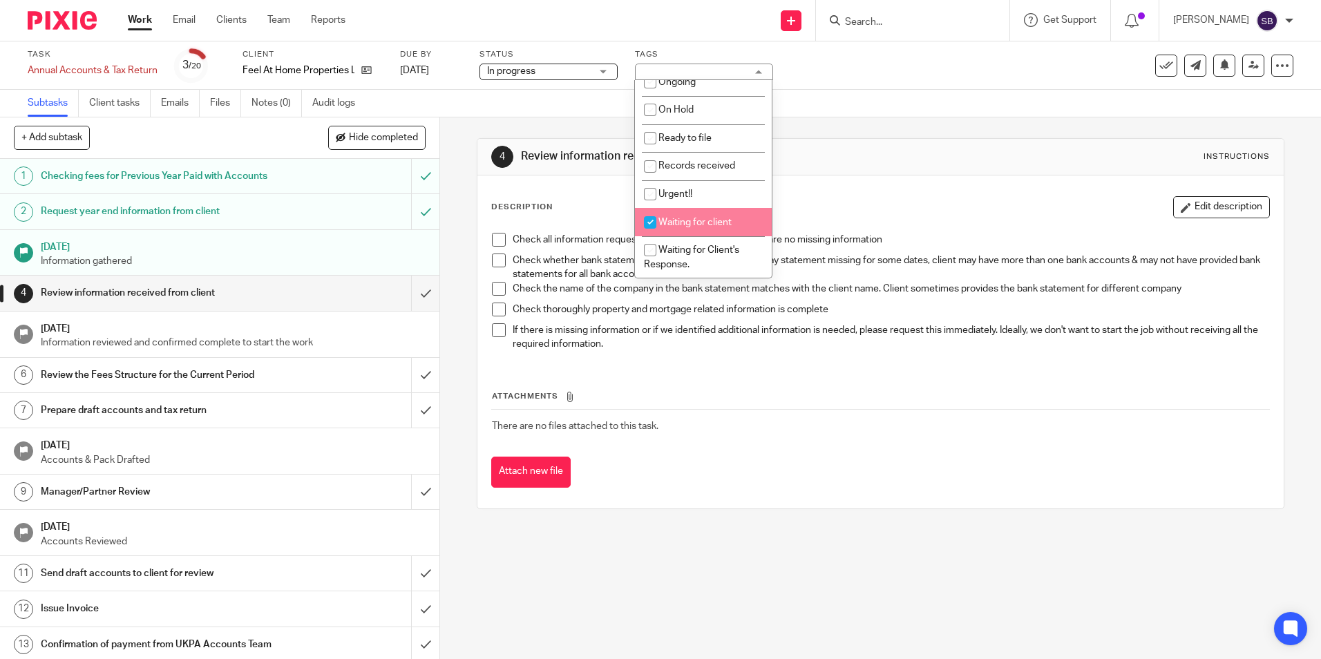
checkbox input "true"
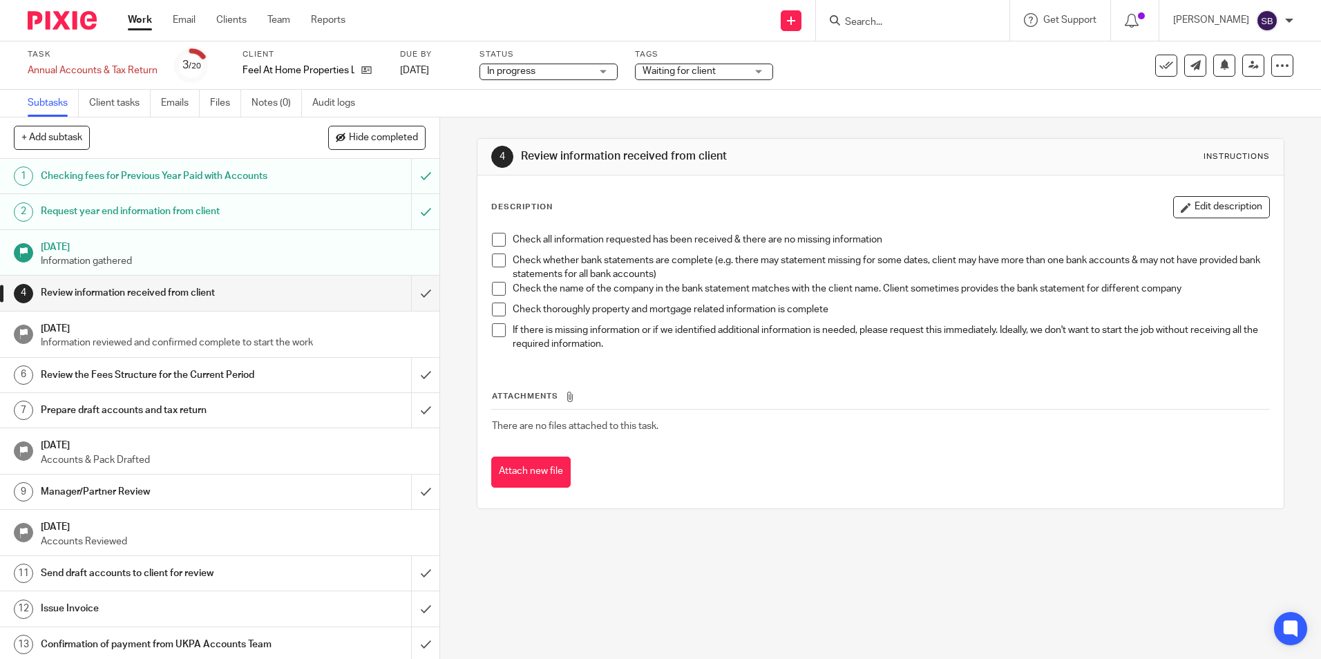
click at [850, 134] on div "4 Review information received from client Instructions Description Edit descrip…" at bounding box center [880, 323] width 807 height 412
click at [129, 22] on link "Work" at bounding box center [140, 20] width 24 height 14
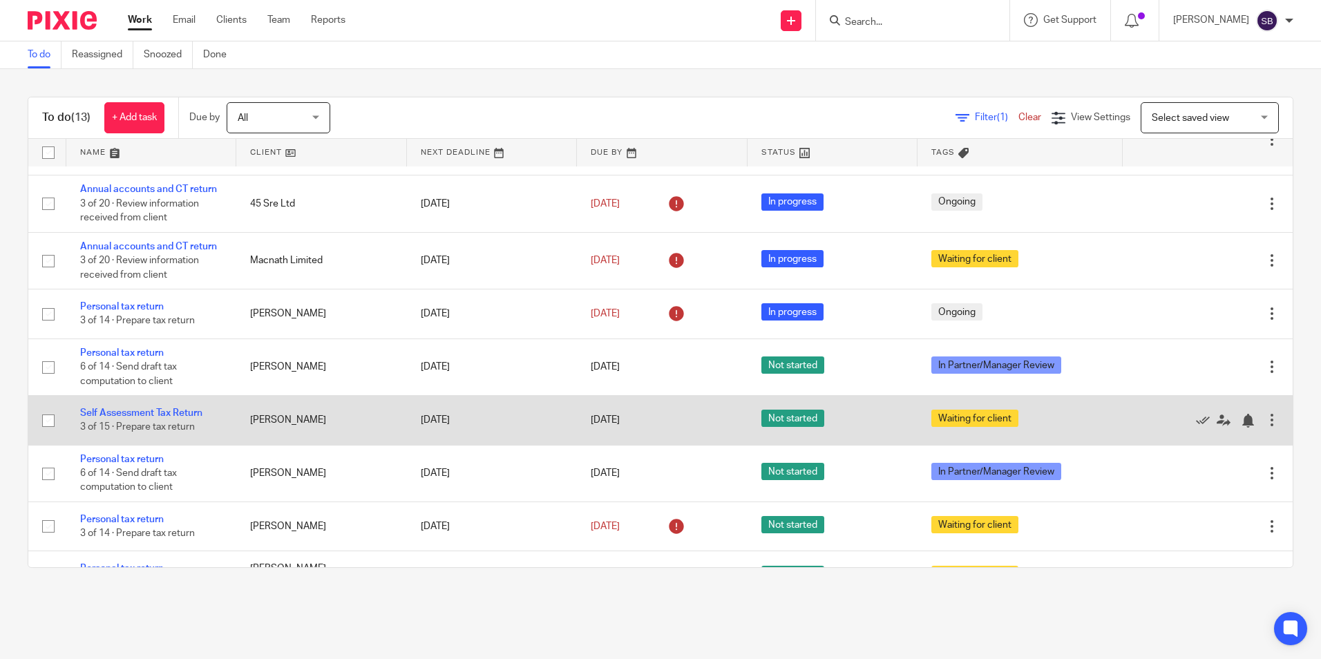
scroll to position [32, 0]
